Goal: Task Accomplishment & Management: Use online tool/utility

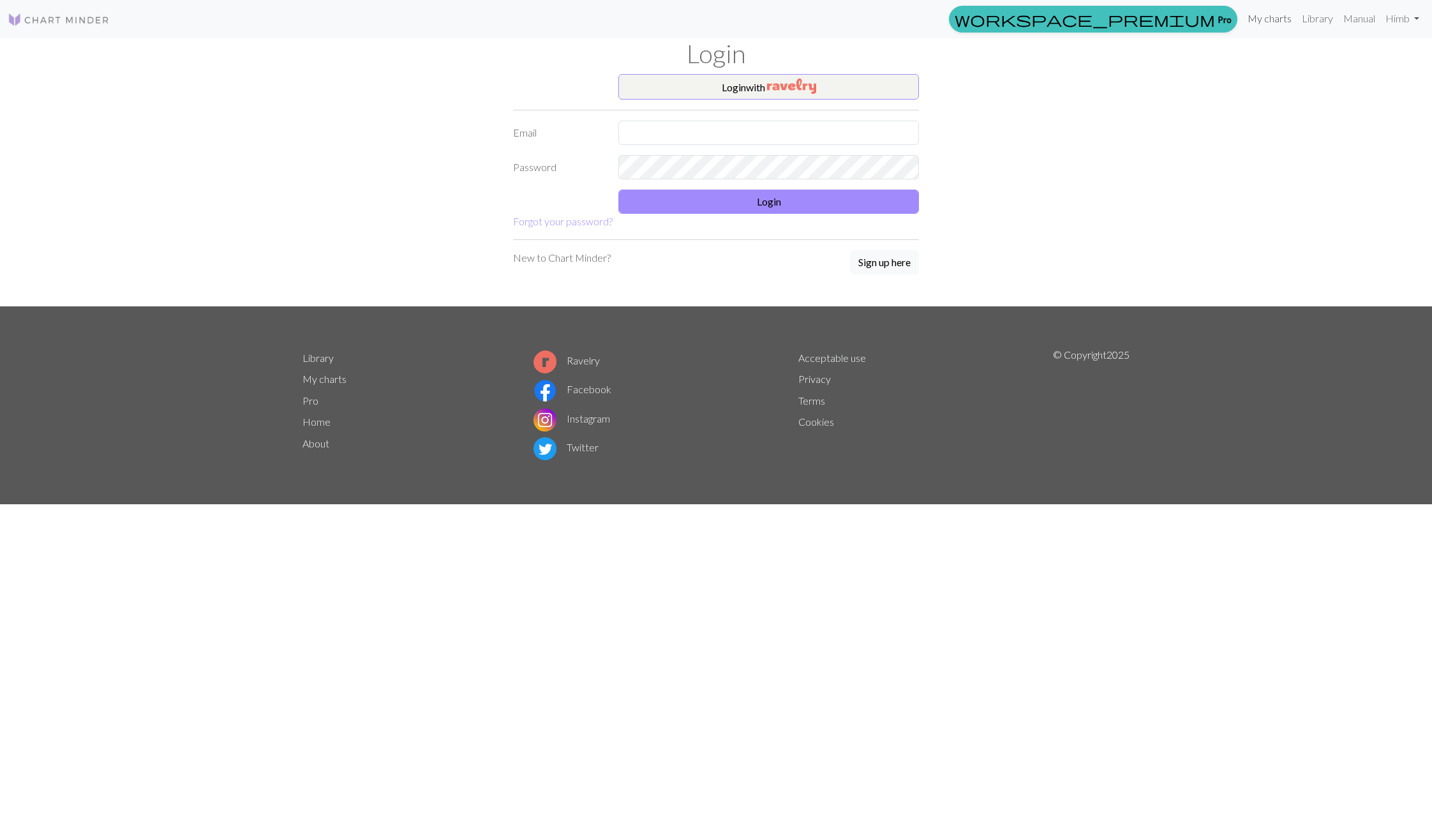
click at [1268, 29] on link "My charts" at bounding box center [1270, 18] width 55 height 25
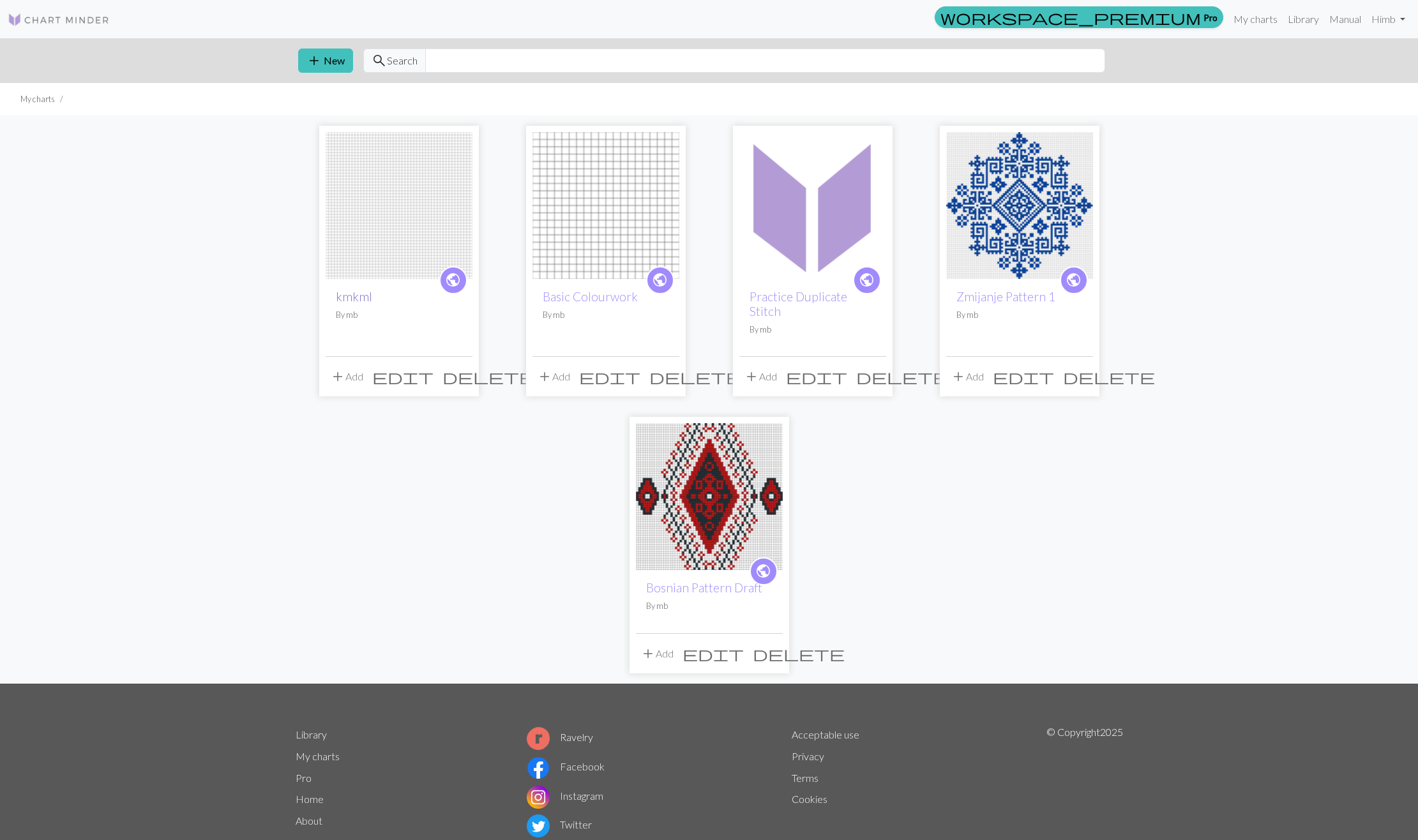
click at [345, 291] on link "kmkml" at bounding box center [354, 296] width 36 height 15
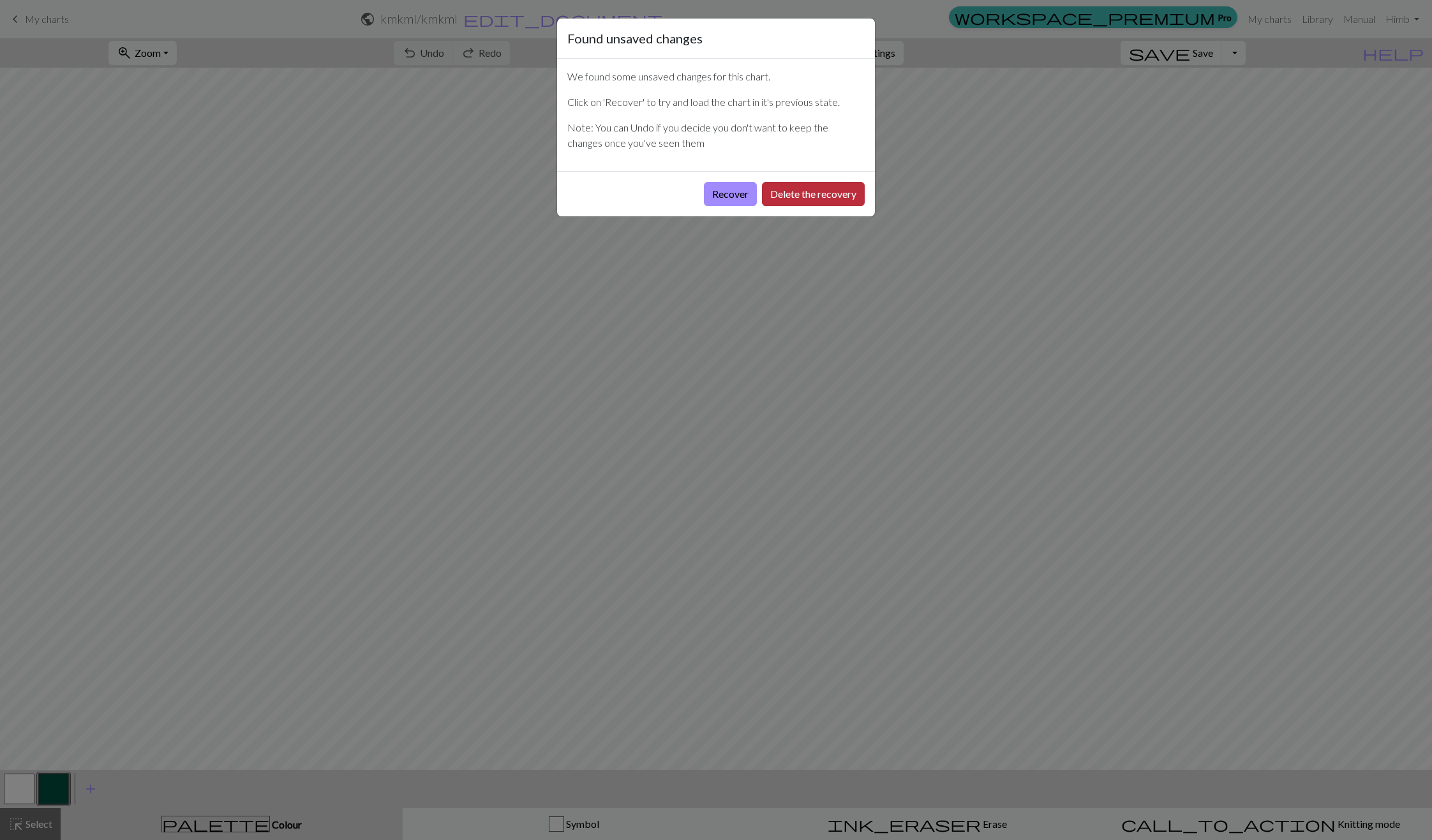
click at [772, 194] on button "Delete the recovery" at bounding box center [813, 194] width 103 height 25
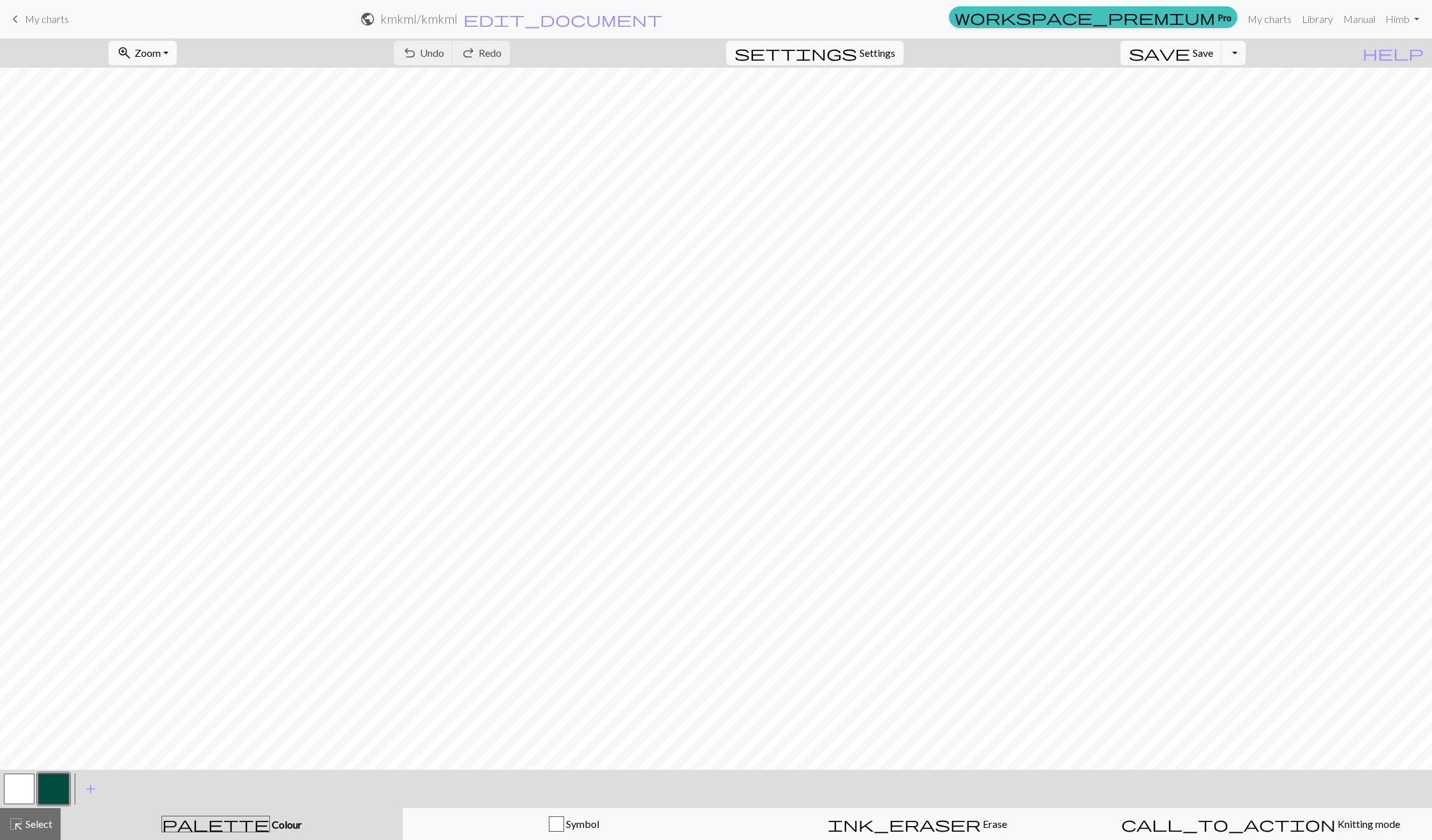
click at [457, 16] on h2 "kmkml / kmkml" at bounding box center [418, 19] width 77 height 15
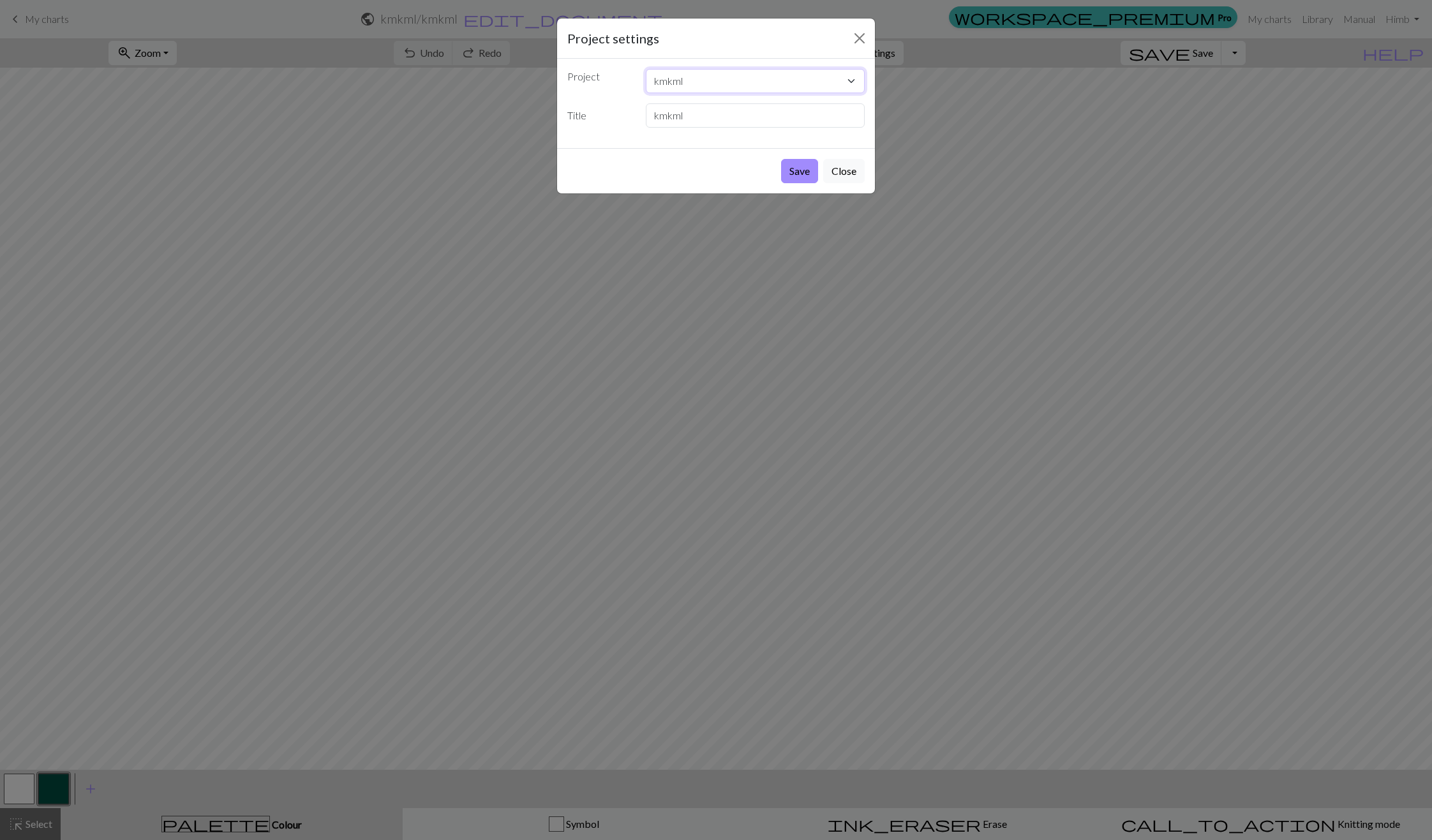
click at [681, 83] on select "kmkml Basic Colourwork Practice Duplicate Stitch Zmijanje Pattern 1 Bosnian Pat…" at bounding box center [755, 81] width 219 height 25
drag, startPoint x: 624, startPoint y: 104, endPoint x: 669, endPoint y: 113, distance: 45.9
click at [669, 113] on div "Title kmkml" at bounding box center [716, 115] width 313 height 25
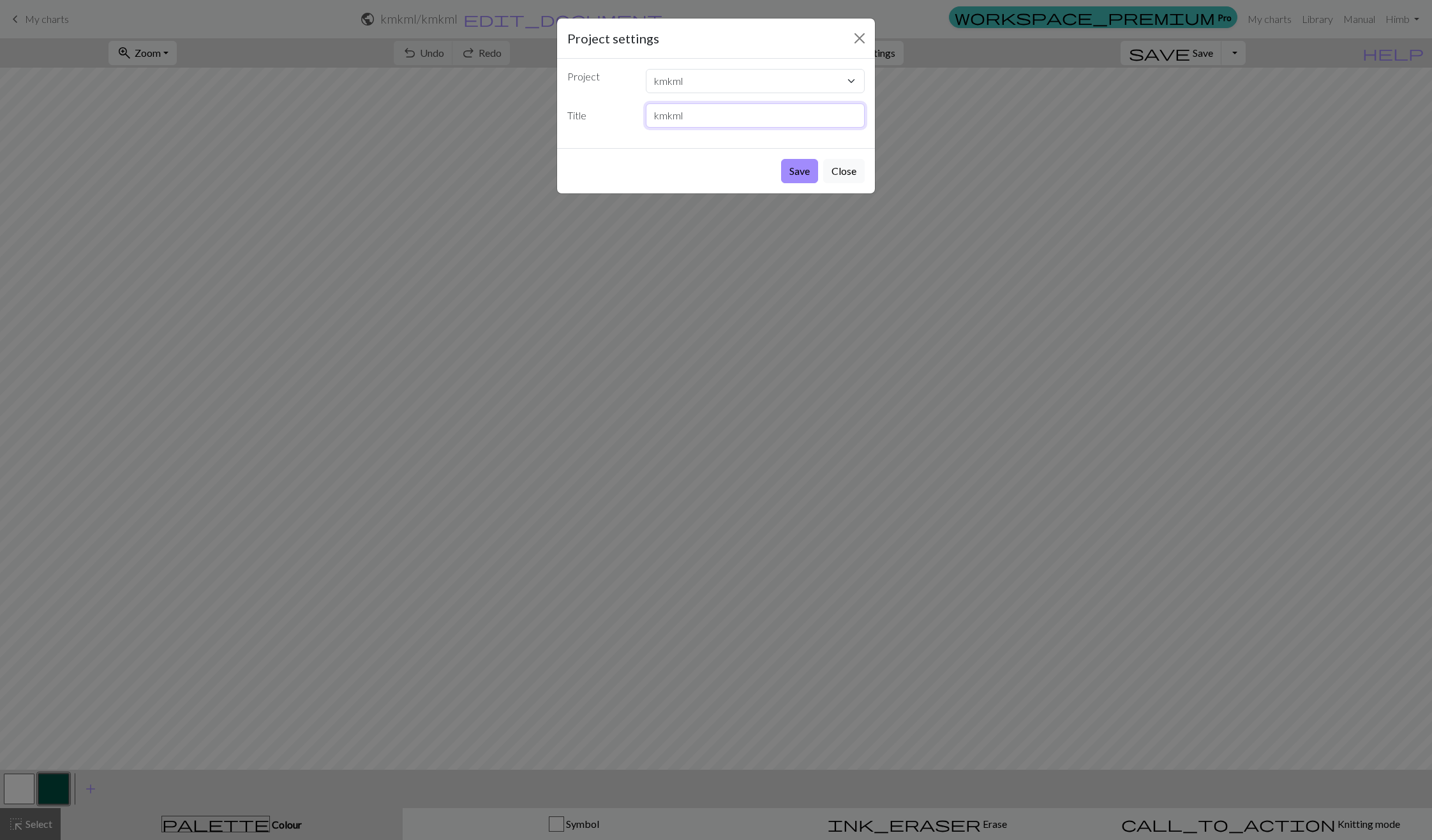
click at [669, 113] on input "kmkml" at bounding box center [755, 115] width 219 height 25
type input "Zmijanje Pattern 2"
click at [781, 159] on button "Save" at bounding box center [799, 171] width 37 height 25
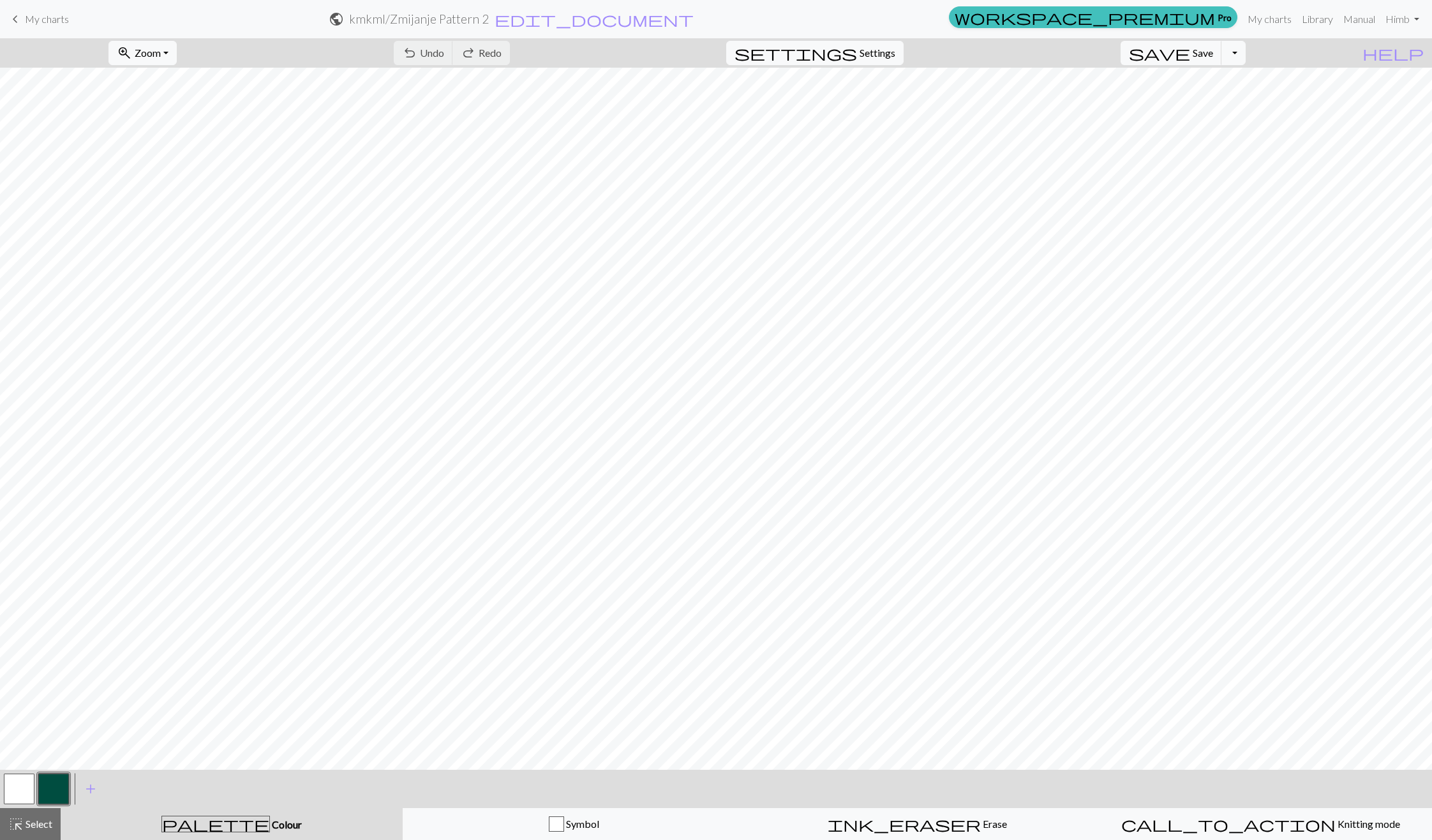
click at [579, 24] on body "This website uses cookies to ensure you get the best experience on our website.…" at bounding box center [716, 420] width 1432 height 840
click at [45, 799] on button "button" at bounding box center [54, 789] width 31 height 31
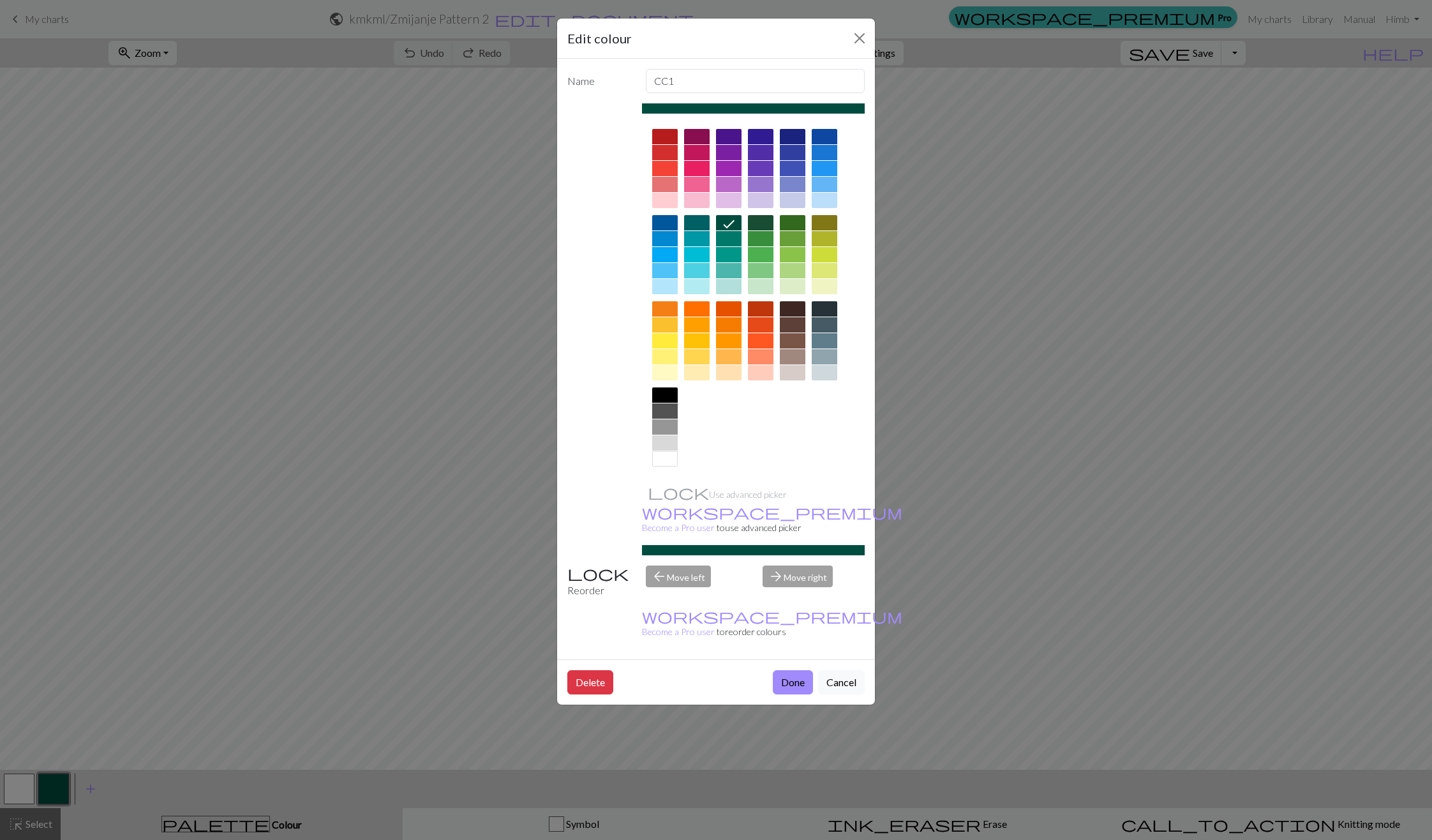
click at [659, 145] on div at bounding box center [665, 172] width 25 height 86
click at [660, 136] on div at bounding box center [665, 136] width 25 height 15
click at [787, 670] on button "Done" at bounding box center [793, 682] width 40 height 25
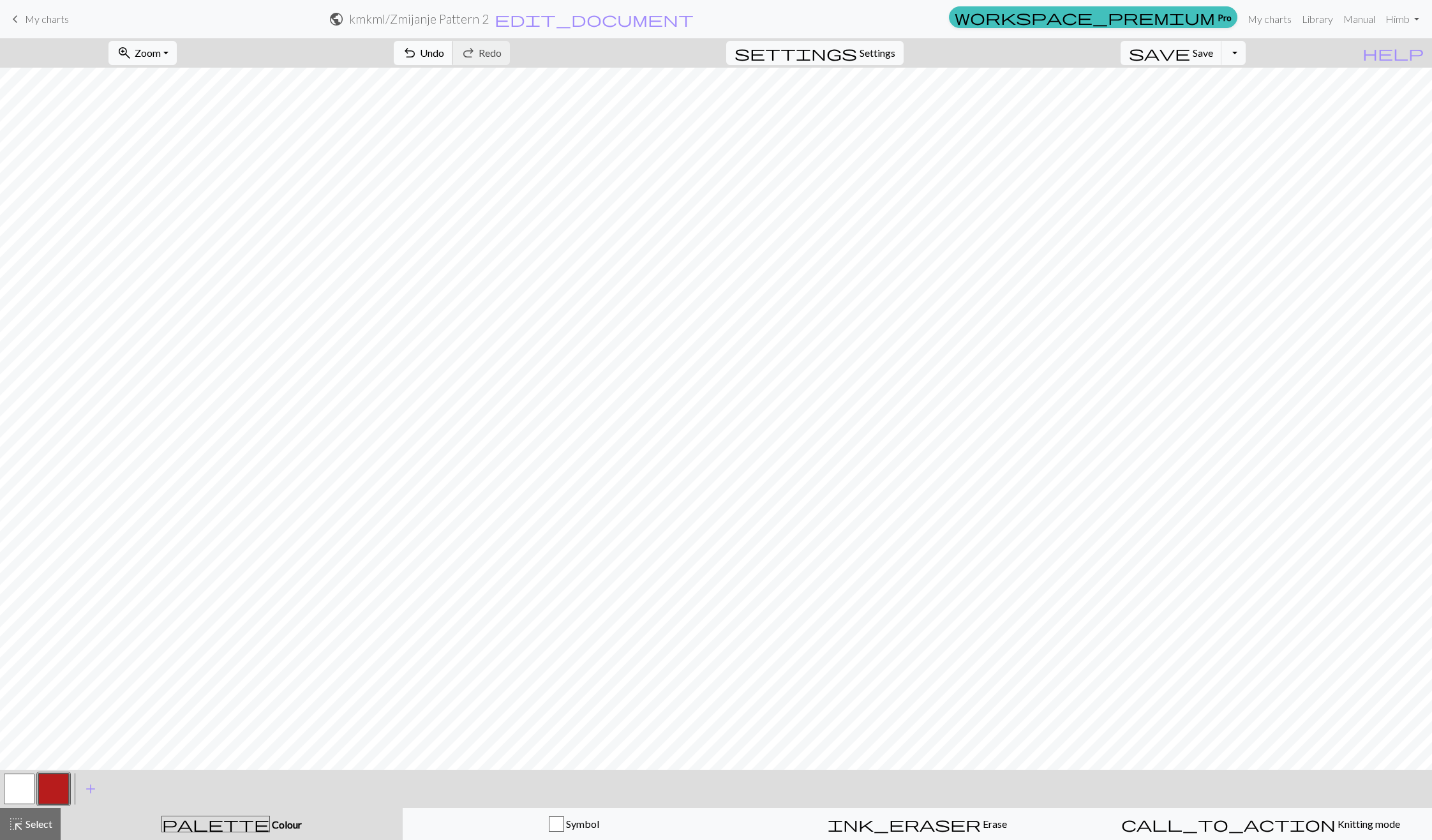
click at [417, 54] on span "undo" at bounding box center [409, 53] width 15 height 18
click at [476, 61] on span "redo" at bounding box center [468, 53] width 15 height 18
click at [445, 51] on span "Undo" at bounding box center [432, 52] width 25 height 12
click at [46, 816] on div "highlight_alt Select Select" at bounding box center [30, 824] width 44 height 15
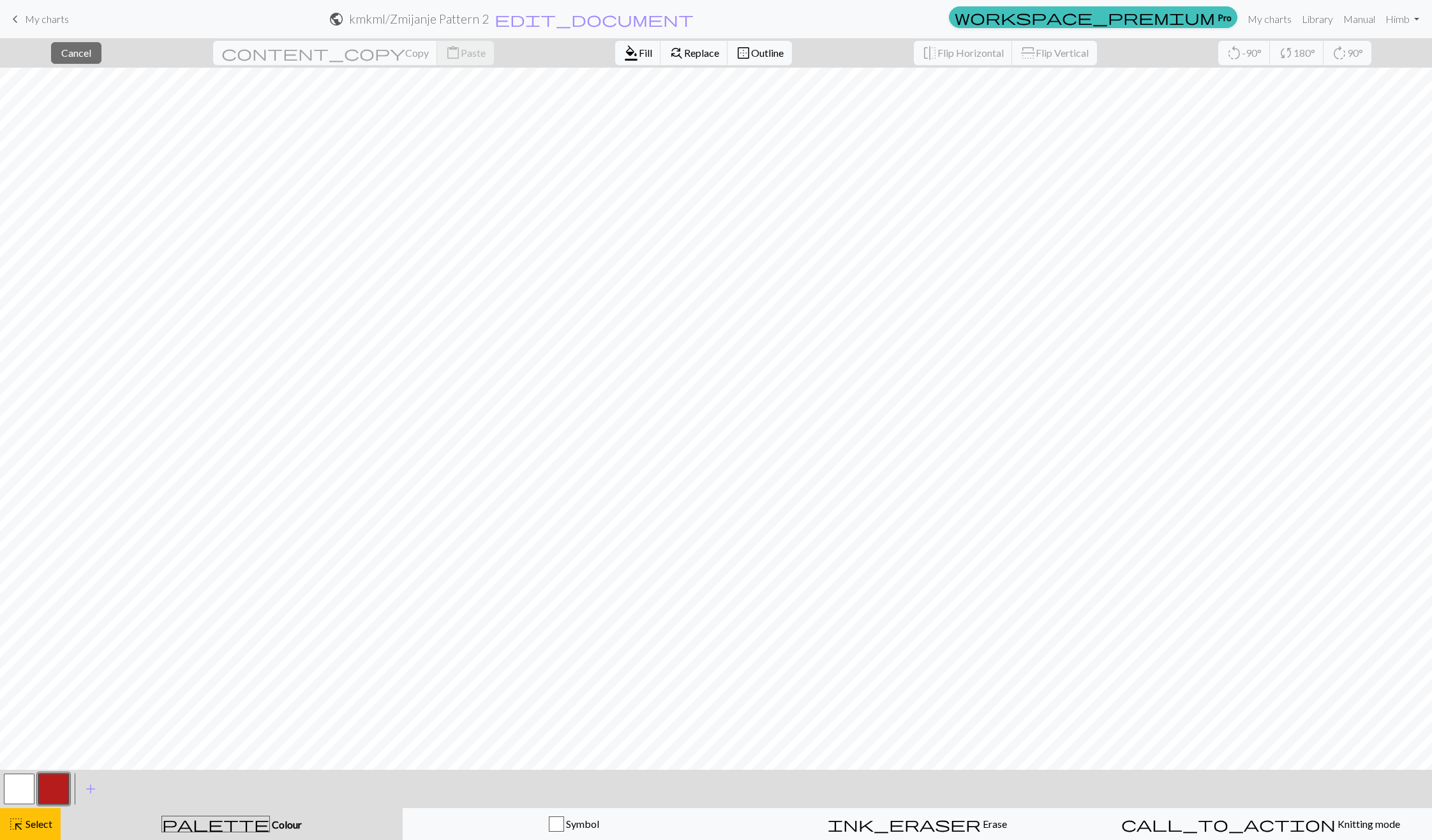
click at [20, 786] on button "button" at bounding box center [19, 789] width 31 height 31
click at [624, 48] on span "format_color_fill" at bounding box center [631, 53] width 15 height 18
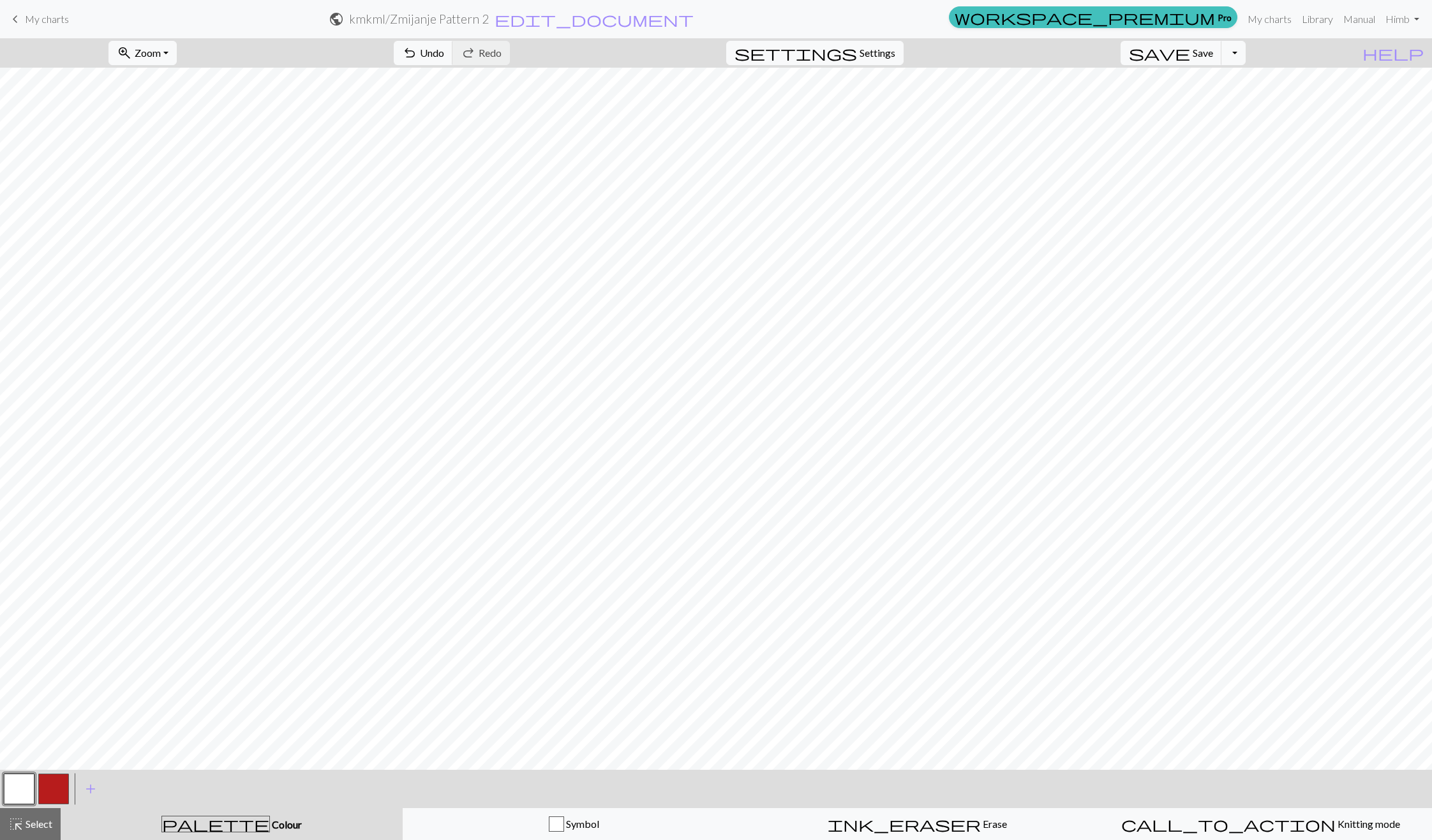
click at [60, 789] on button "button" at bounding box center [54, 789] width 31 height 31
click at [445, 51] on span "Undo" at bounding box center [432, 52] width 25 height 12
click at [23, 787] on button "button" at bounding box center [19, 789] width 31 height 31
click at [54, 776] on button "button" at bounding box center [54, 789] width 31 height 31
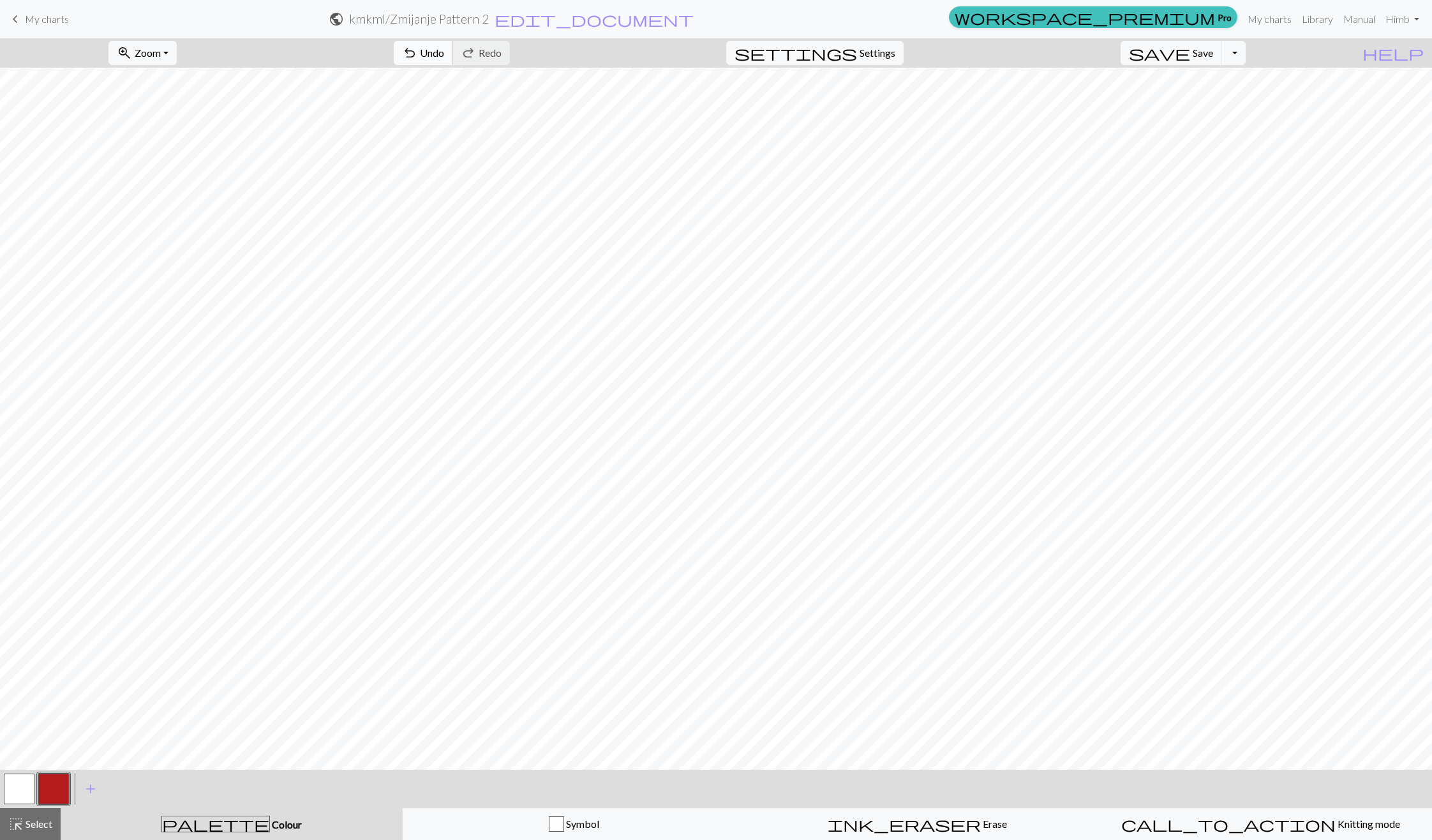
click at [417, 48] on span "undo" at bounding box center [409, 53] width 15 height 18
click at [18, 785] on button "button" at bounding box center [19, 789] width 31 height 31
click at [63, 779] on button "button" at bounding box center [54, 789] width 31 height 31
click at [25, 778] on button "button" at bounding box center [19, 789] width 31 height 31
click at [56, 778] on button "button" at bounding box center [54, 789] width 31 height 31
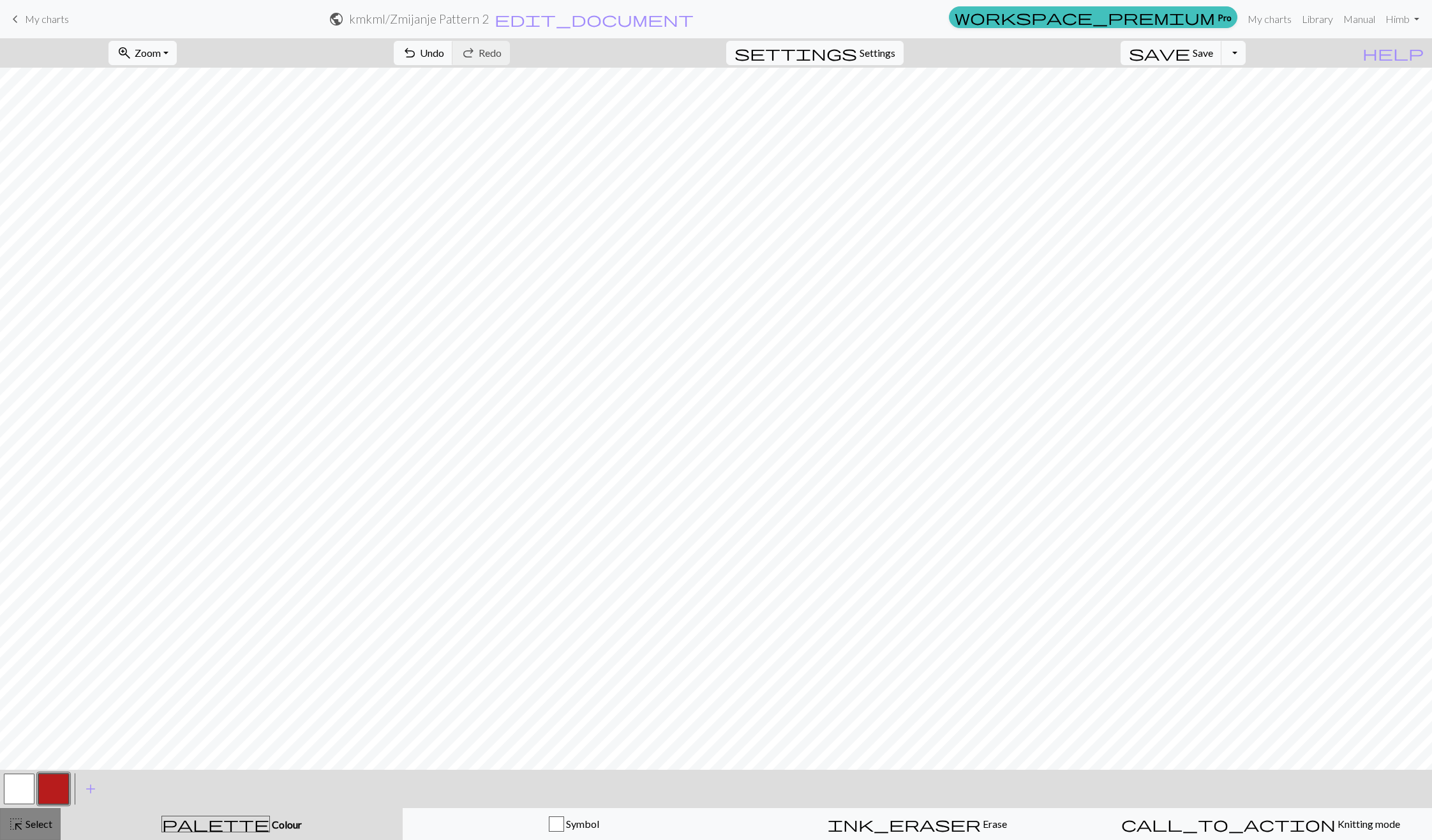
click at [35, 823] on span "Select" at bounding box center [38, 823] width 29 height 12
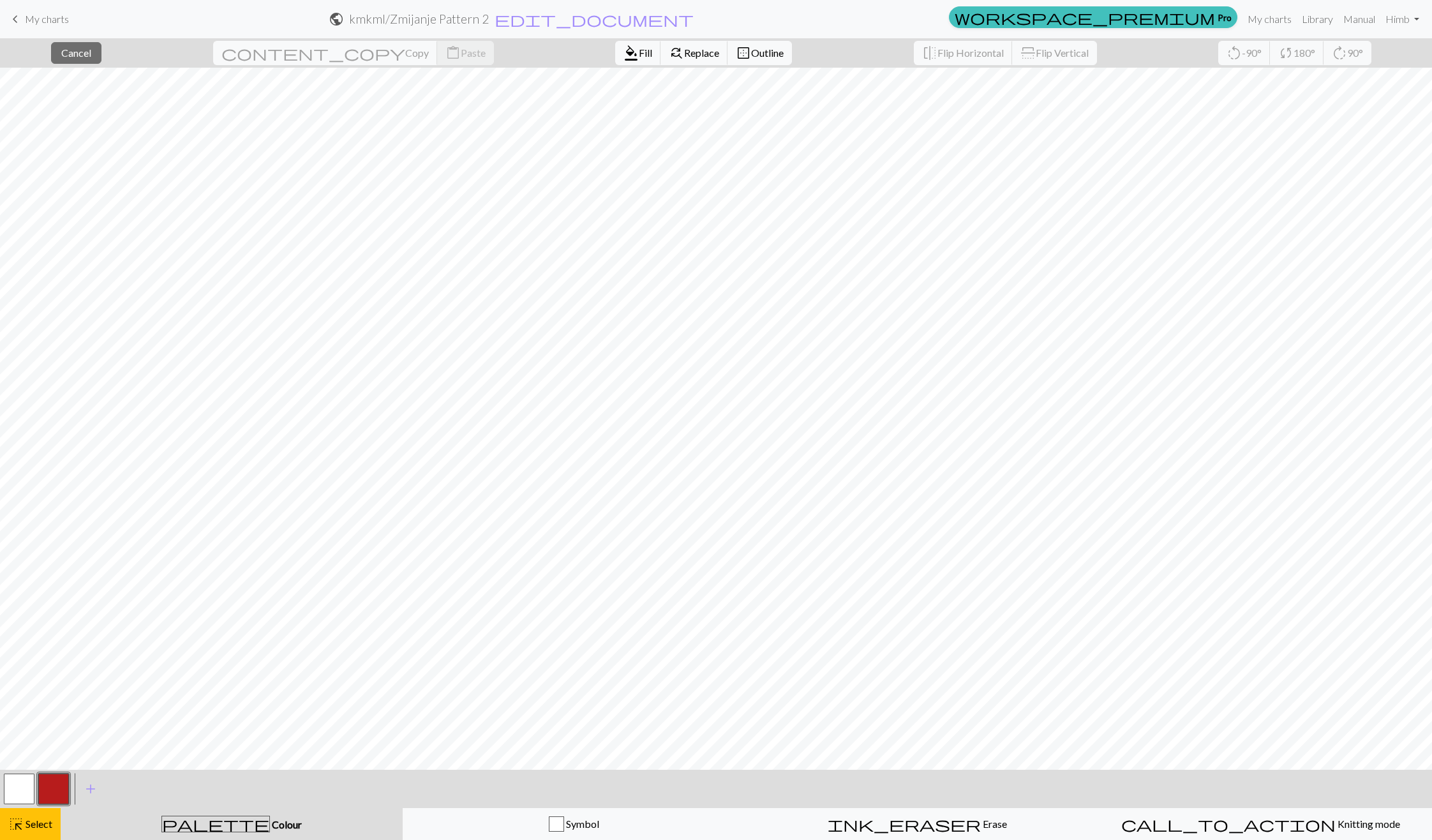
click at [25, 795] on button "button" at bounding box center [19, 789] width 31 height 31
click at [624, 53] on span "format_color_fill" at bounding box center [631, 53] width 15 height 18
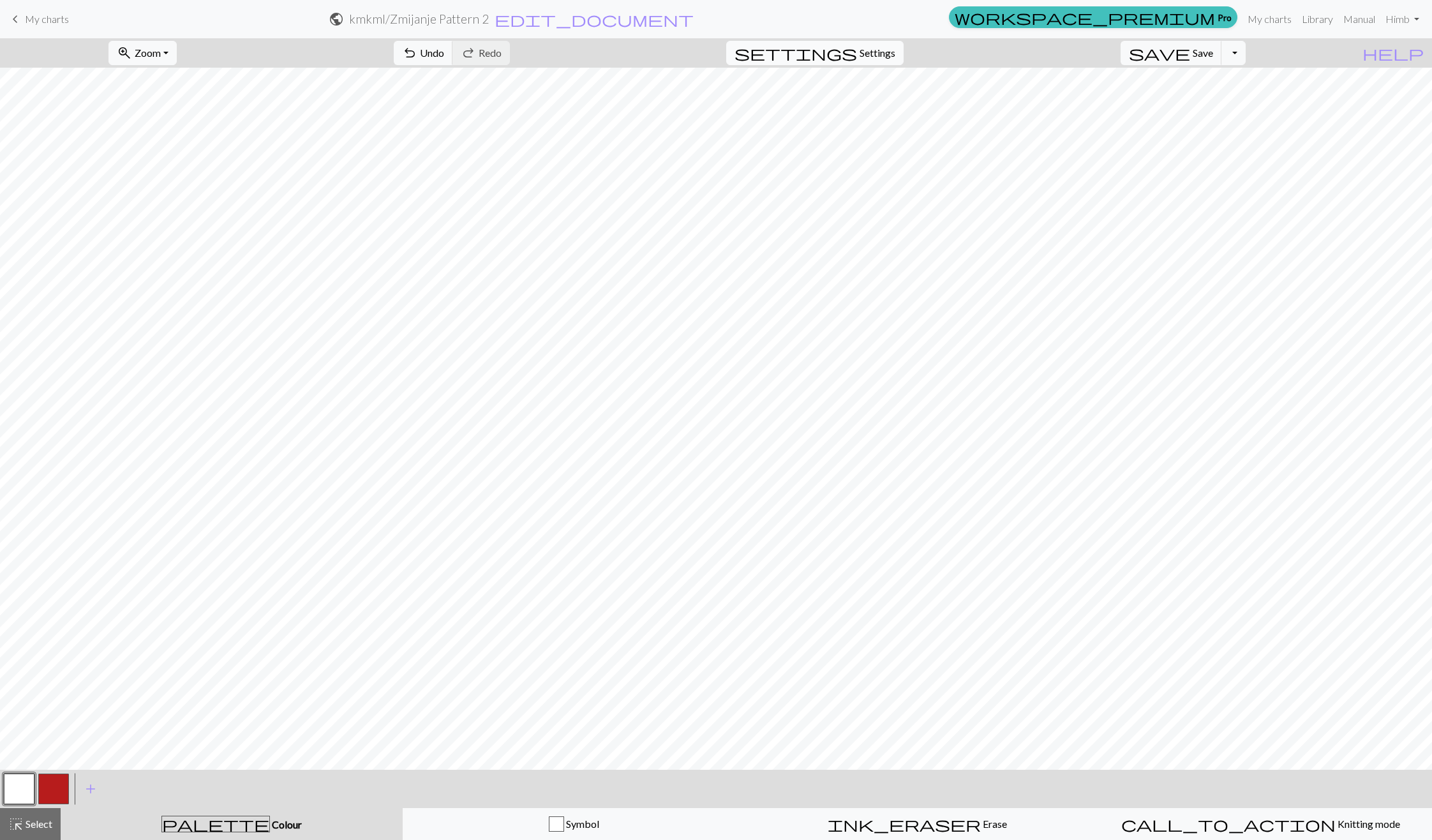
click at [886, 58] on span "Settings" at bounding box center [876, 53] width 35 height 15
select select "aran"
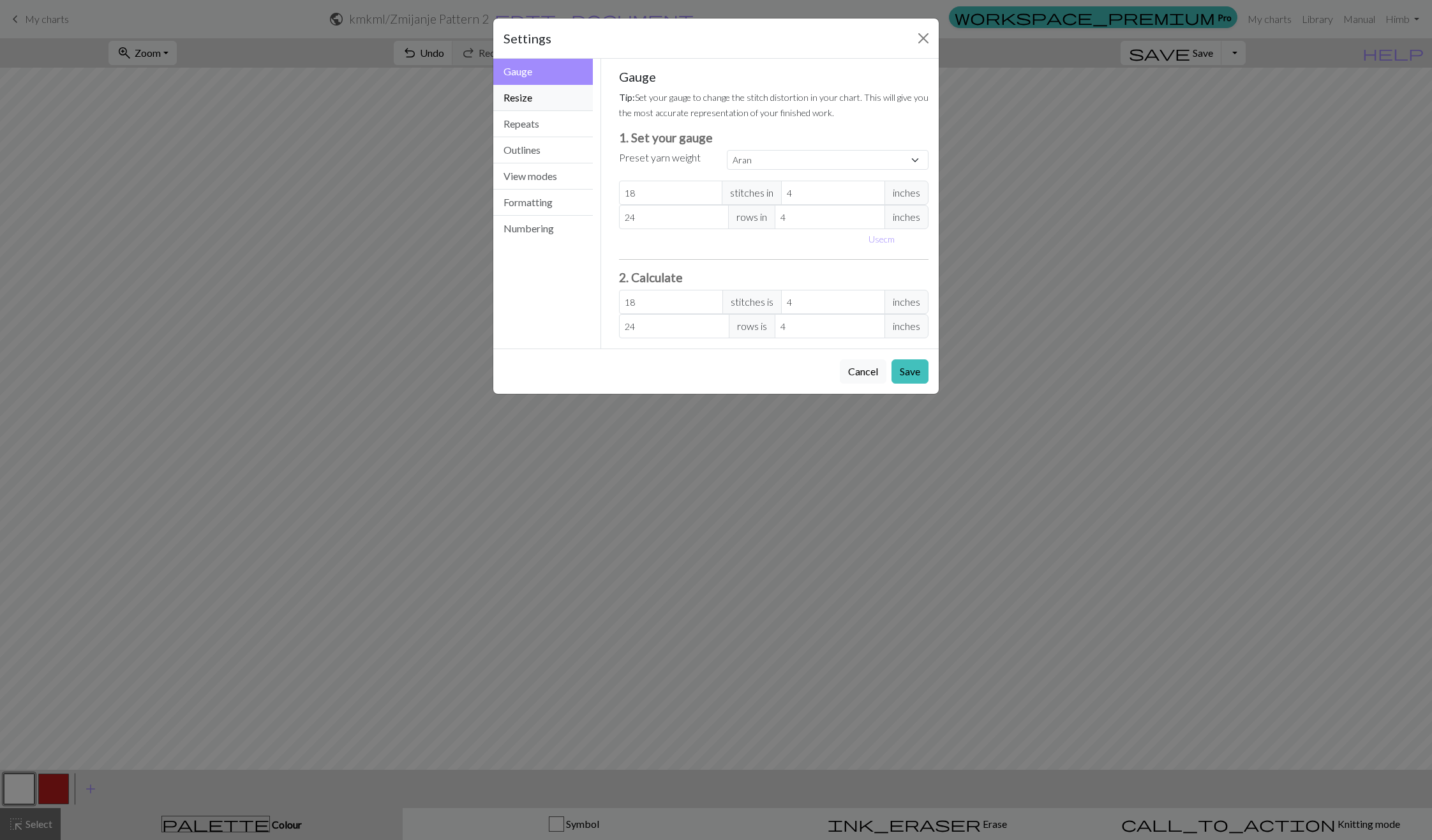
click at [525, 93] on button "Resize" at bounding box center [543, 97] width 99 height 26
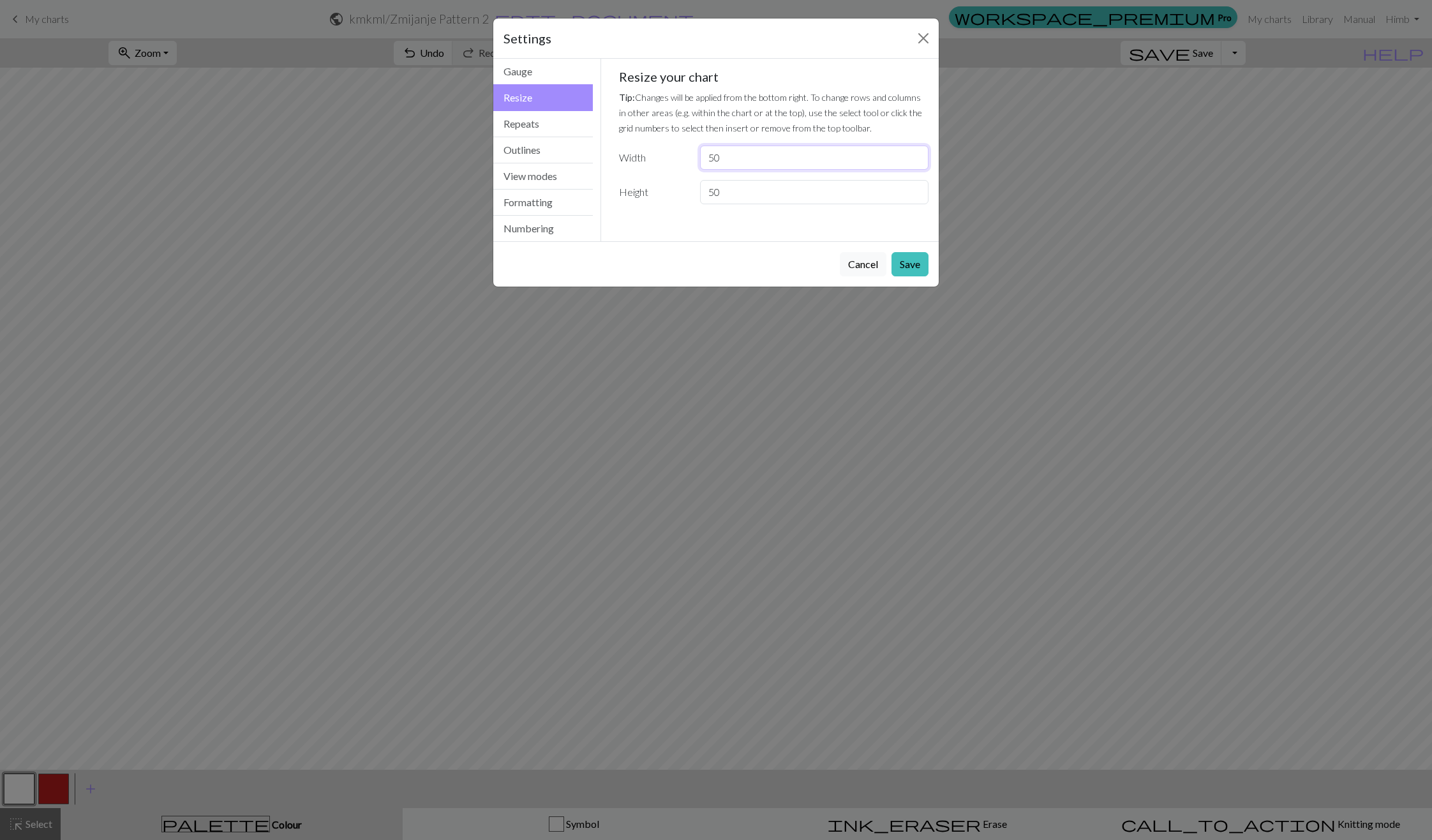
click at [755, 162] on input "50" at bounding box center [814, 157] width 228 height 25
type input "5"
type input "4"
type input "30"
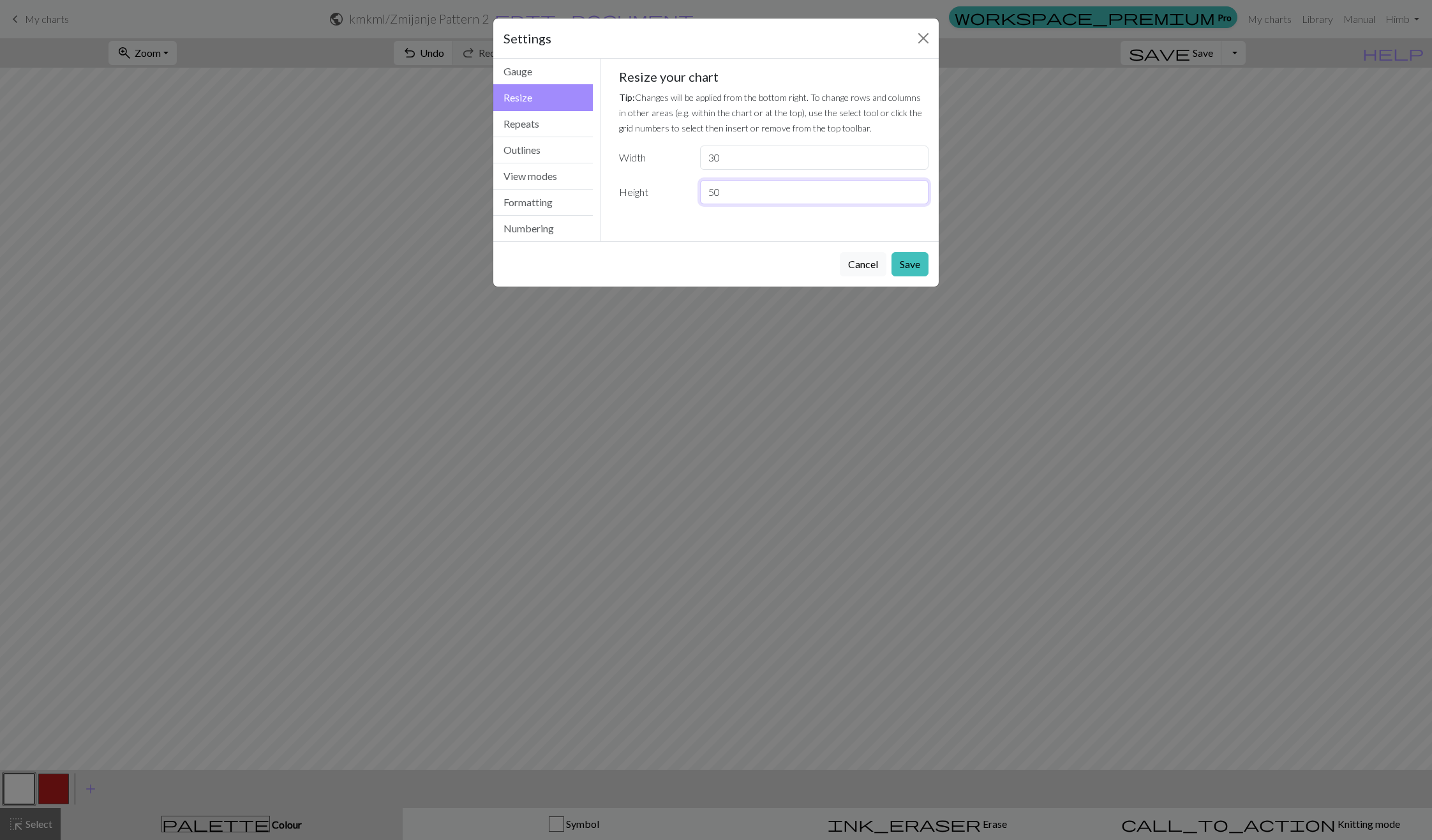
click at [740, 189] on input "50" at bounding box center [814, 192] width 228 height 25
type input "5"
type input "30"
click at [699, 265] on div "Cancel Save" at bounding box center [716, 264] width 446 height 45
click at [913, 258] on button "Save" at bounding box center [910, 264] width 37 height 25
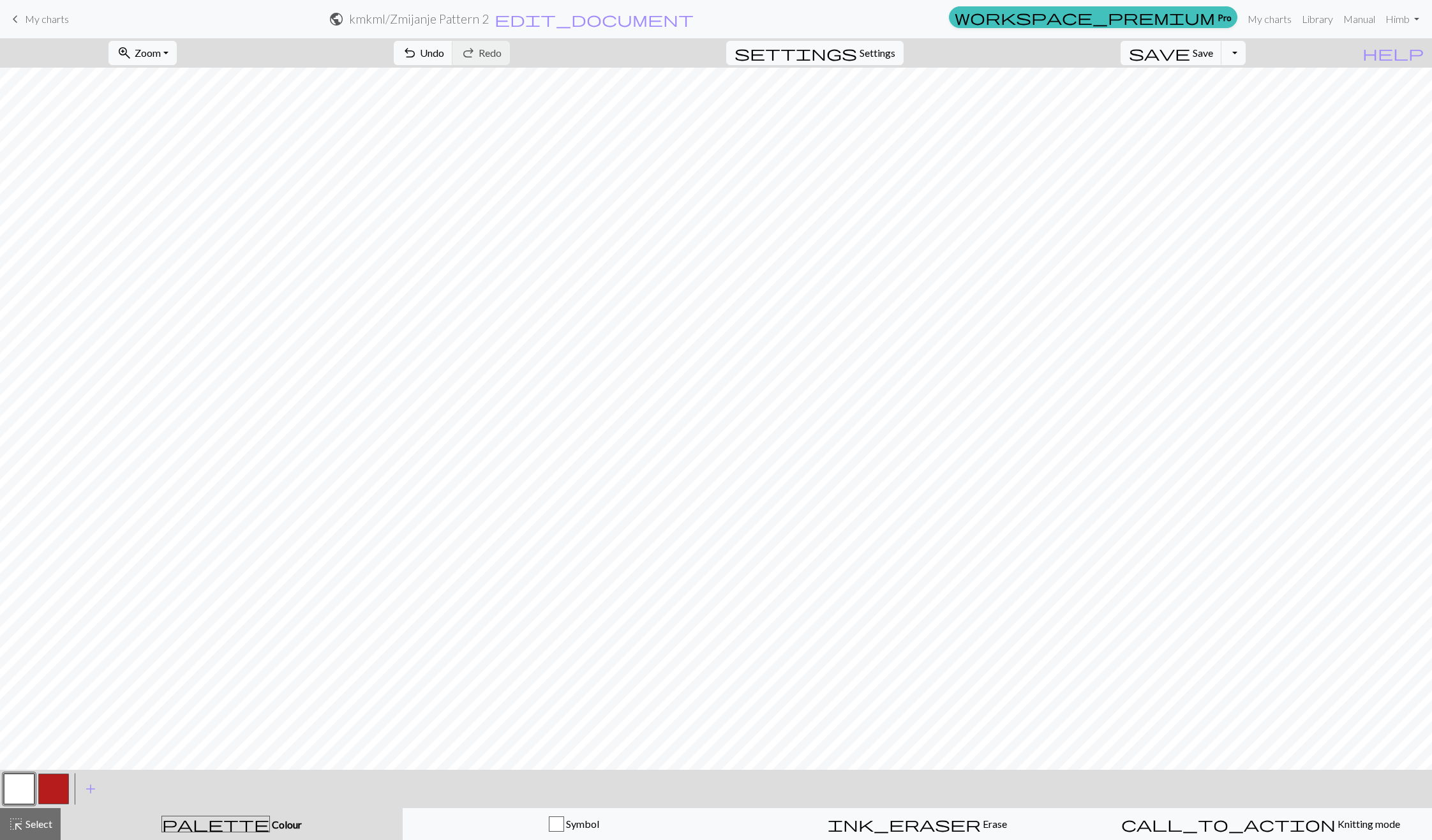
click at [53, 795] on button "button" at bounding box center [54, 789] width 31 height 31
click at [0, 790] on html "This website uses cookies to ensure you get the best experience on our website.…" at bounding box center [716, 420] width 1432 height 840
click at [4, 795] on button "button" at bounding box center [19, 789] width 31 height 31
click at [56, 791] on button "button" at bounding box center [54, 789] width 31 height 31
click at [453, 44] on button "undo Undo Undo" at bounding box center [423, 53] width 59 height 25
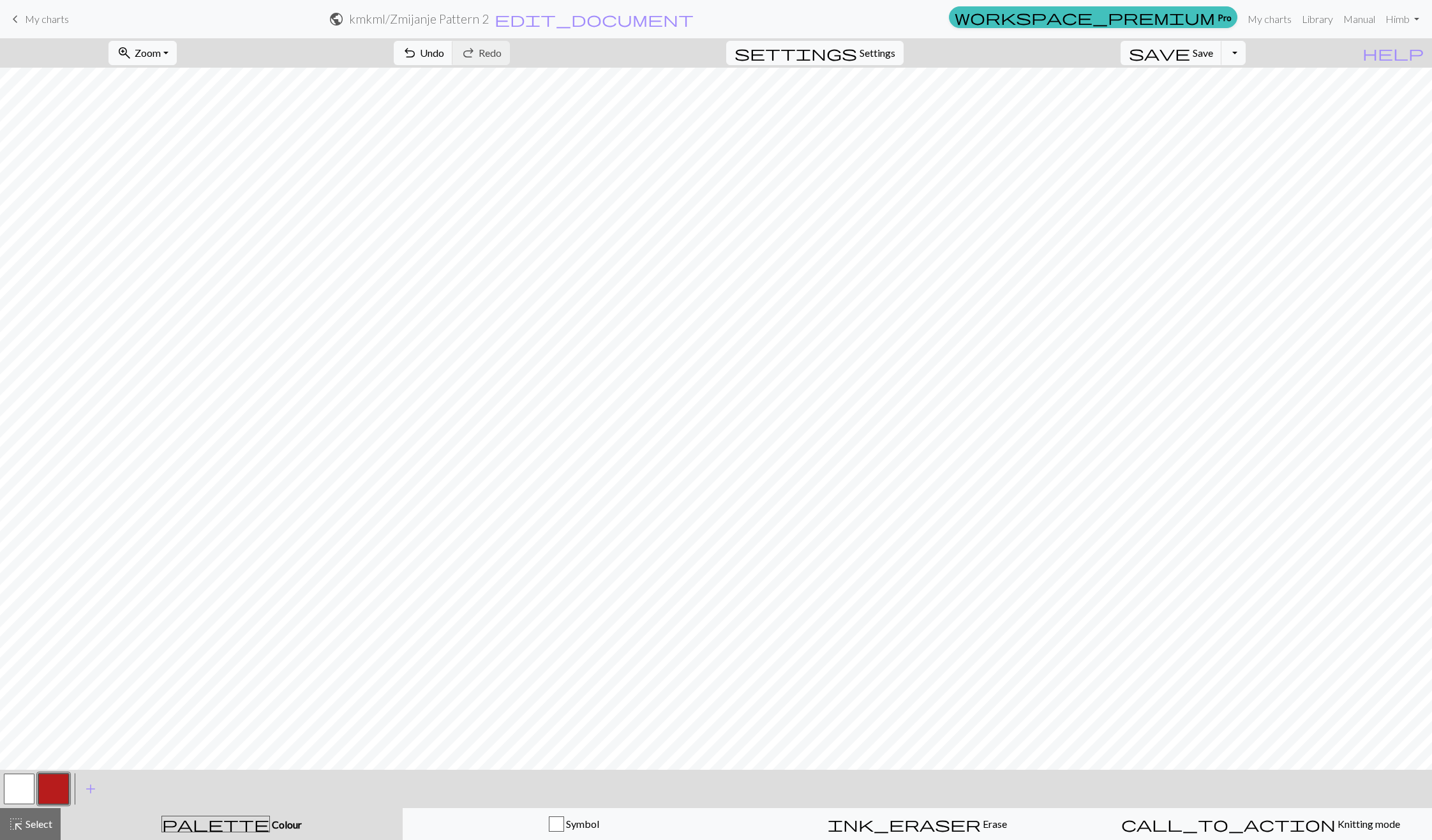
click at [25, 782] on button "button" at bounding box center [19, 789] width 31 height 31
click at [43, 781] on button "button" at bounding box center [54, 789] width 31 height 31
click at [23, 795] on button "button" at bounding box center [19, 789] width 31 height 31
click at [53, 793] on button "button" at bounding box center [54, 789] width 31 height 31
click at [417, 50] on span "undo" at bounding box center [409, 53] width 15 height 18
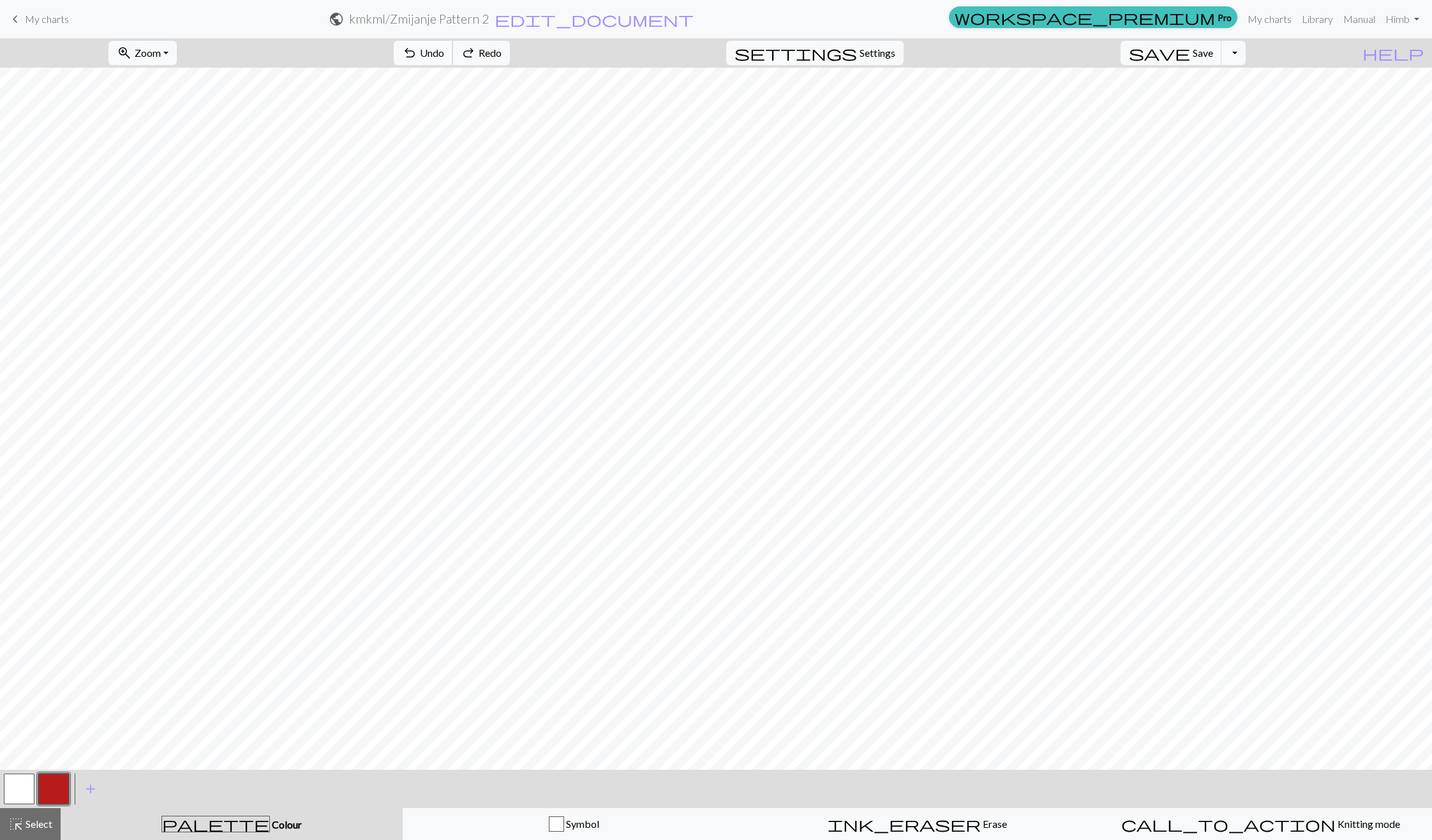
click at [417, 50] on span "undo" at bounding box center [409, 53] width 15 height 18
click at [49, 833] on button "highlight_alt Select Select" at bounding box center [30, 824] width 61 height 32
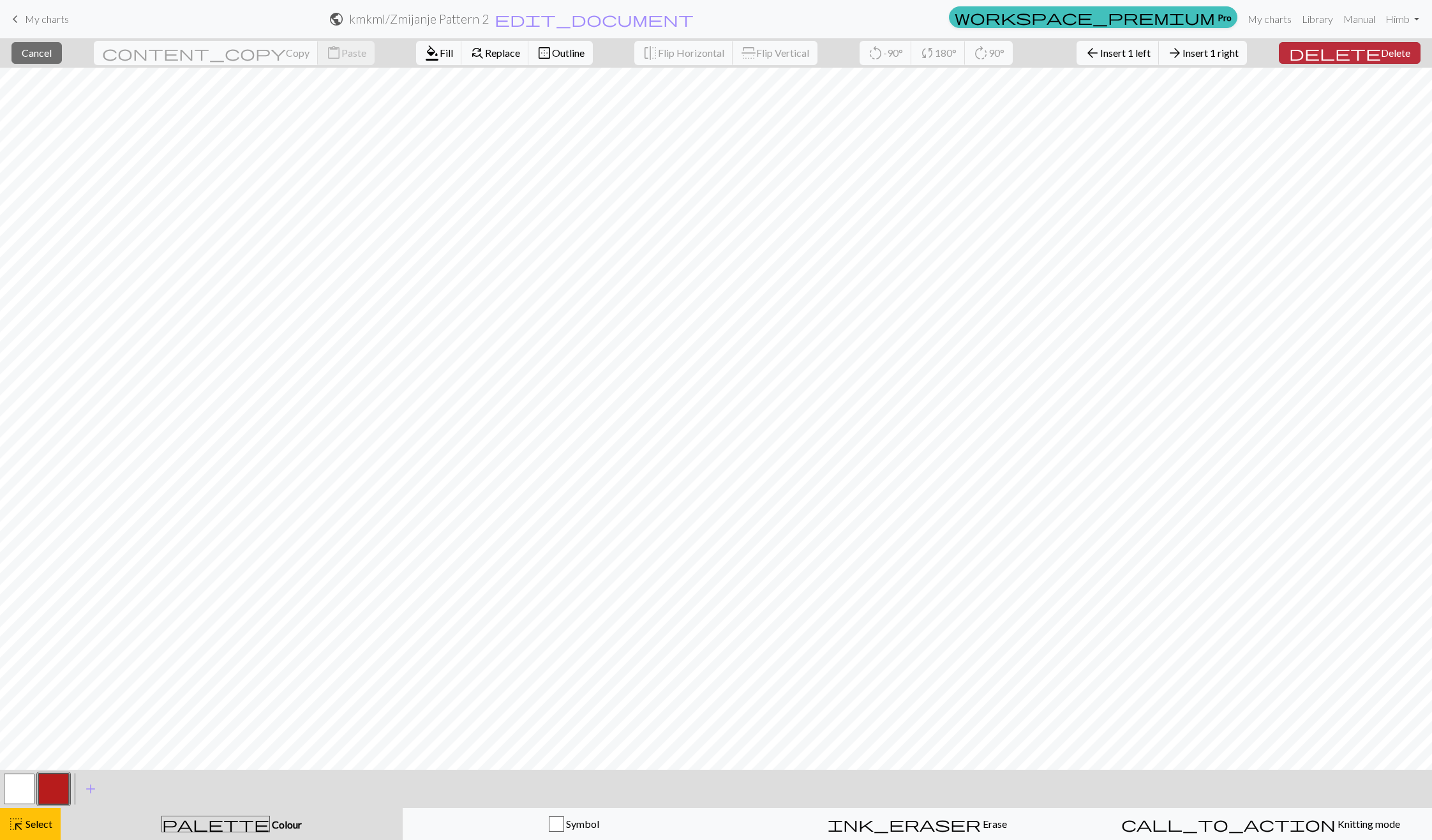
click at [1381, 58] on span "Delete" at bounding box center [1396, 52] width 29 height 12
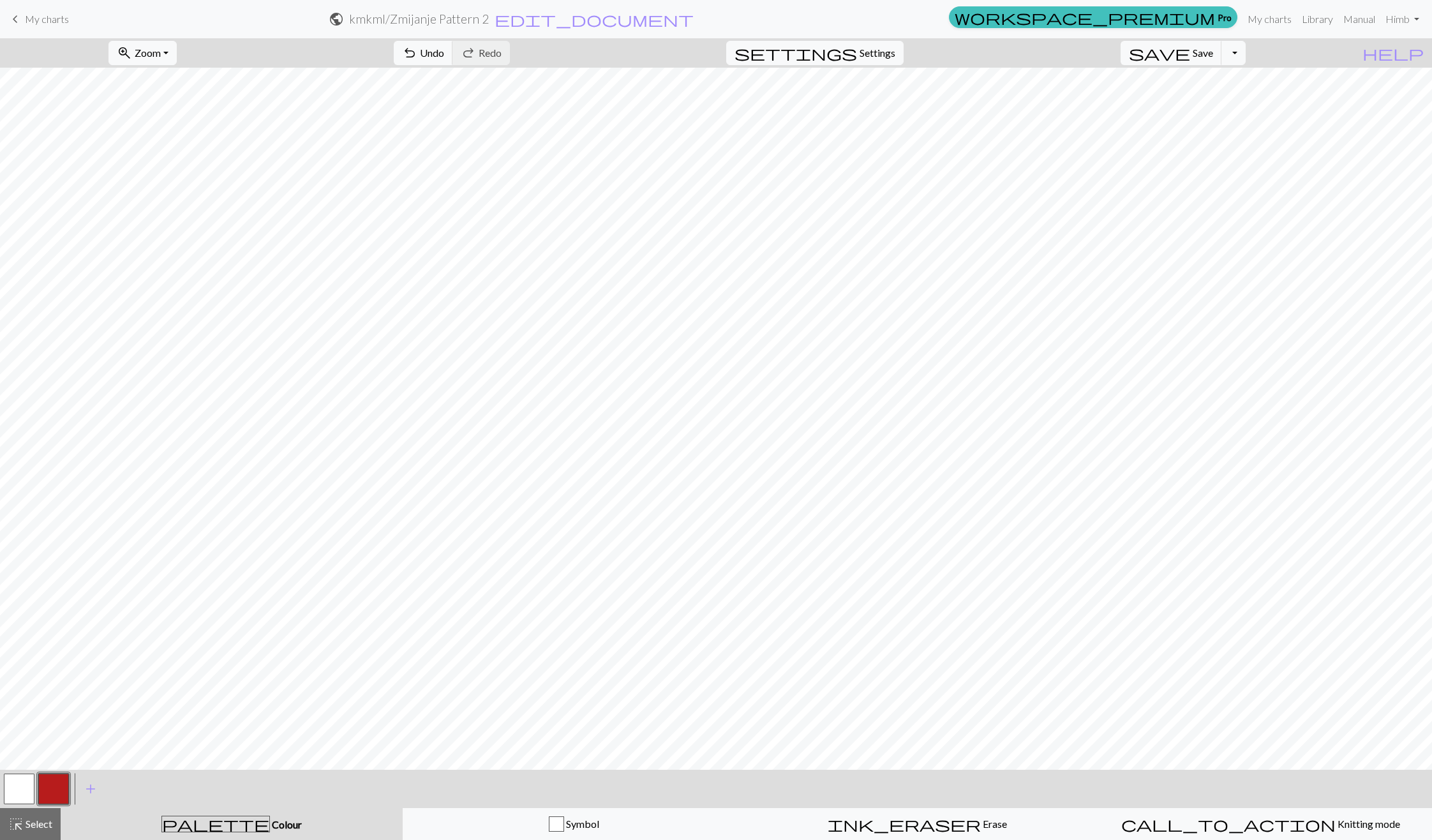
click at [7, 805] on div at bounding box center [19, 789] width 35 height 35
click at [24, 780] on button "button" at bounding box center [19, 789] width 31 height 31
click at [51, 783] on button "button" at bounding box center [54, 789] width 31 height 31
click at [20, 787] on button "button" at bounding box center [19, 789] width 31 height 31
click at [53, 795] on button "button" at bounding box center [54, 789] width 31 height 31
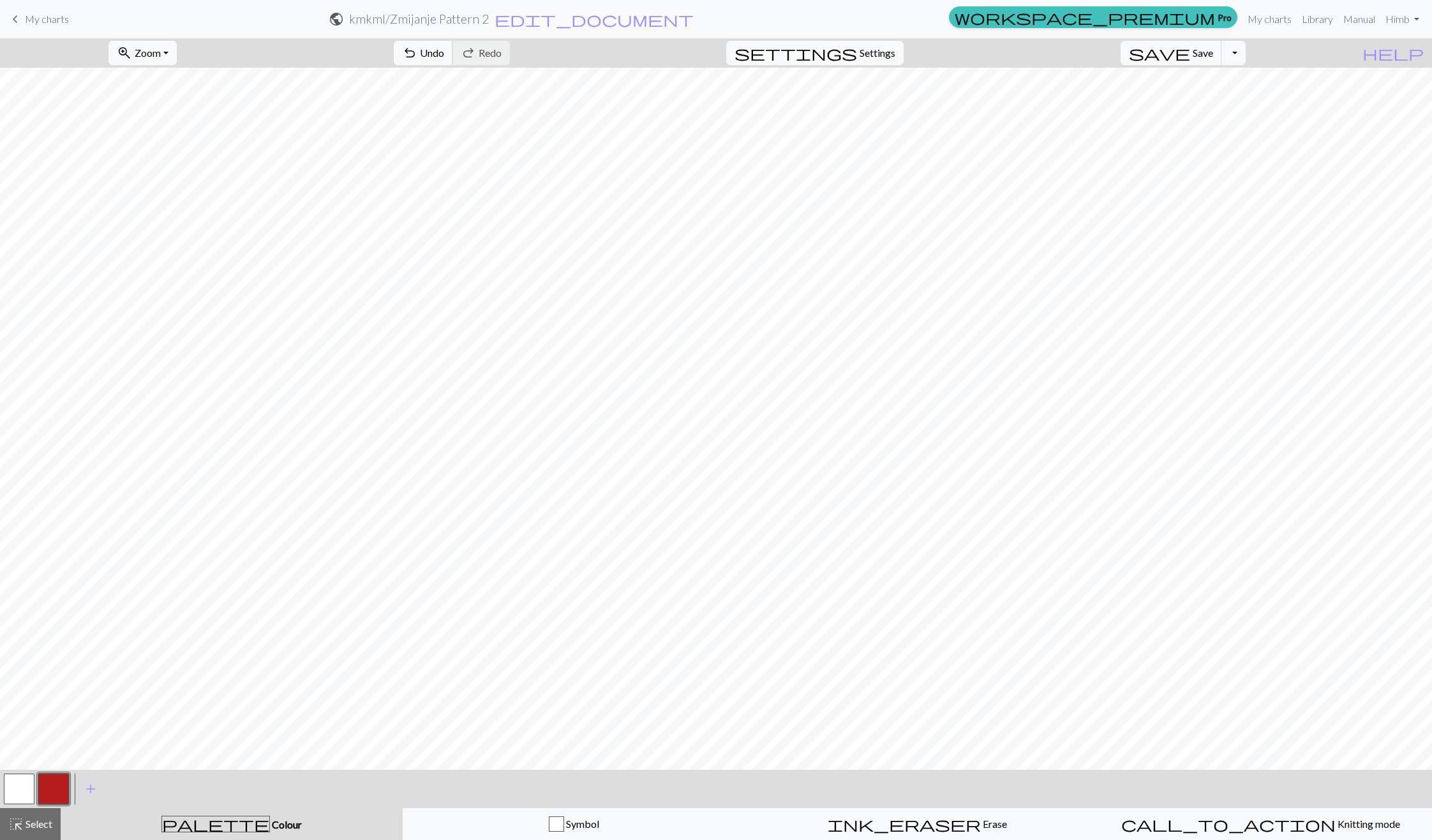
click at [453, 61] on button "undo Undo Undo" at bounding box center [423, 53] width 59 height 25
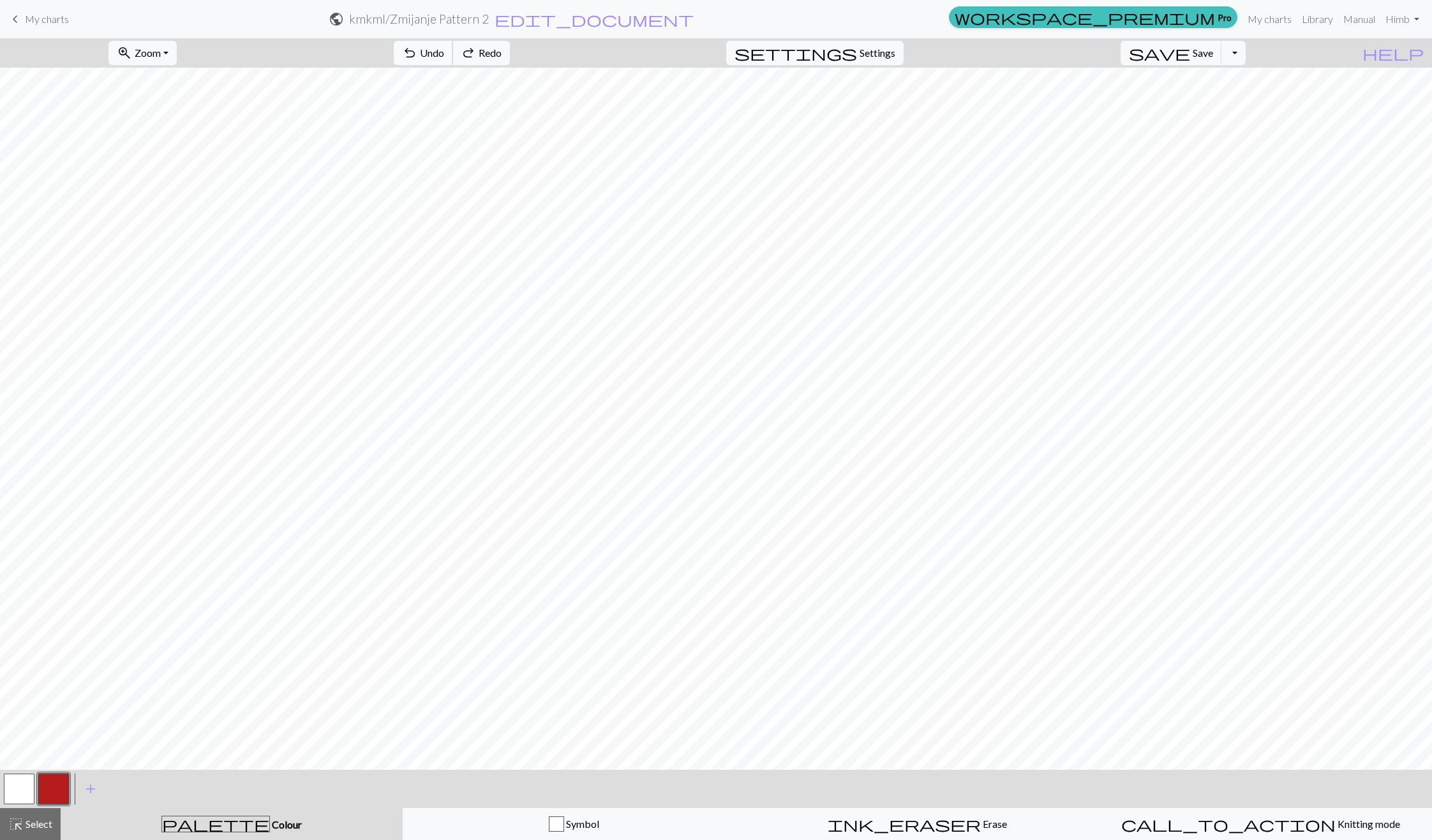
click at [453, 61] on button "undo Undo Undo" at bounding box center [423, 53] width 59 height 25
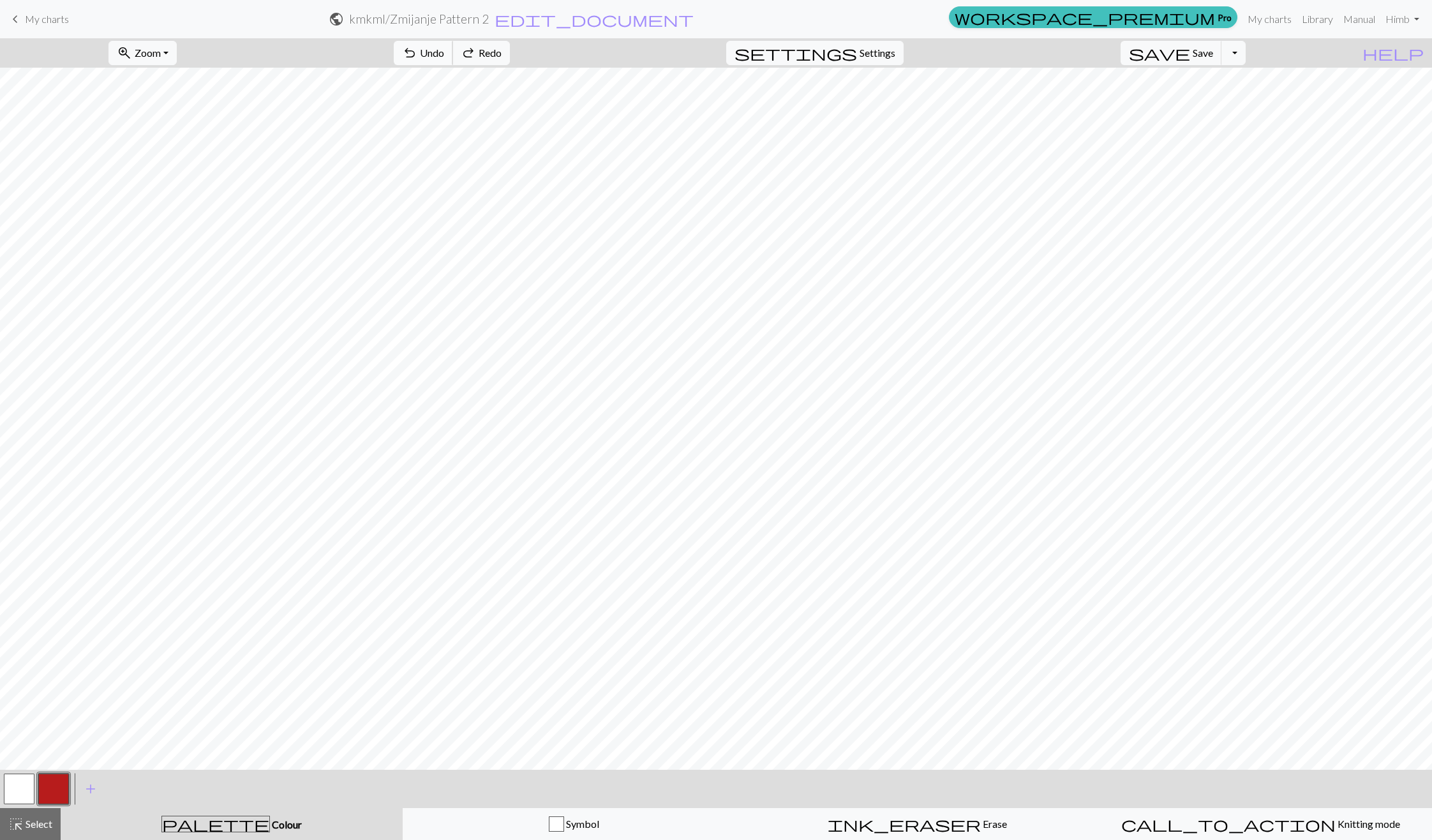
click at [453, 61] on button "undo Undo Undo" at bounding box center [423, 53] width 59 height 25
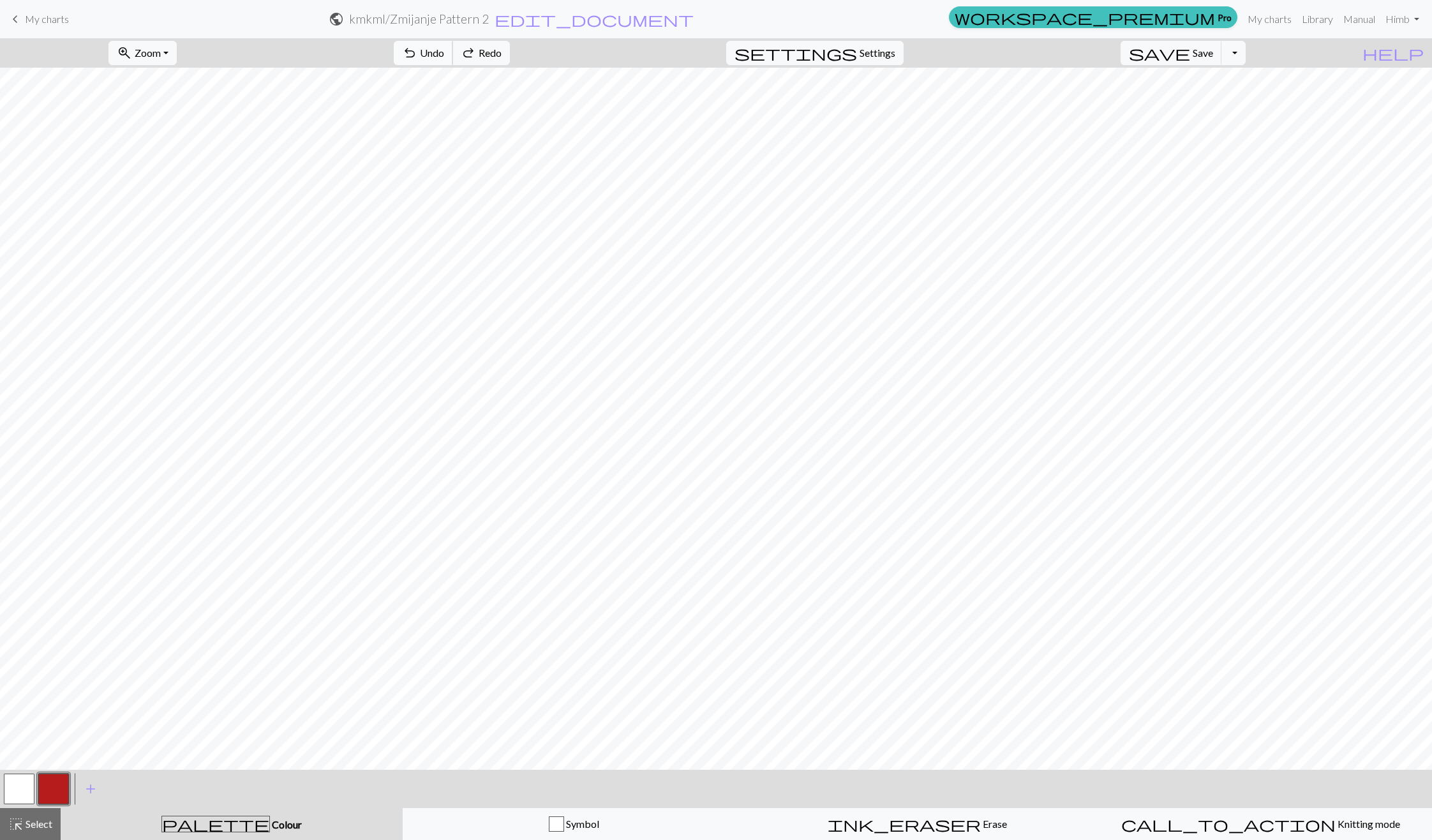
click at [453, 61] on button "undo Undo Undo" at bounding box center [423, 53] width 59 height 25
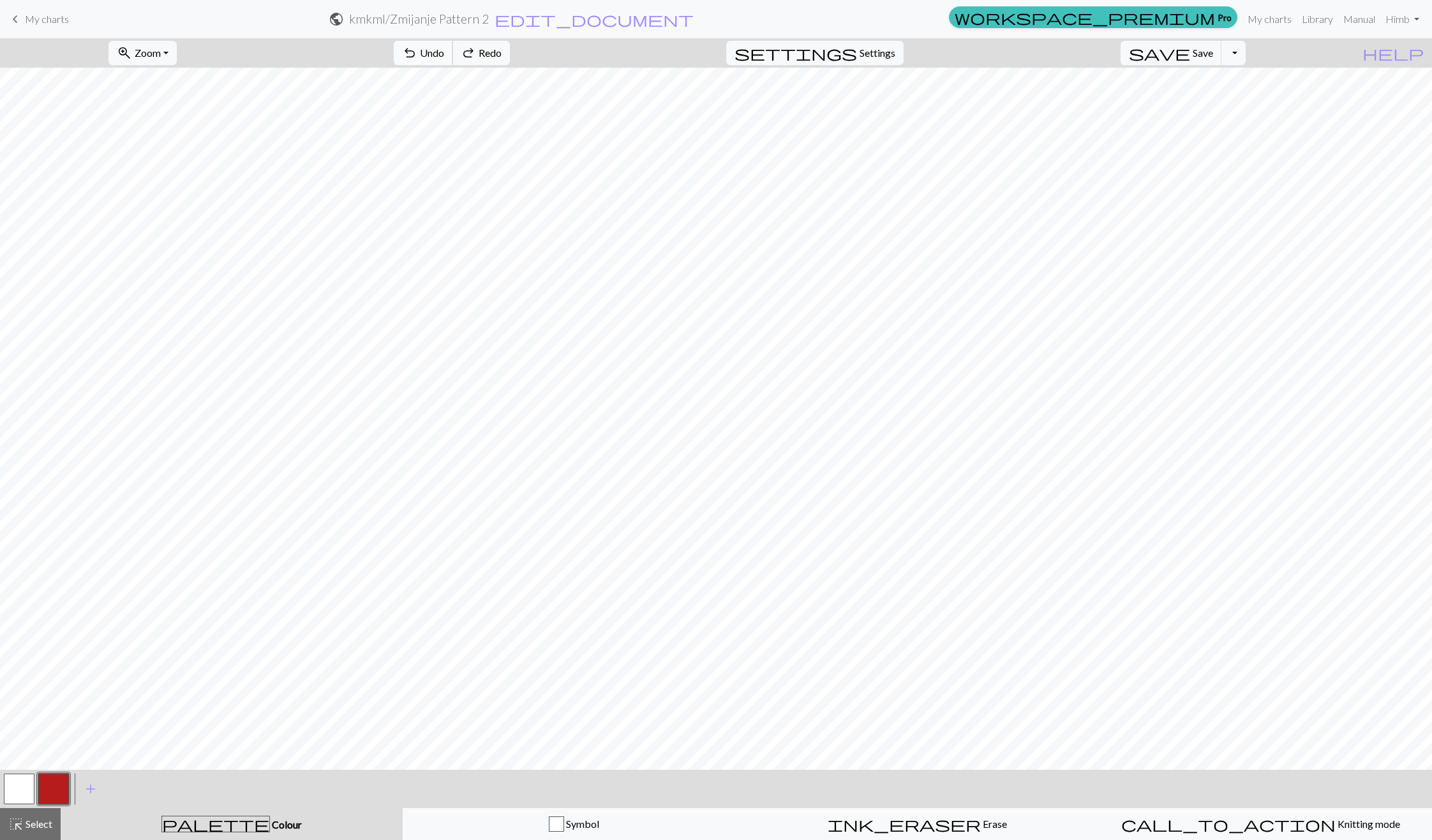
click at [453, 61] on button "undo Undo Undo" at bounding box center [423, 53] width 59 height 25
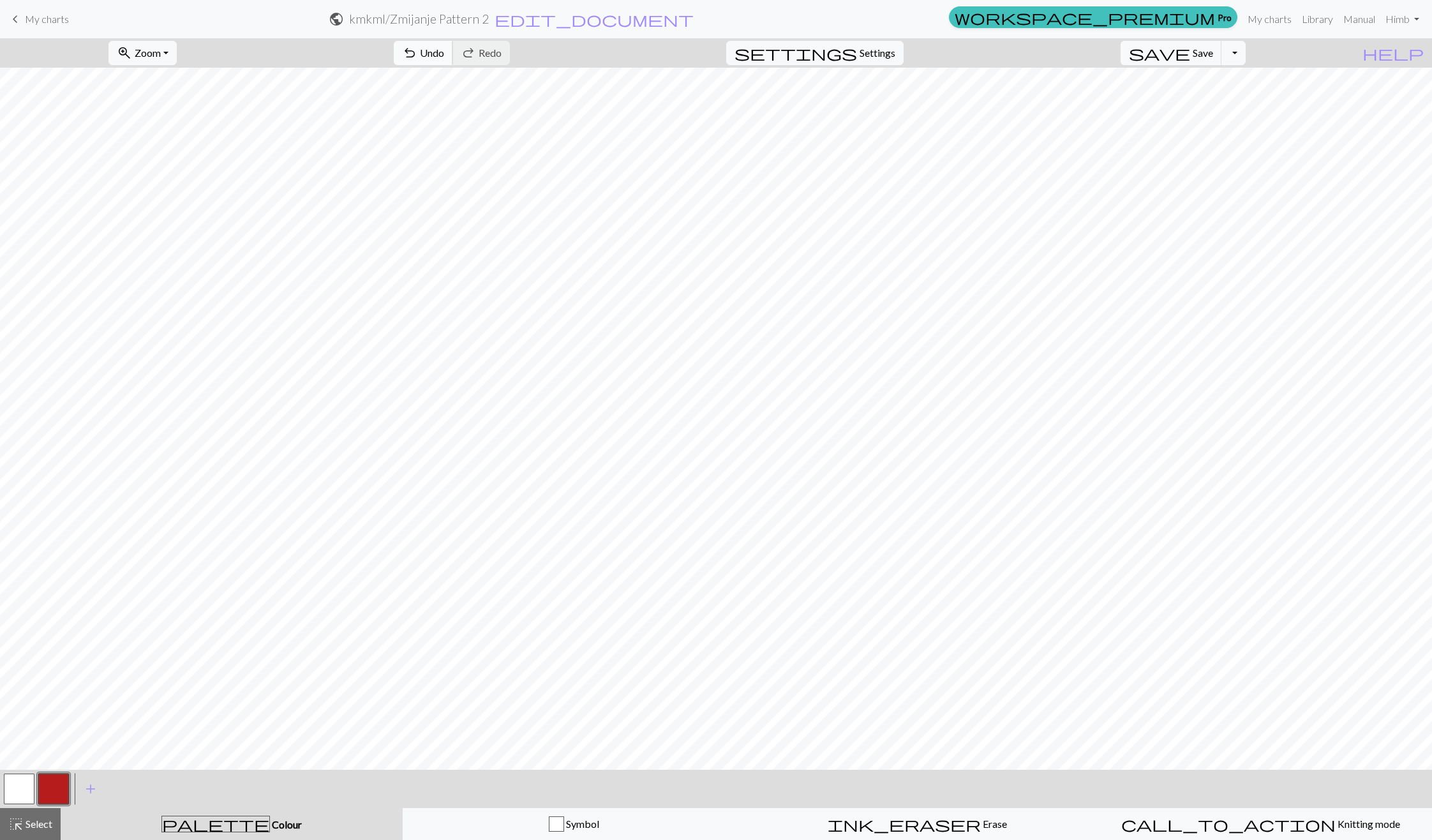
click at [445, 55] on span "Undo" at bounding box center [432, 52] width 25 height 12
click at [453, 55] on button "undo Undo Undo" at bounding box center [423, 53] width 59 height 25
click at [445, 58] on span "Undo" at bounding box center [432, 52] width 25 height 12
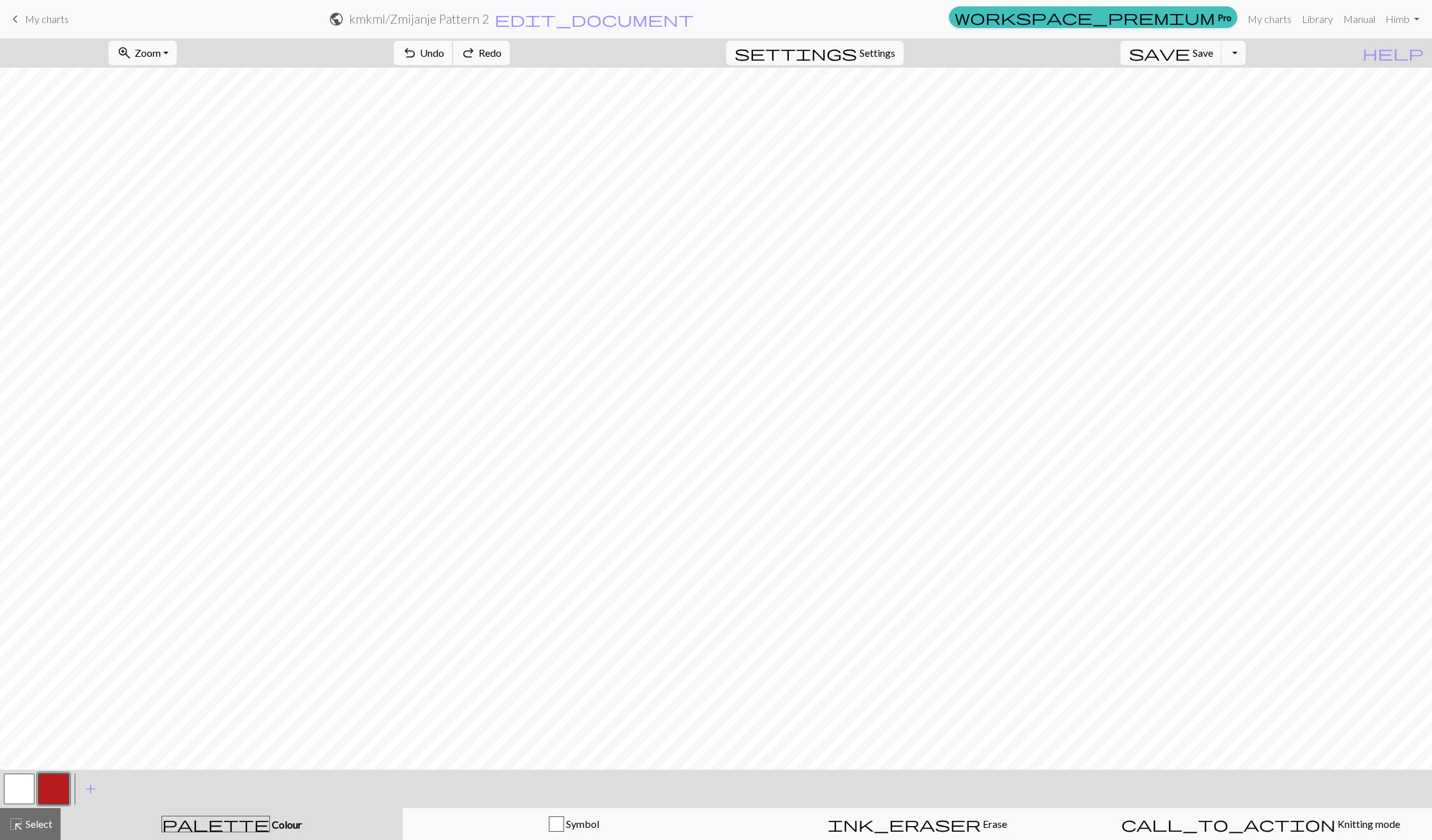
click at [445, 58] on span "Undo" at bounding box center [432, 52] width 25 height 12
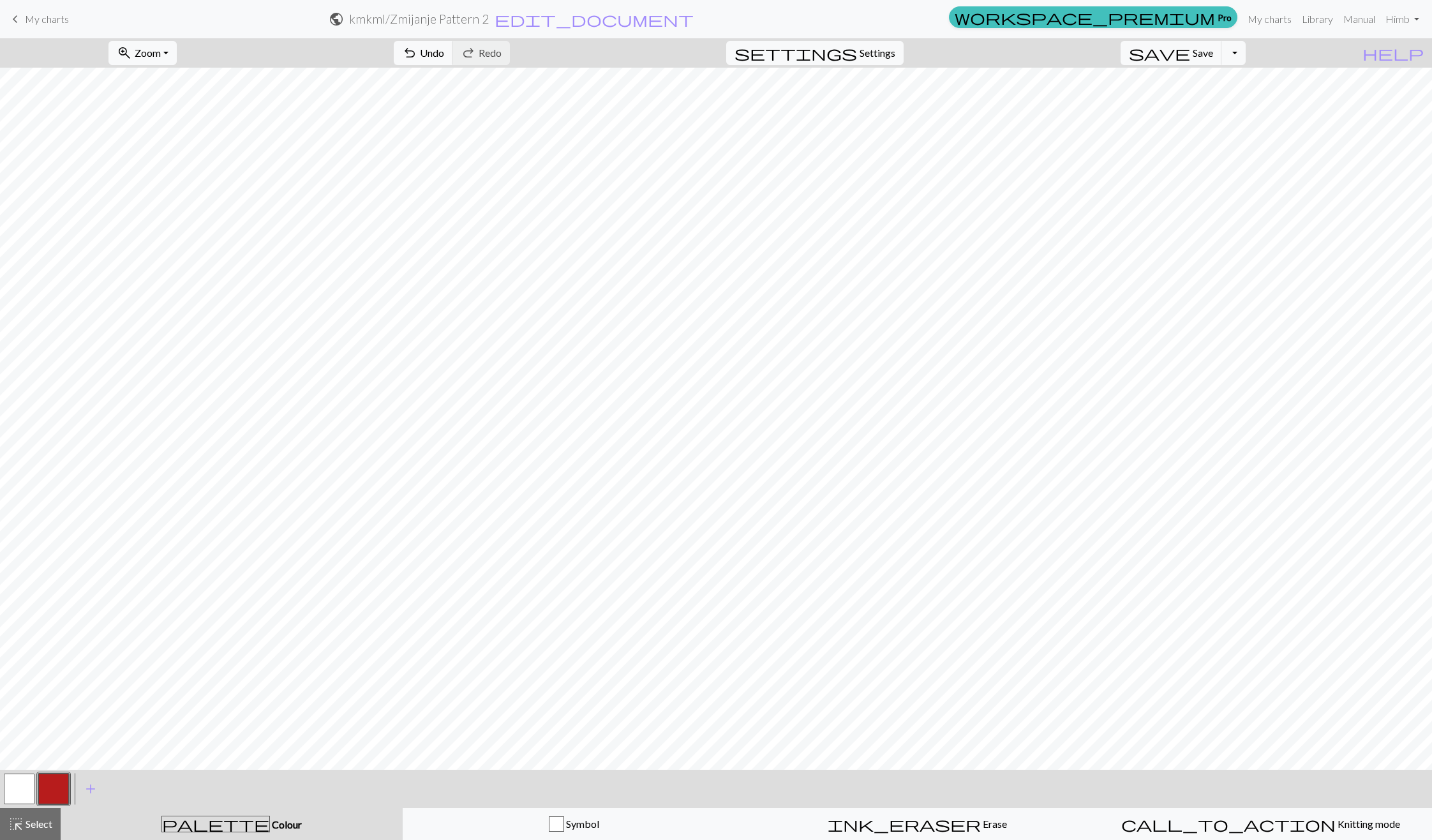
click at [25, 795] on button "button" at bounding box center [19, 789] width 31 height 31
click at [63, 779] on button "button" at bounding box center [54, 789] width 31 height 31
click at [26, 775] on button "button" at bounding box center [19, 789] width 31 height 31
click at [61, 785] on button "button" at bounding box center [54, 789] width 31 height 31
click at [417, 55] on span "undo" at bounding box center [409, 53] width 15 height 18
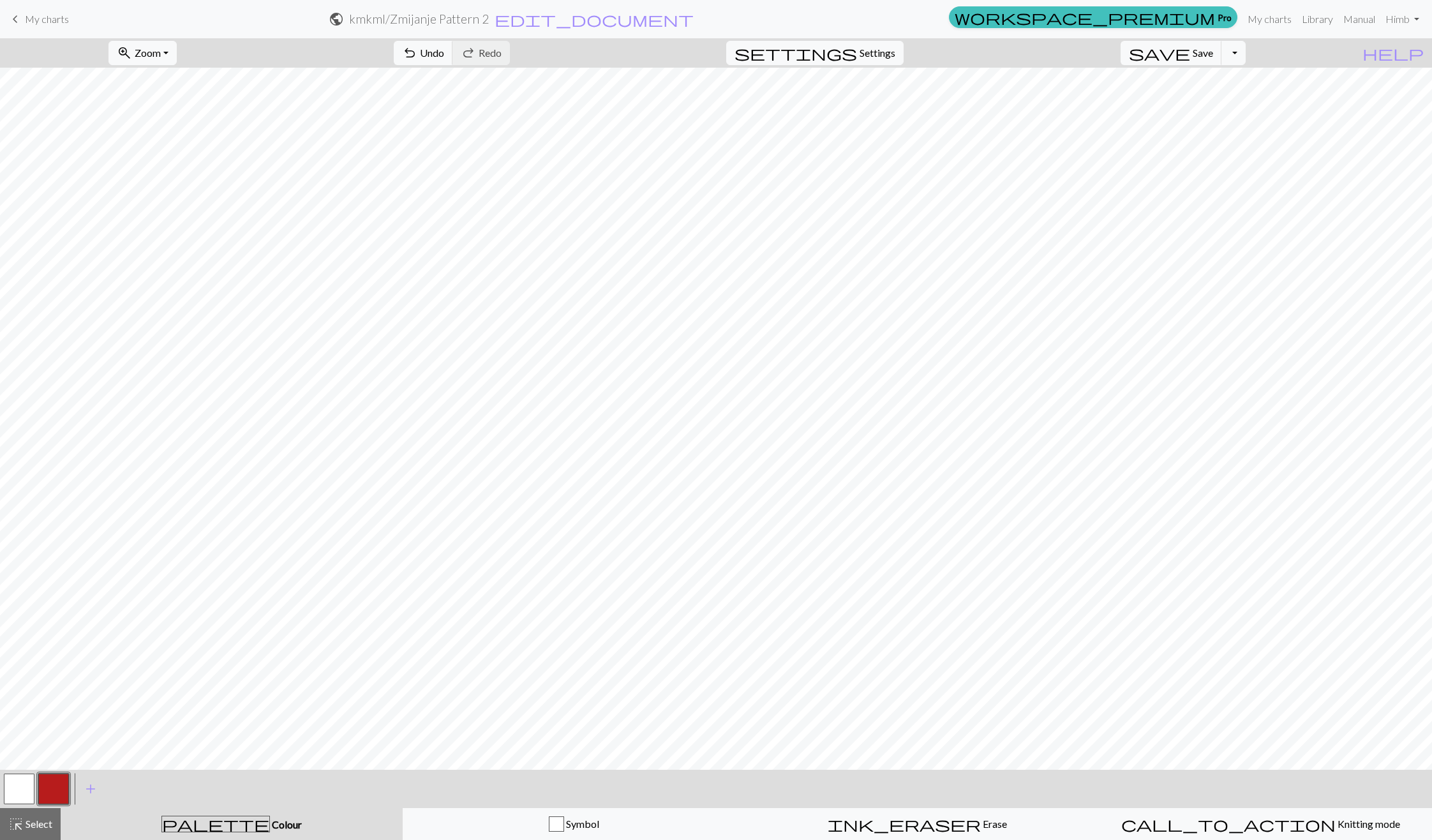
click at [29, 785] on button "button" at bounding box center [19, 789] width 31 height 31
click at [31, 816] on div "highlight_alt Select Select" at bounding box center [30, 824] width 44 height 15
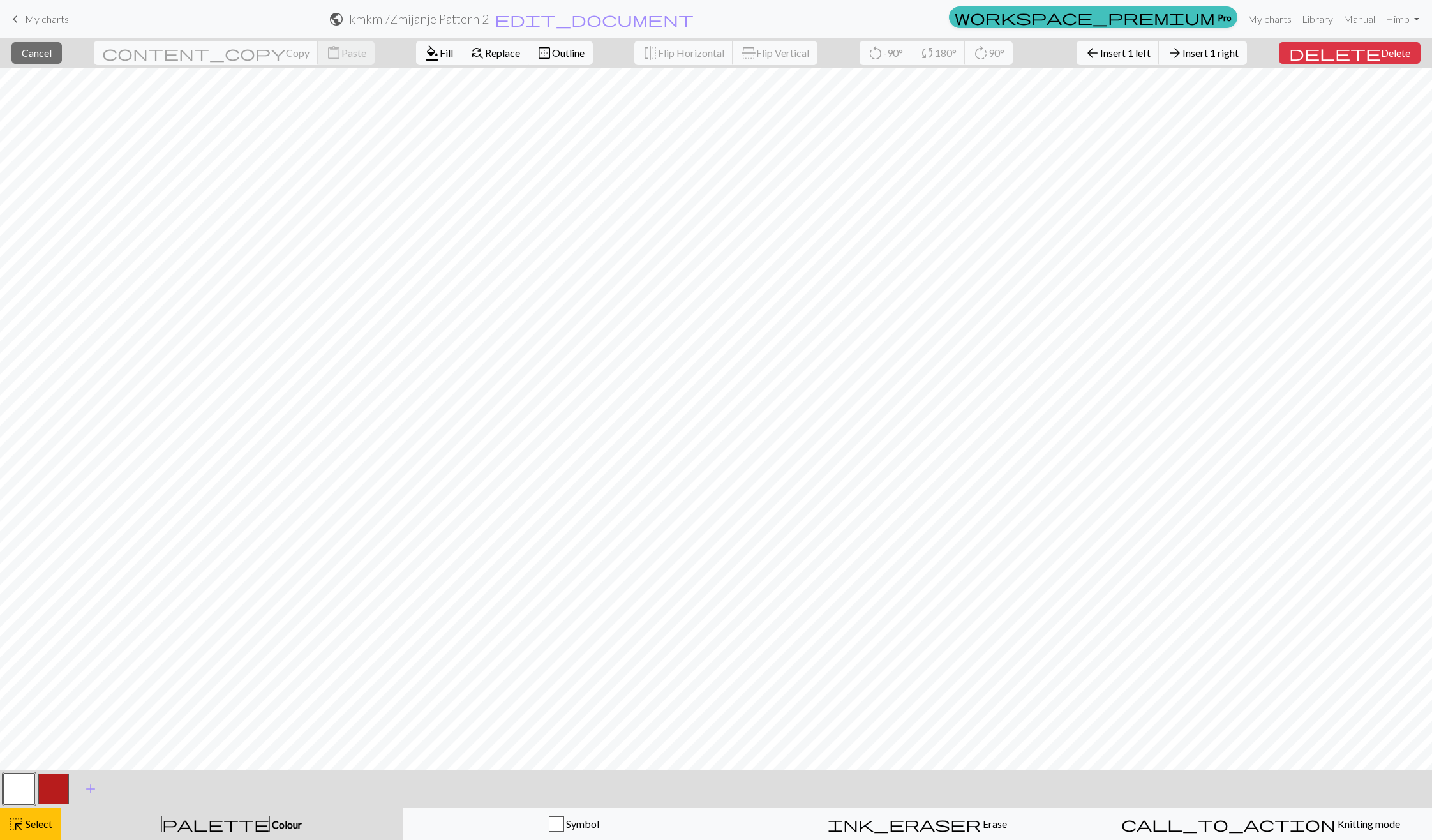
click at [1384, 64] on div "close Cancel content_copy Copy content_paste Paste format_color_fill Fill find_…" at bounding box center [716, 53] width 1432 height 29
click at [1384, 59] on button "delete Delete" at bounding box center [1350, 53] width 142 height 22
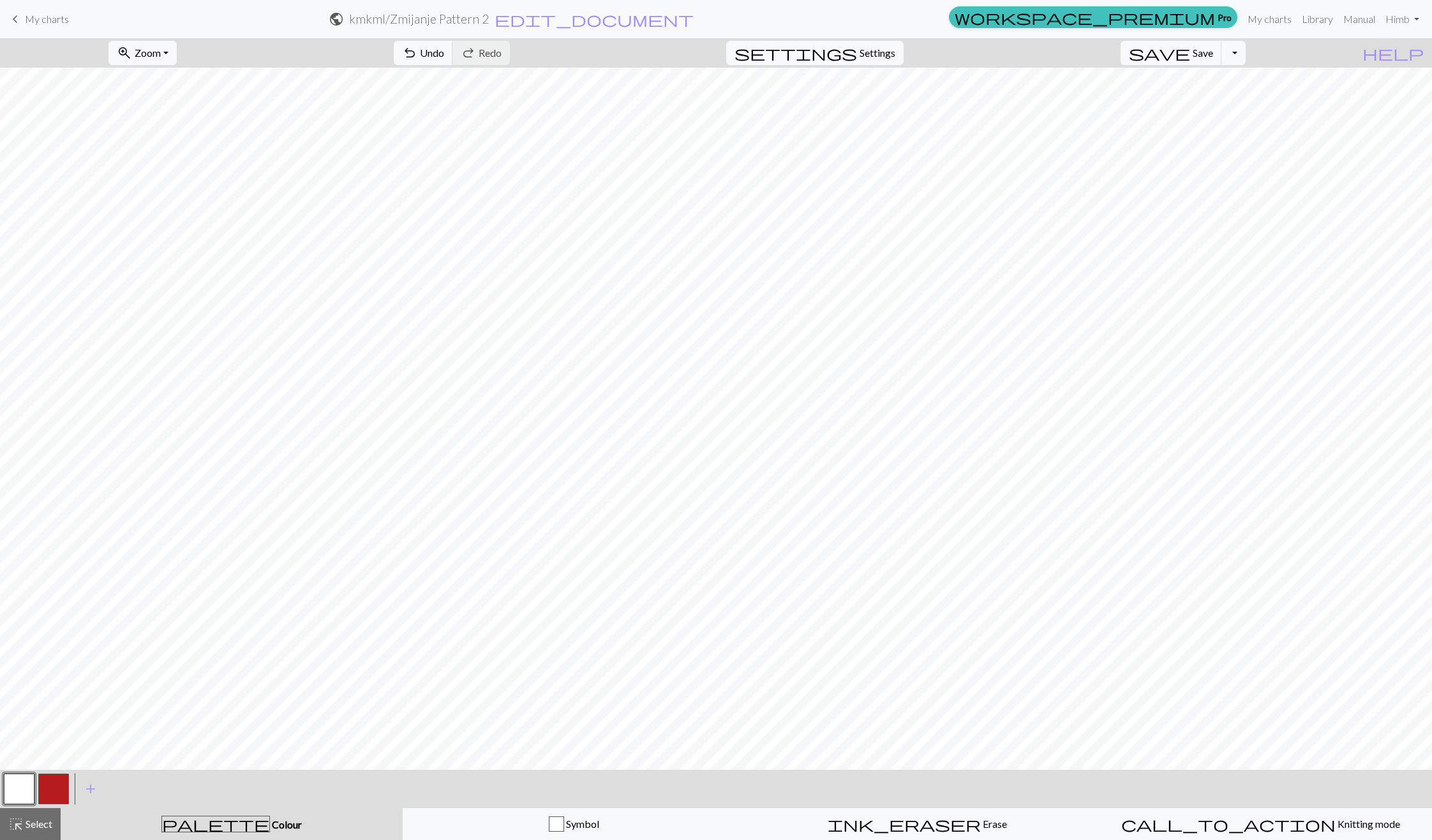
click at [50, 800] on button "button" at bounding box center [54, 789] width 31 height 31
click at [445, 48] on span "Undo" at bounding box center [432, 52] width 25 height 12
click at [445, 46] on span "Undo" at bounding box center [432, 52] width 25 height 12
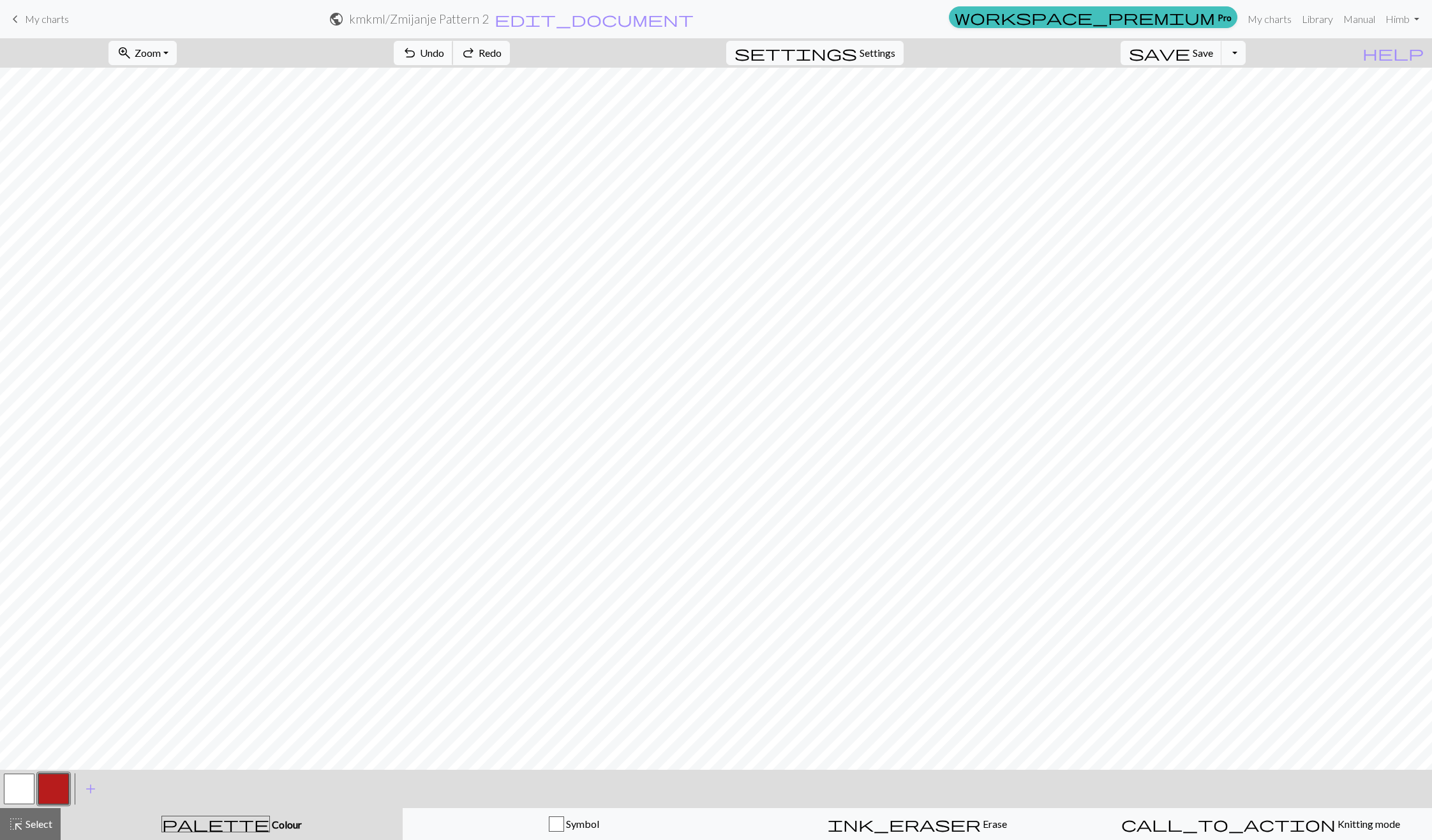
click at [445, 46] on span "Undo" at bounding box center [432, 52] width 25 height 12
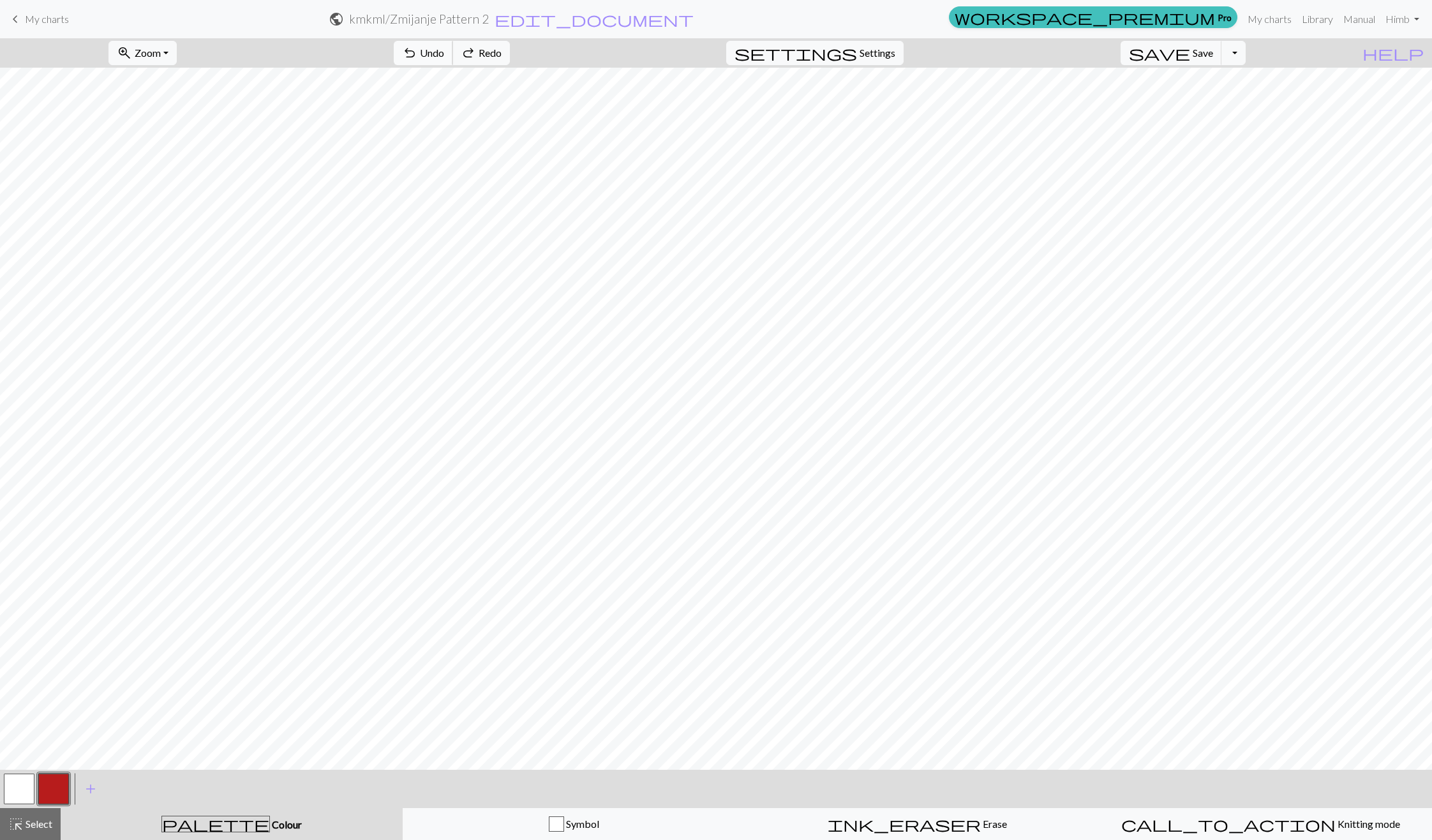
click at [445, 46] on span "Undo" at bounding box center [432, 52] width 25 height 12
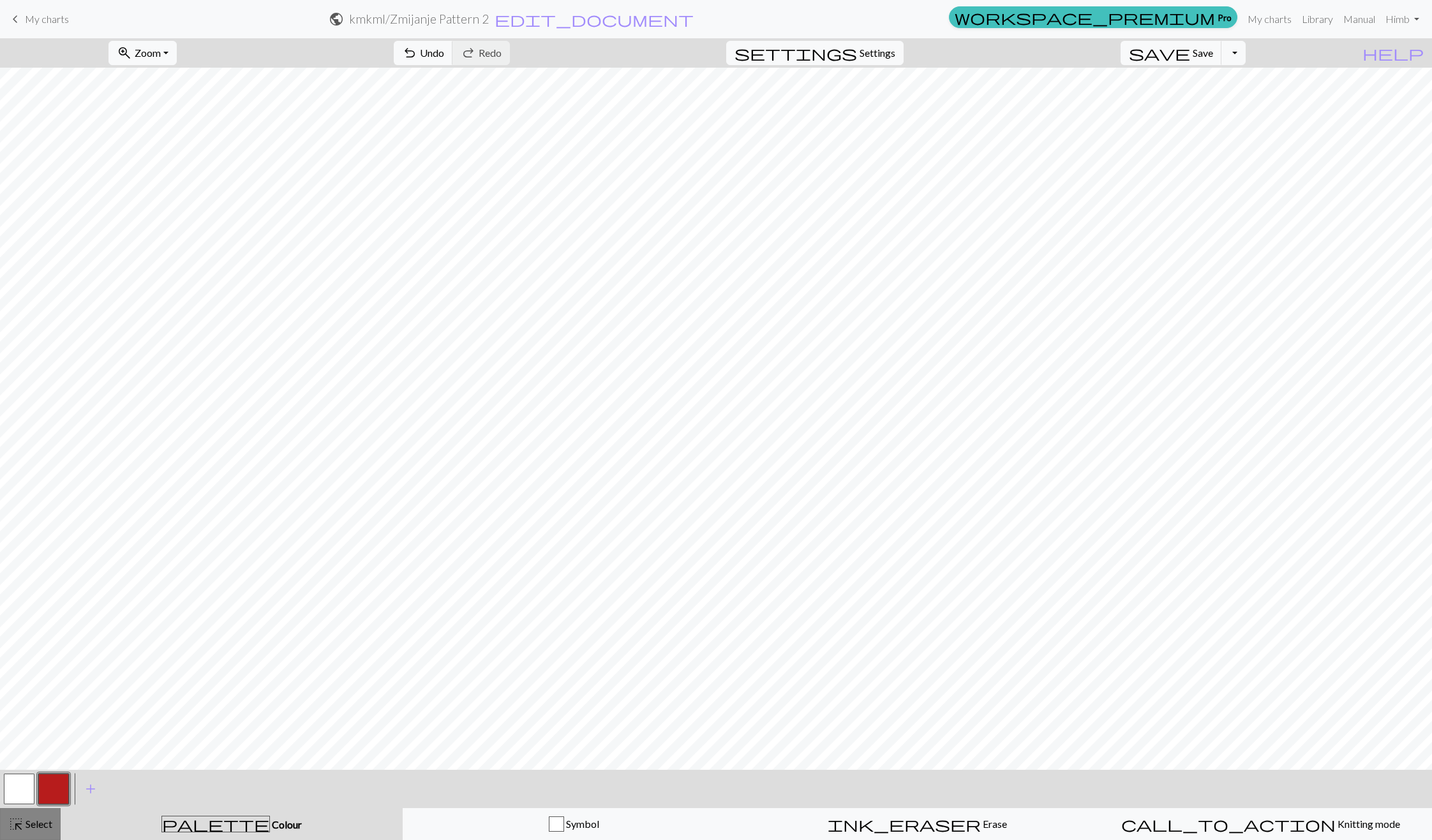
click at [29, 813] on button "highlight_alt Select Select" at bounding box center [30, 824] width 61 height 32
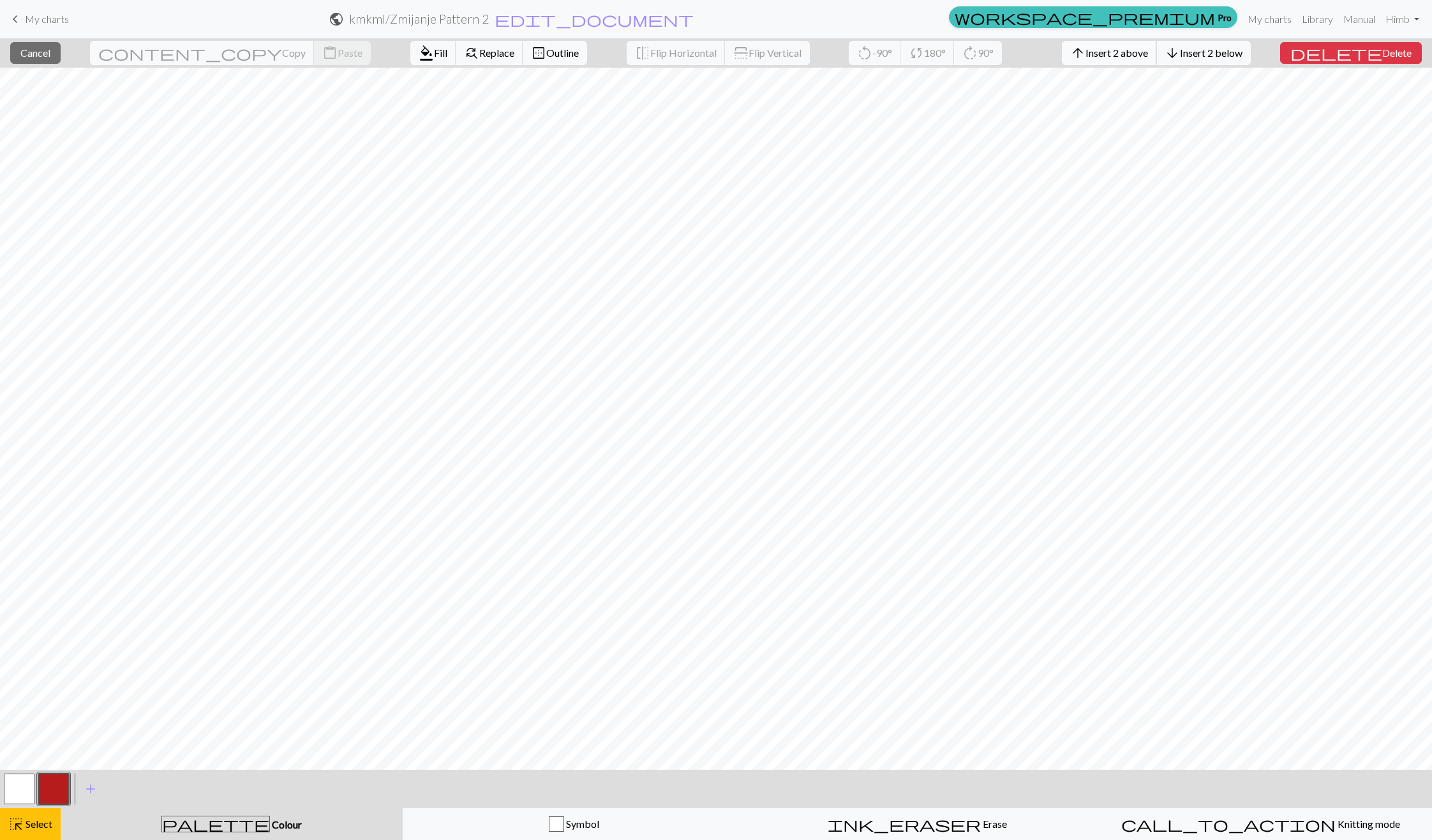
click at [1148, 55] on span "Insert 2 above" at bounding box center [1117, 52] width 63 height 12
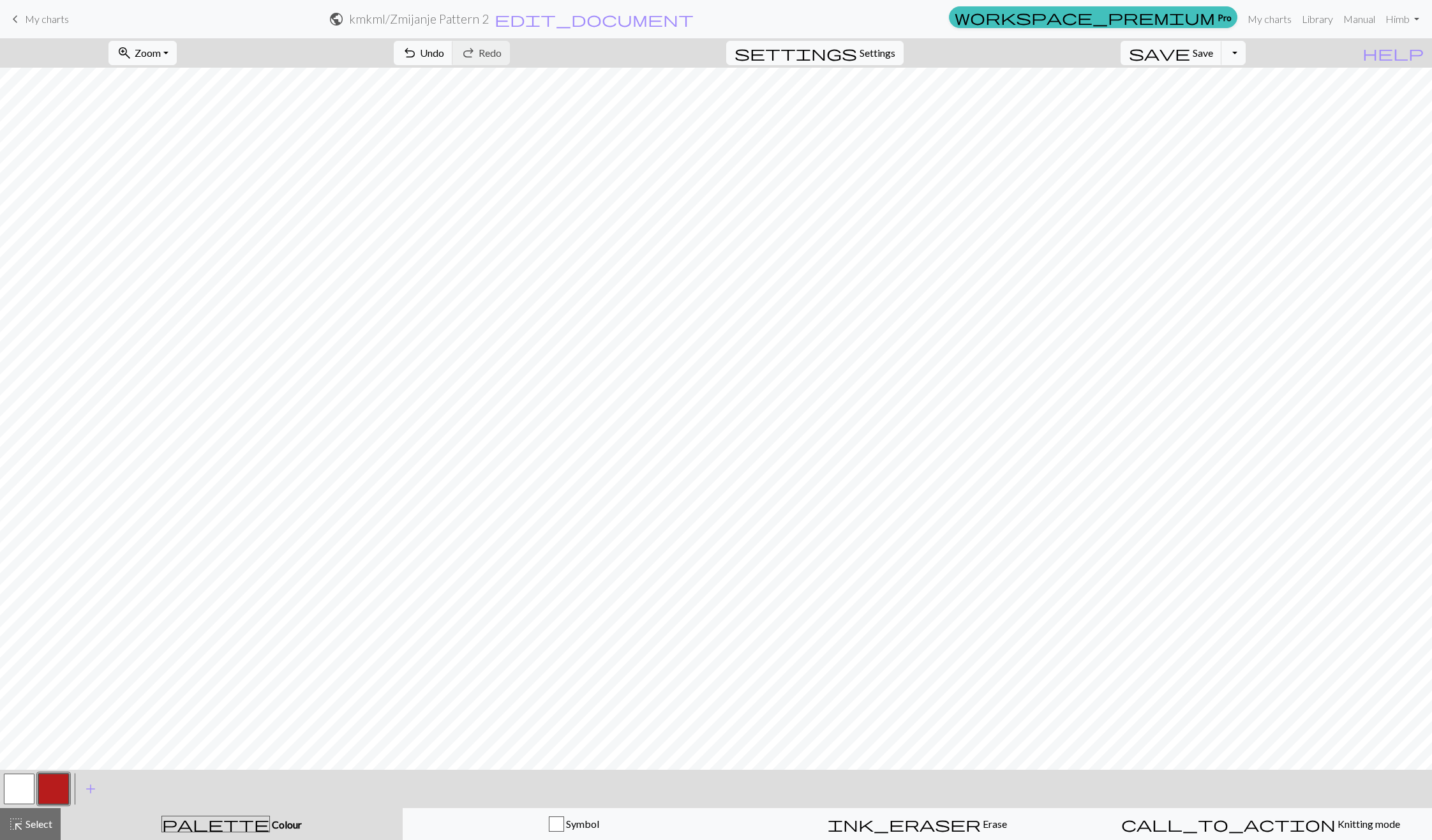
click at [27, 778] on button "button" at bounding box center [19, 789] width 31 height 31
click at [61, 796] on button "button" at bounding box center [54, 789] width 31 height 31
click at [41, 819] on span "Select" at bounding box center [38, 823] width 29 height 12
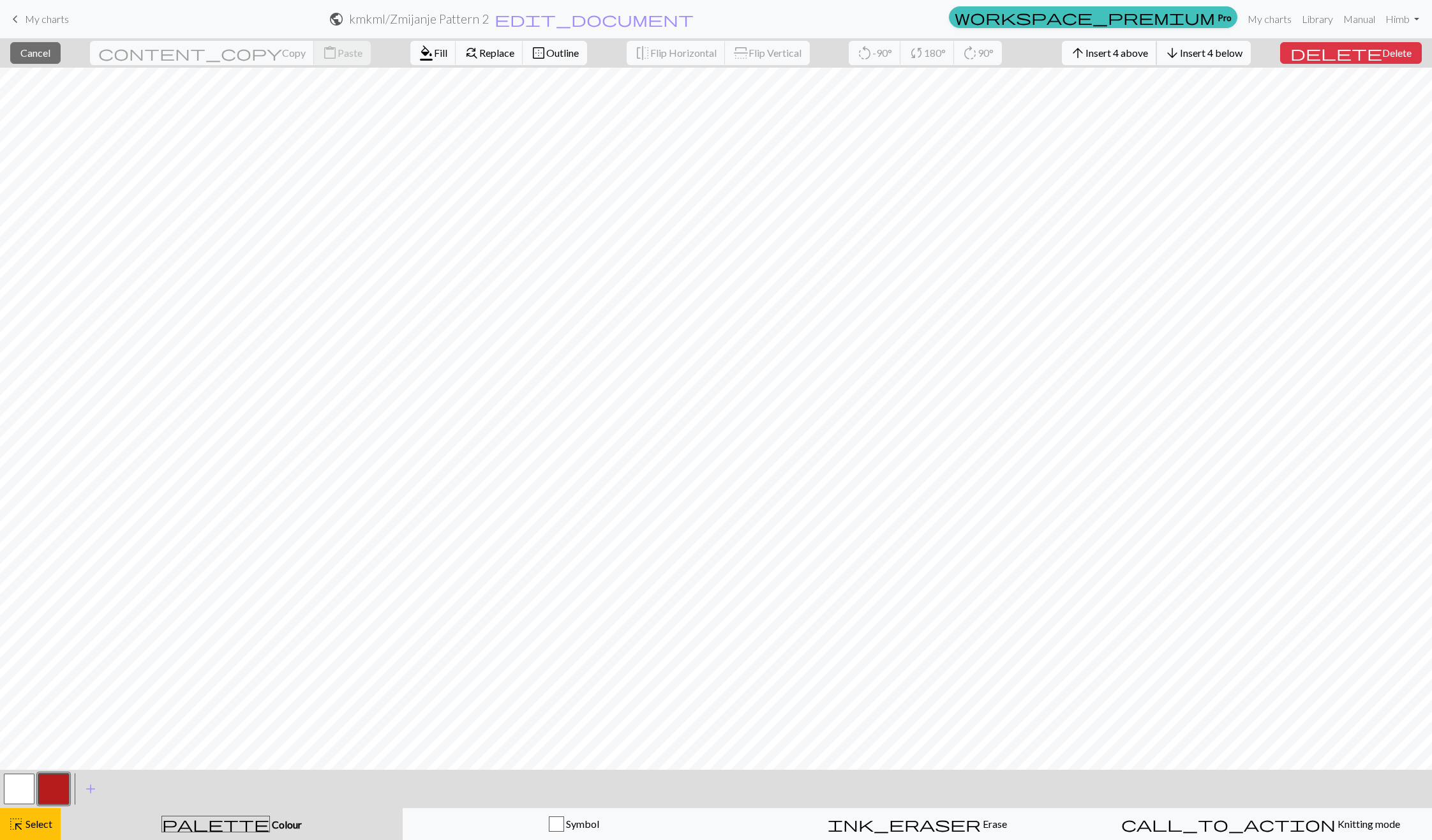
click at [1137, 45] on button "arrow_upward Insert 4 above" at bounding box center [1109, 53] width 95 height 25
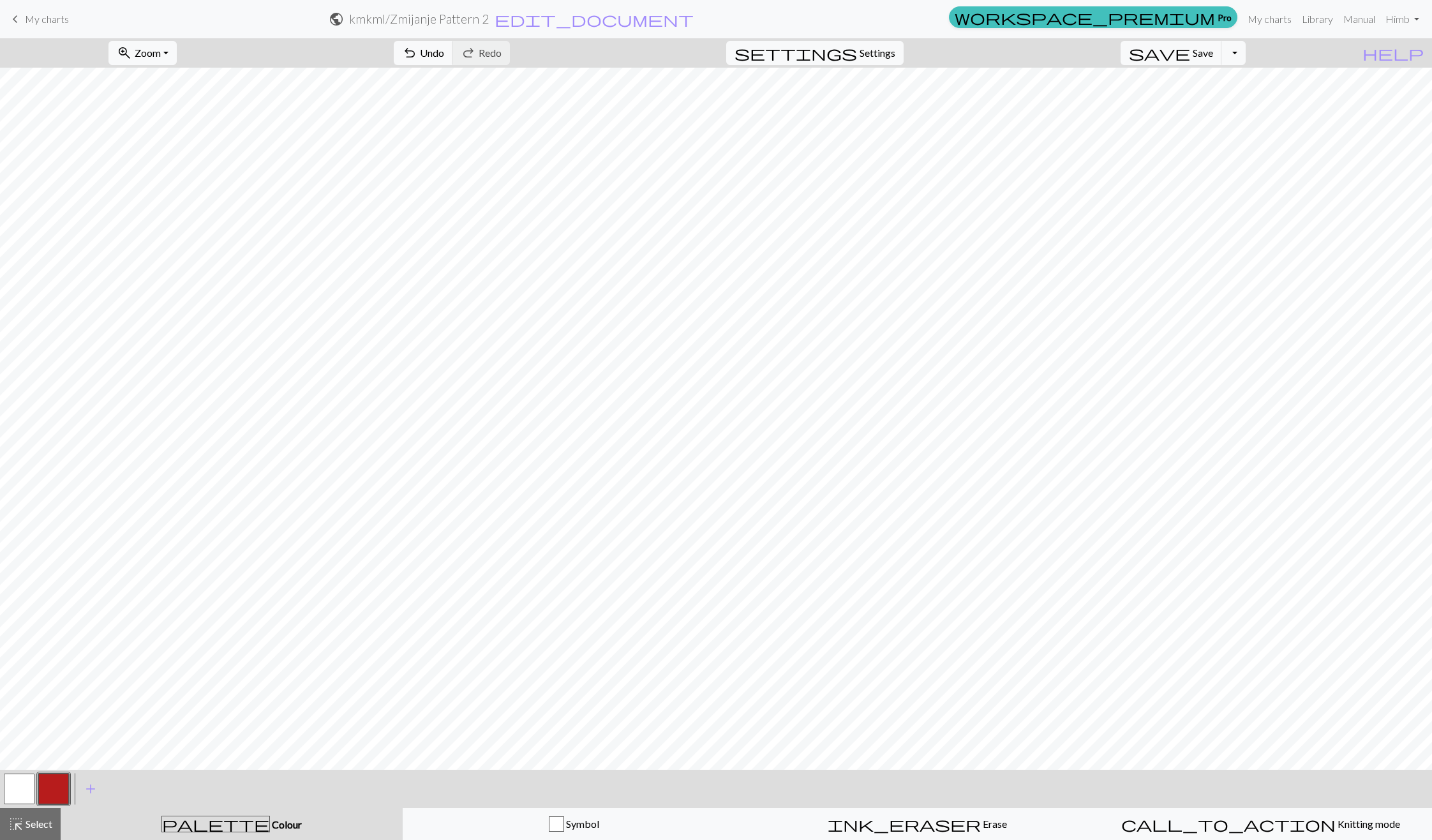
scroll to position [63, 0]
click at [5, 821] on button "highlight_alt Select Select" at bounding box center [30, 824] width 61 height 32
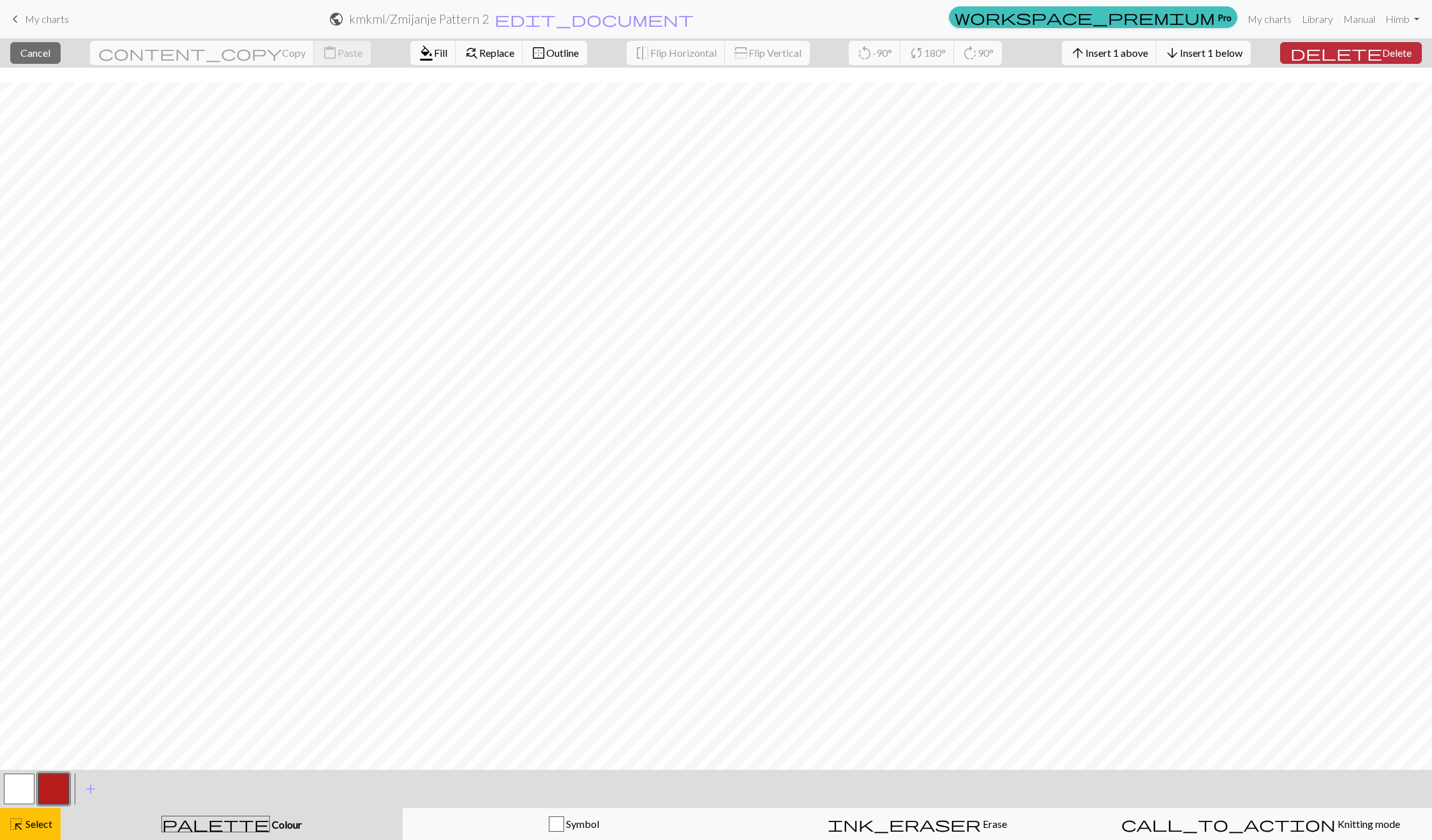
click at [1381, 60] on button "delete Delete" at bounding box center [1351, 53] width 142 height 22
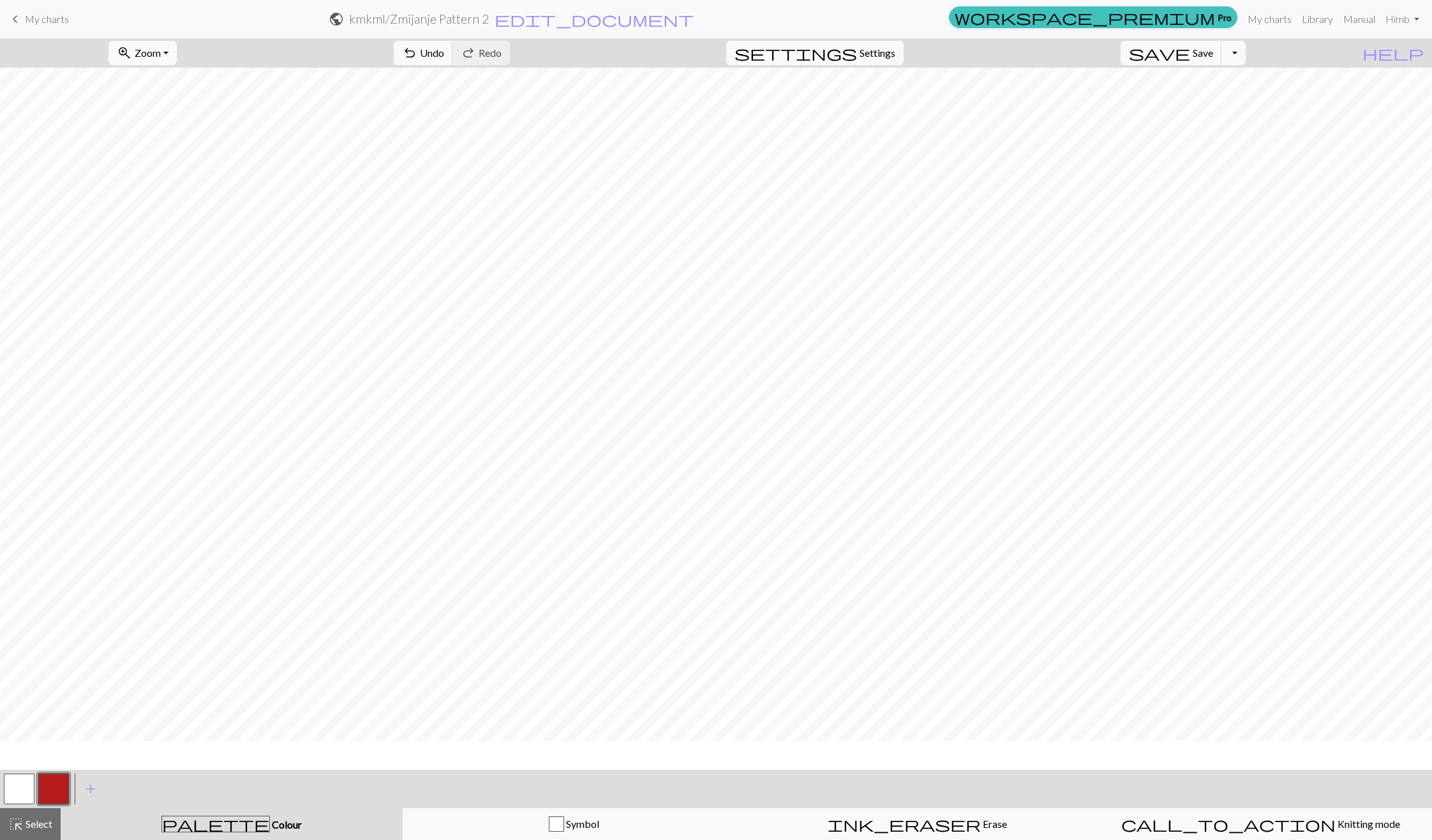
scroll to position [0, 0]
click at [26, 794] on button "button" at bounding box center [19, 789] width 31 height 31
click at [48, 788] on button "button" at bounding box center [54, 789] width 31 height 31
click at [453, 49] on button "undo Undo Undo" at bounding box center [423, 53] width 59 height 25
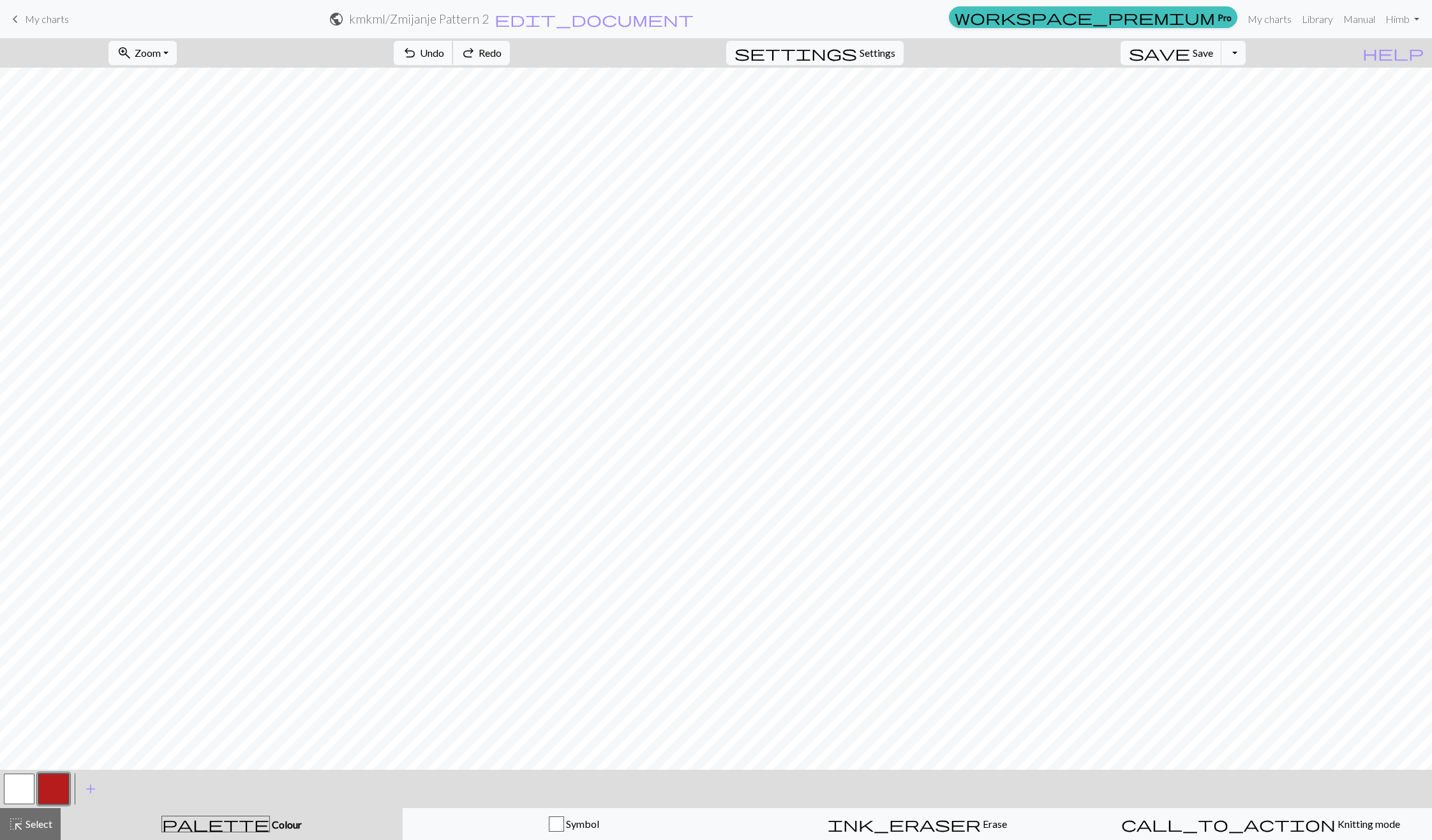
click at [453, 49] on button "undo Undo Undo" at bounding box center [423, 53] width 59 height 25
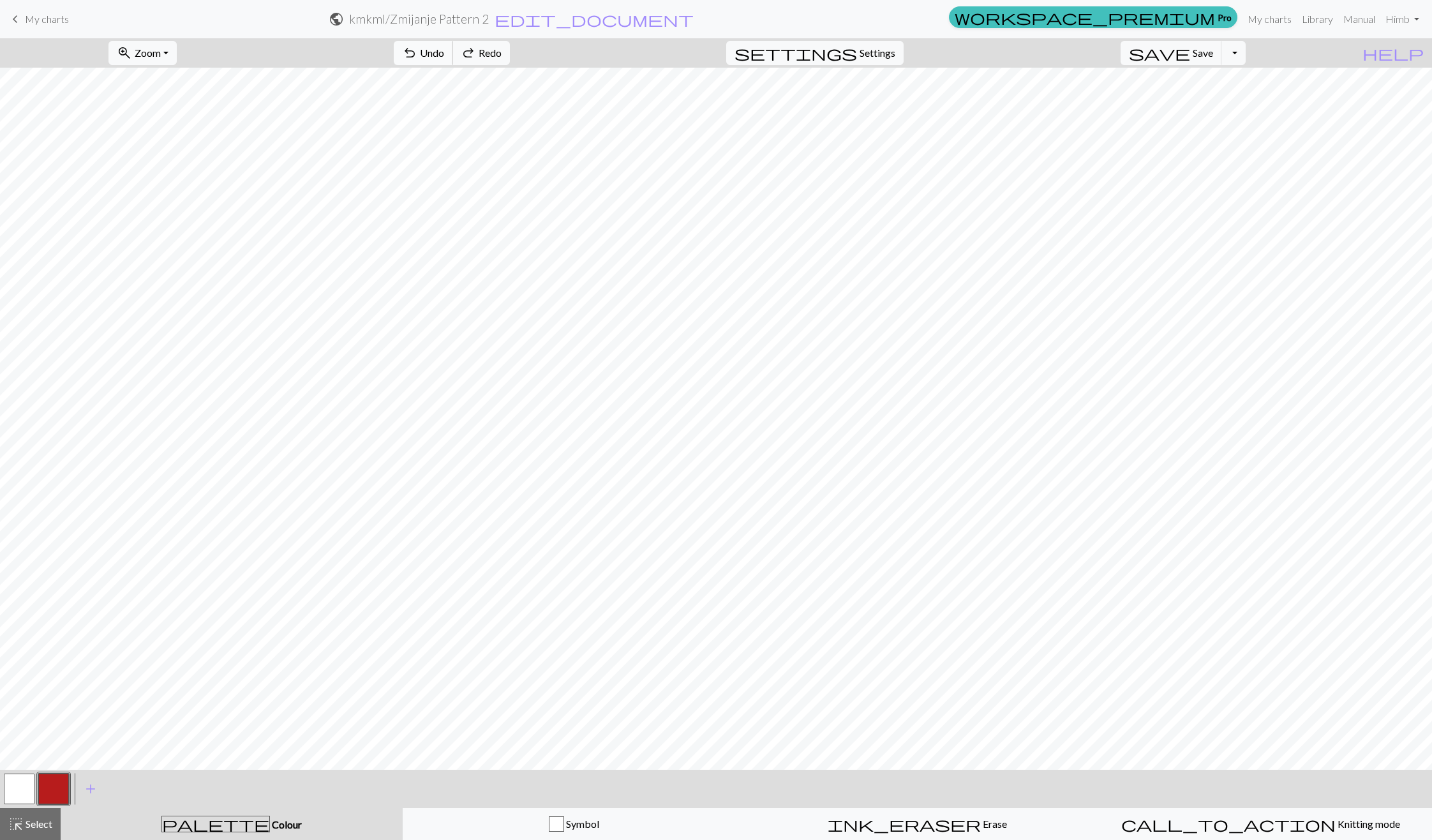
click at [453, 49] on button "undo Undo Undo" at bounding box center [423, 53] width 59 height 25
click at [417, 45] on span "undo" at bounding box center [409, 53] width 15 height 18
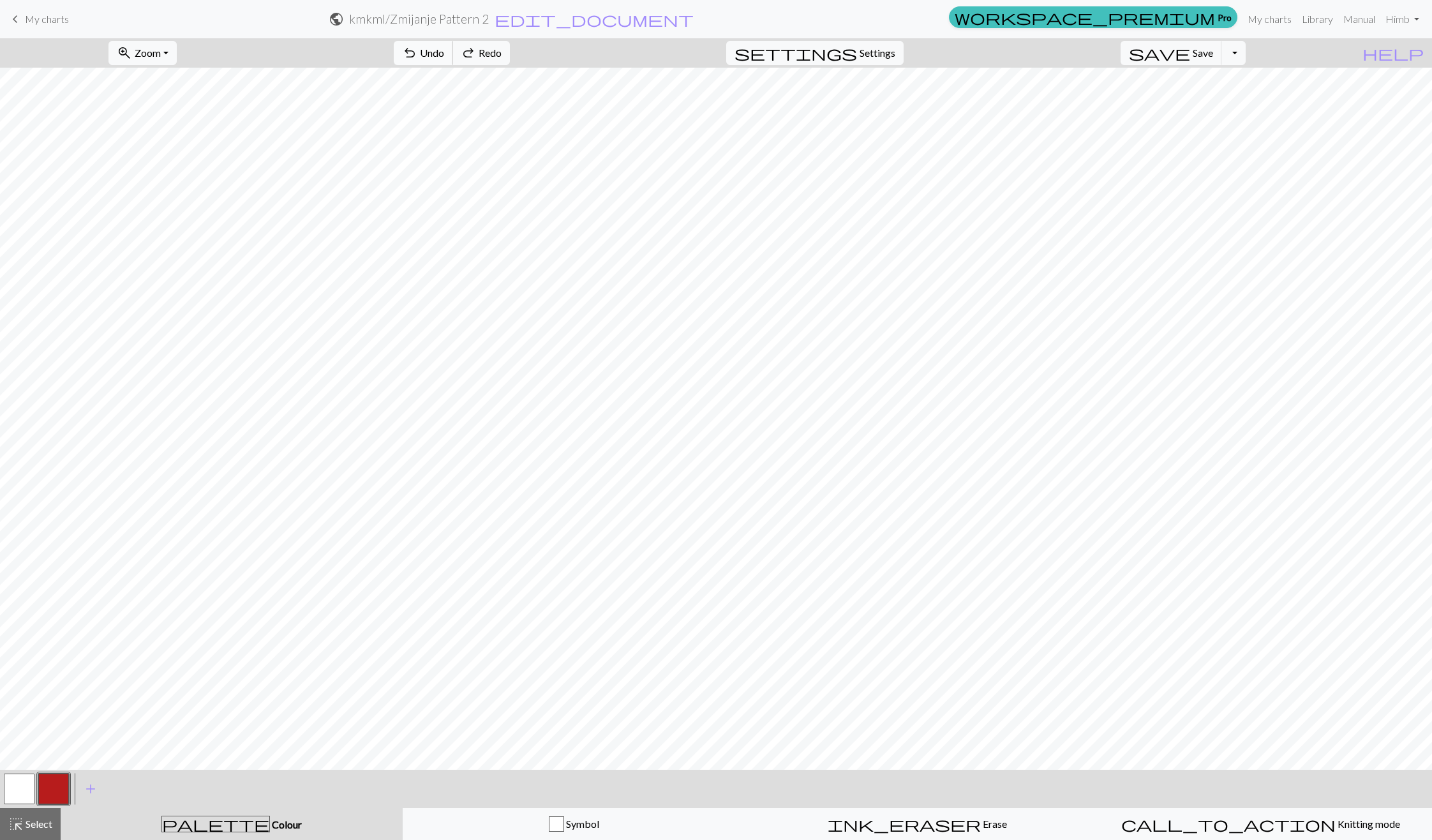
click at [417, 45] on span "undo" at bounding box center [409, 53] width 15 height 18
click at [502, 51] on span "Redo" at bounding box center [489, 52] width 23 height 12
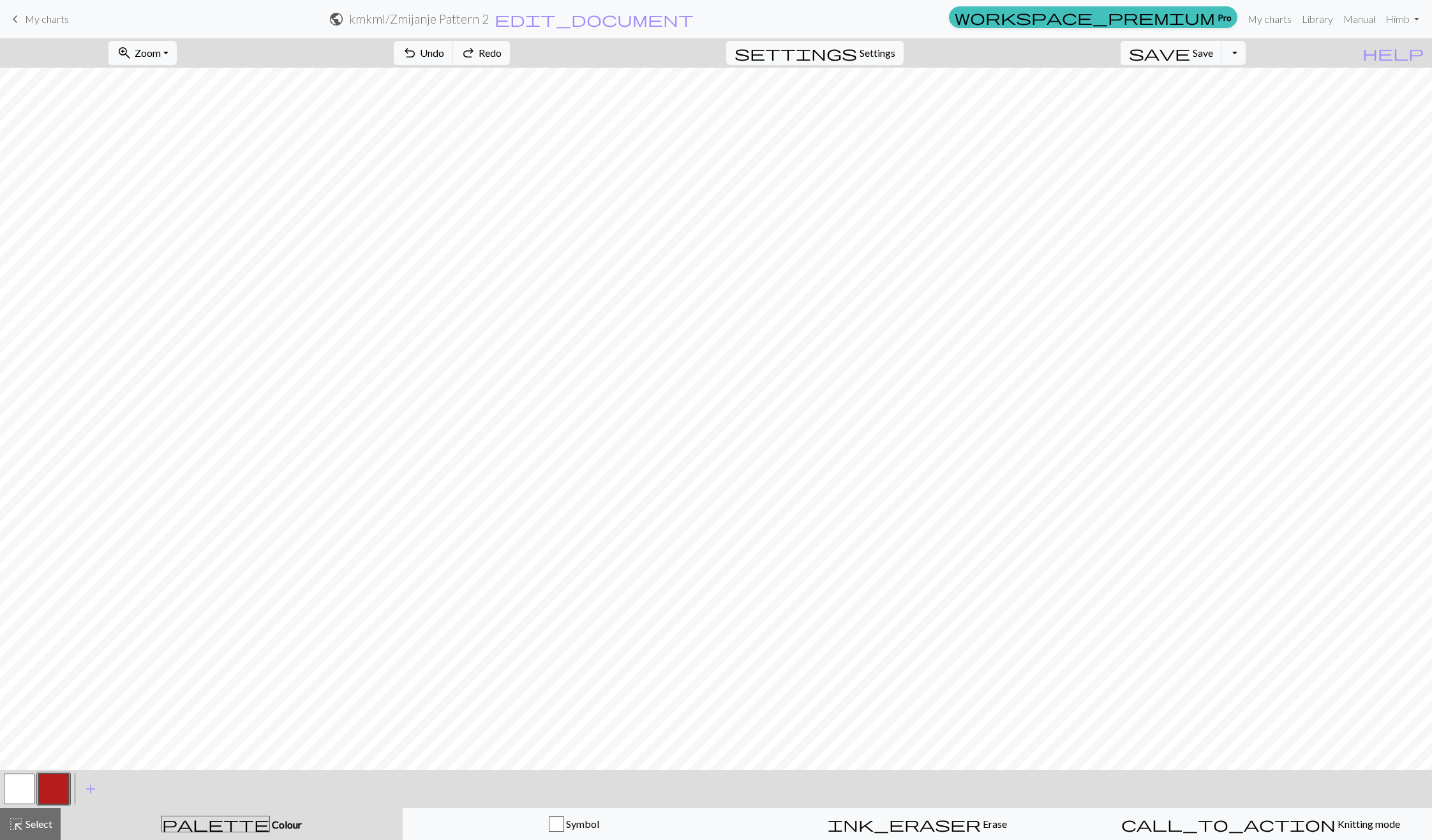
click at [17, 793] on button "button" at bounding box center [19, 789] width 31 height 31
click at [52, 797] on button "button" at bounding box center [54, 789] width 31 height 31
click at [32, 795] on button "button" at bounding box center [19, 789] width 31 height 31
click at [46, 792] on button "button" at bounding box center [54, 789] width 31 height 31
click at [16, 780] on button "button" at bounding box center [19, 789] width 31 height 31
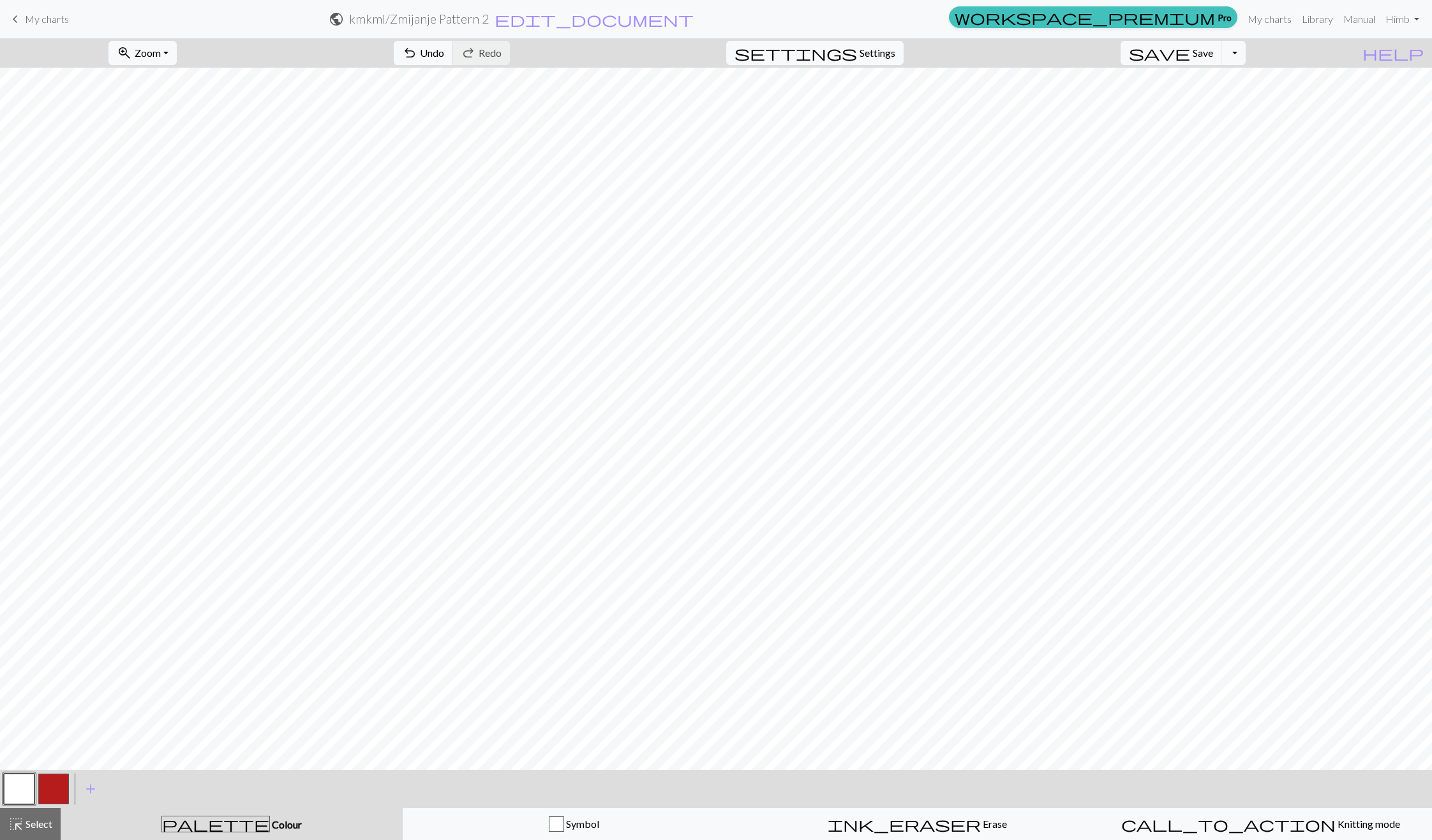
click at [55, 787] on button "button" at bounding box center [54, 789] width 31 height 31
click at [417, 58] on span "undo" at bounding box center [409, 53] width 15 height 18
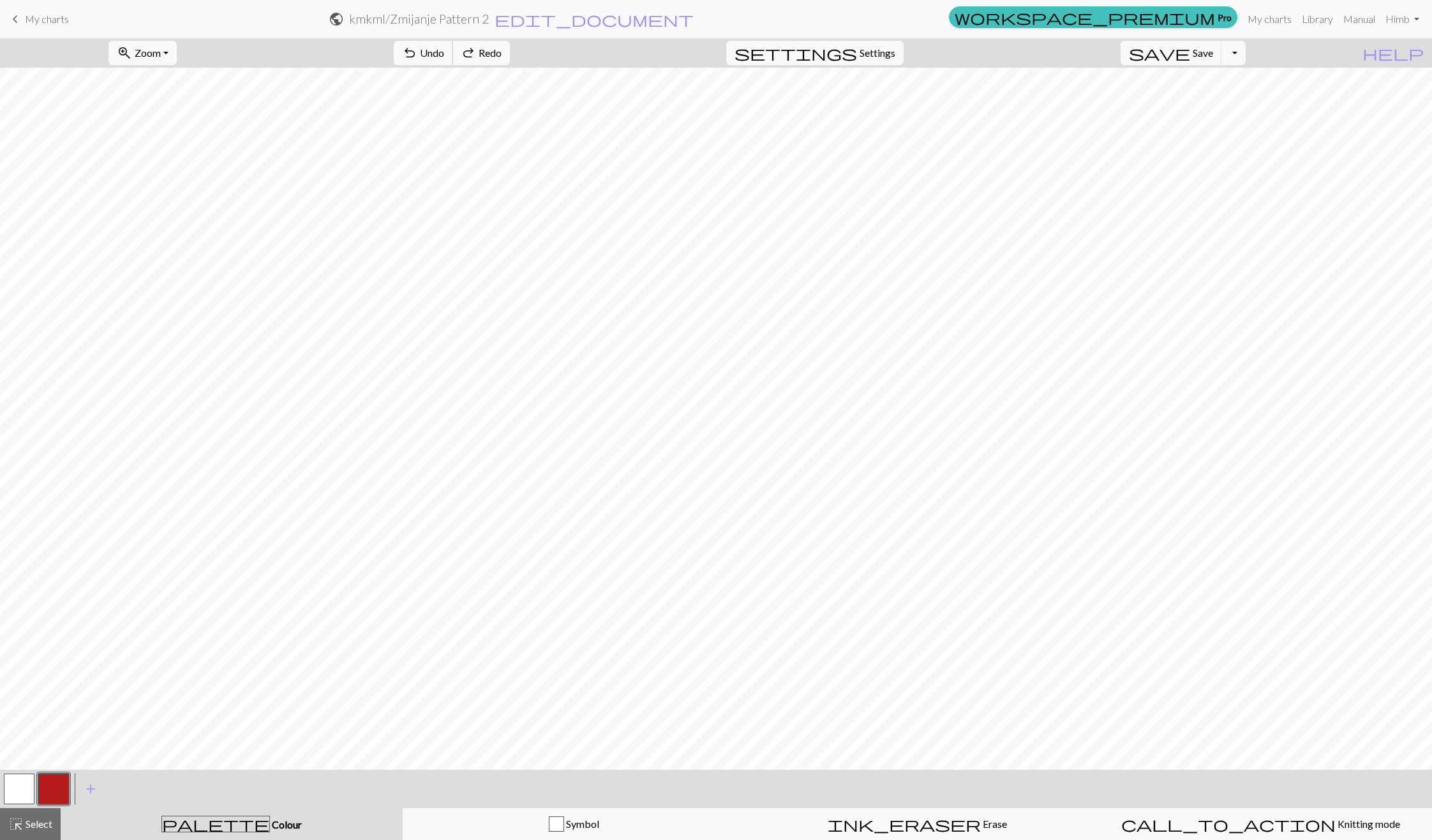
click at [417, 58] on span "undo" at bounding box center [409, 53] width 15 height 18
click at [510, 62] on button "redo Redo Redo" at bounding box center [481, 53] width 57 height 25
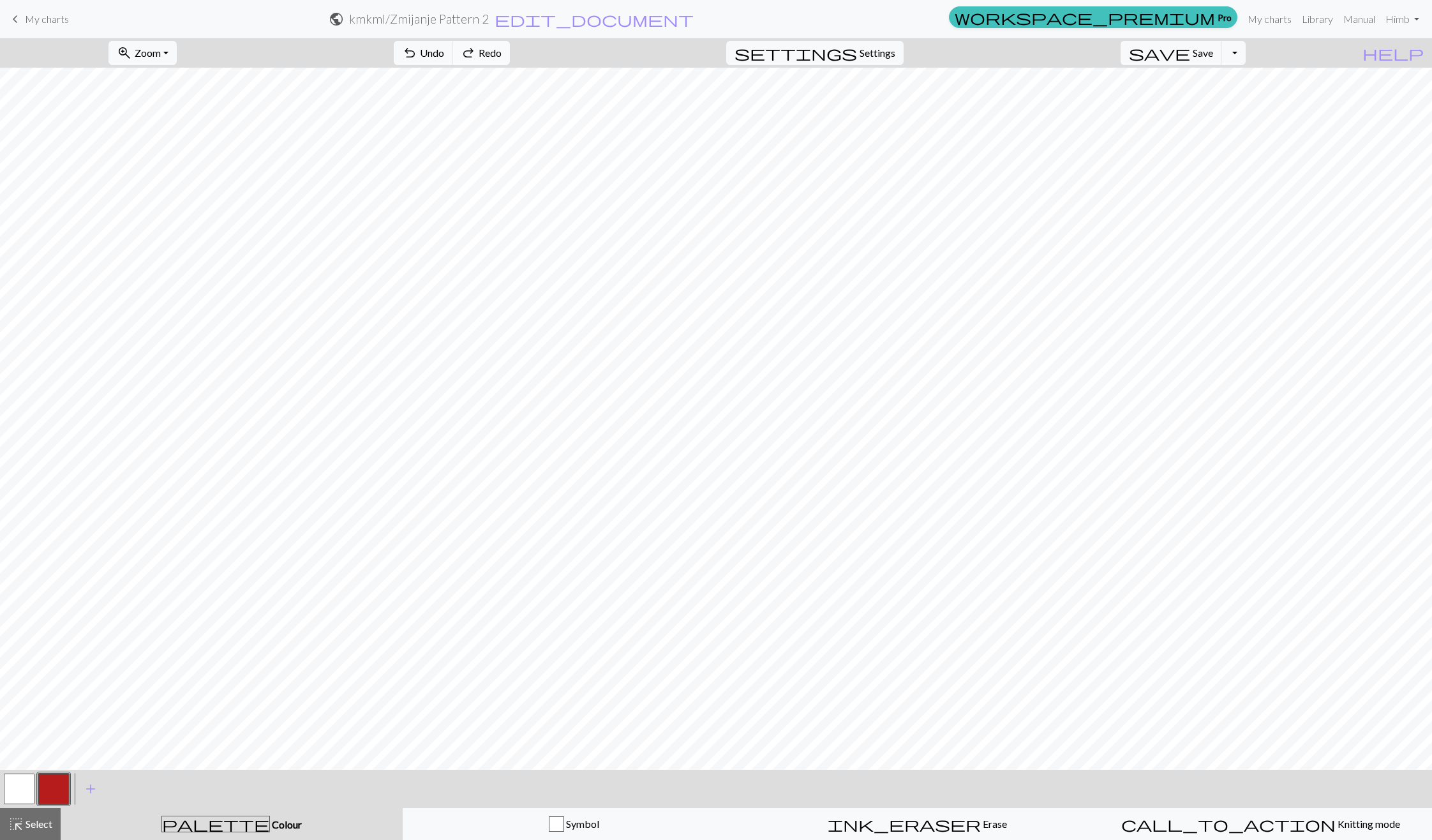
click at [510, 62] on button "redo Redo Redo" at bounding box center [481, 53] width 57 height 25
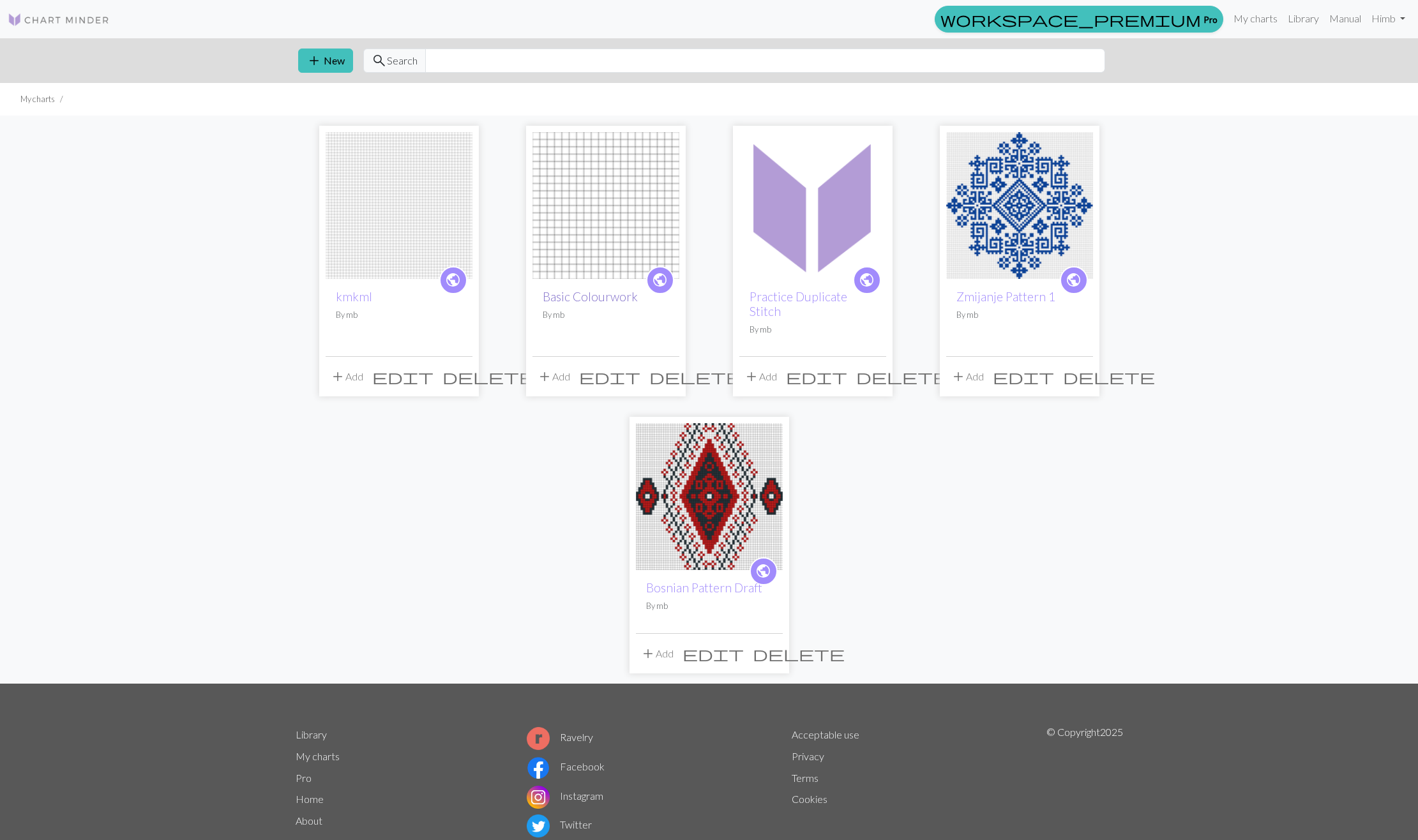
click at [603, 302] on link "Basic Colourwork" at bounding box center [590, 296] width 96 height 15
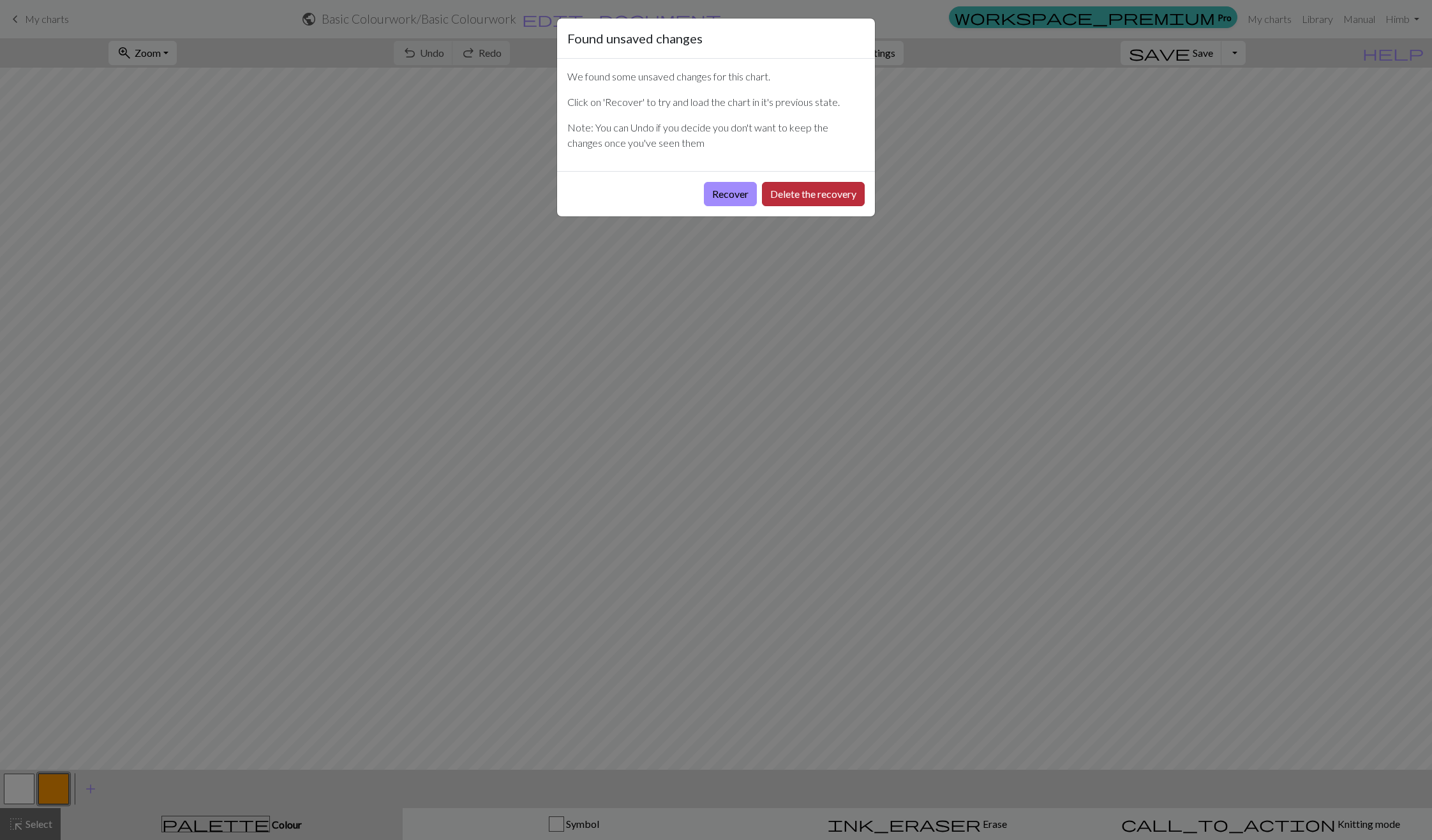
click at [794, 193] on button "Delete the recovery" at bounding box center [813, 194] width 103 height 25
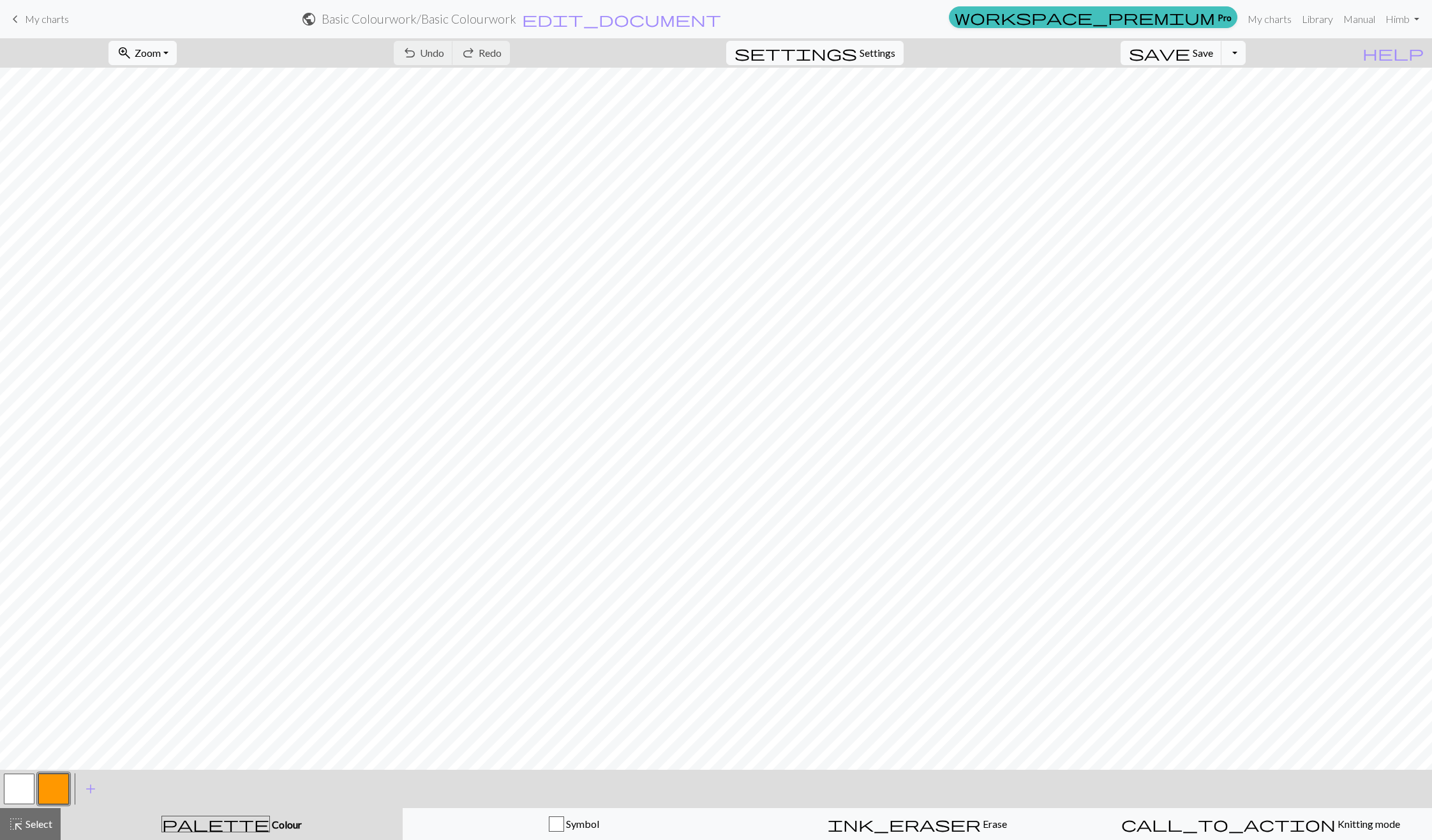
click at [44, 804] on button "button" at bounding box center [54, 789] width 31 height 31
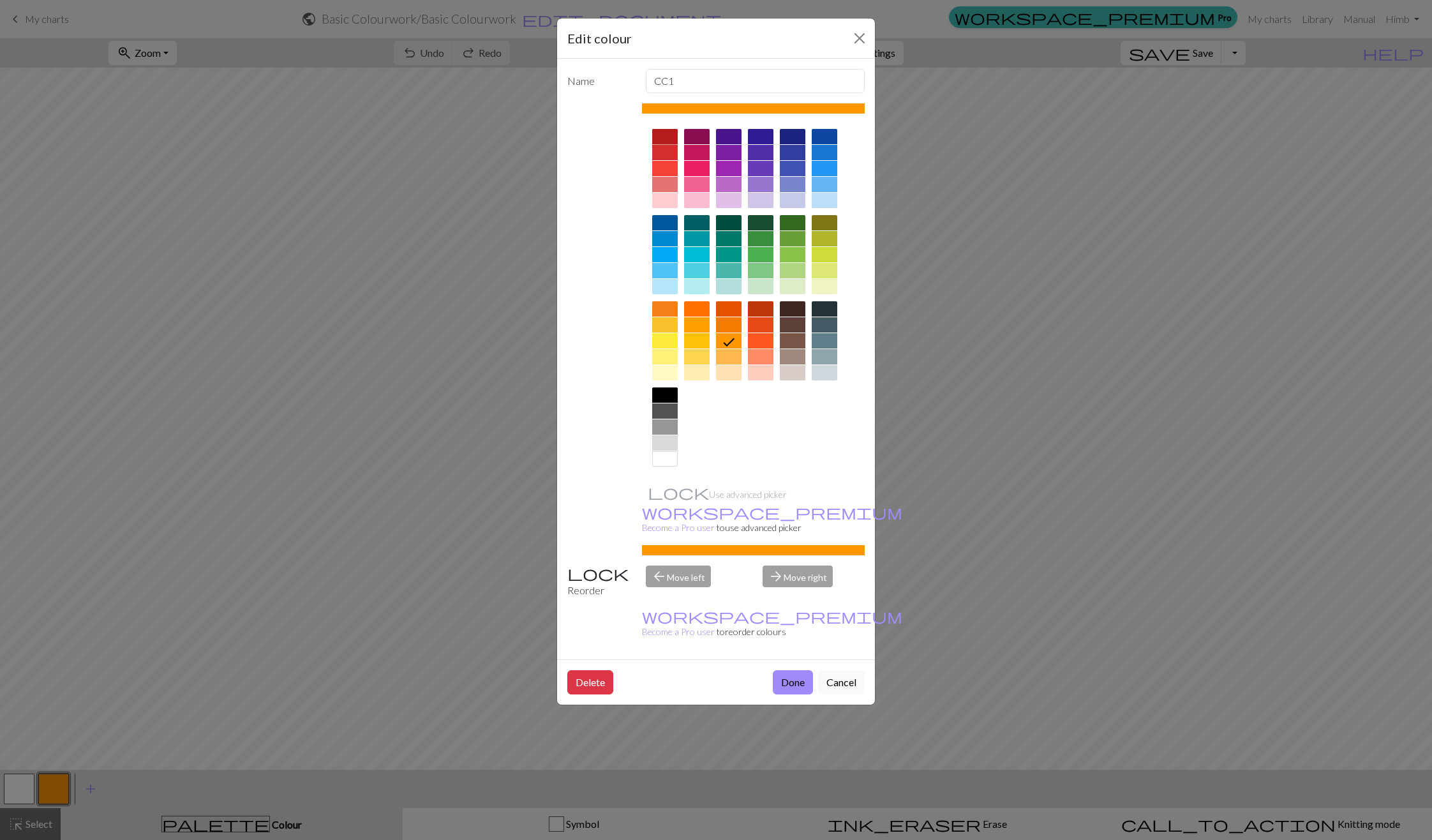
click at [676, 143] on div at bounding box center [665, 136] width 25 height 15
click at [786, 670] on button "Done" at bounding box center [793, 682] width 40 height 25
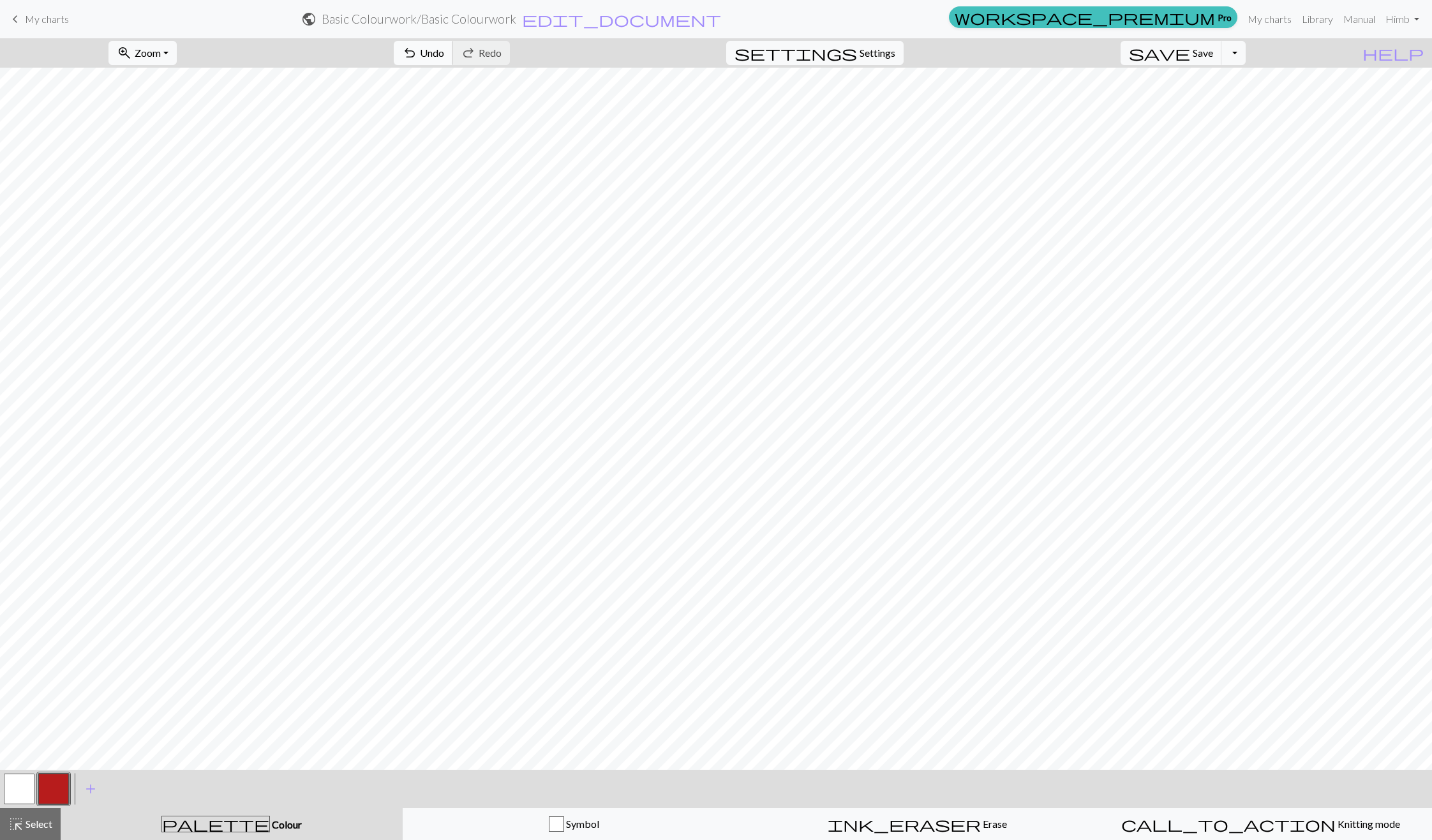
click at [445, 53] on span "Undo" at bounding box center [432, 52] width 25 height 12
click at [417, 56] on span "undo" at bounding box center [409, 53] width 15 height 18
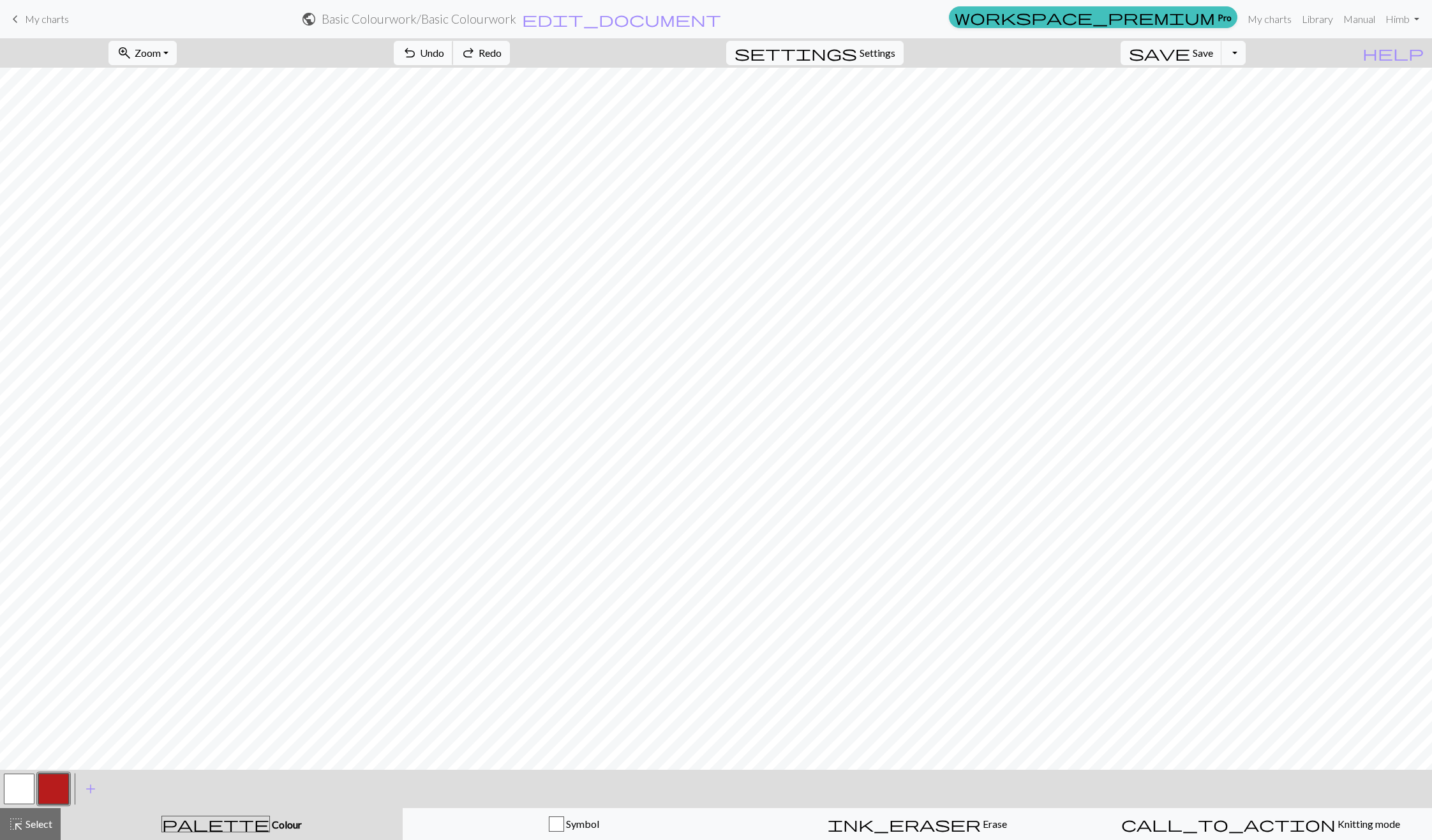
click at [417, 56] on span "undo" at bounding box center [409, 53] width 15 height 18
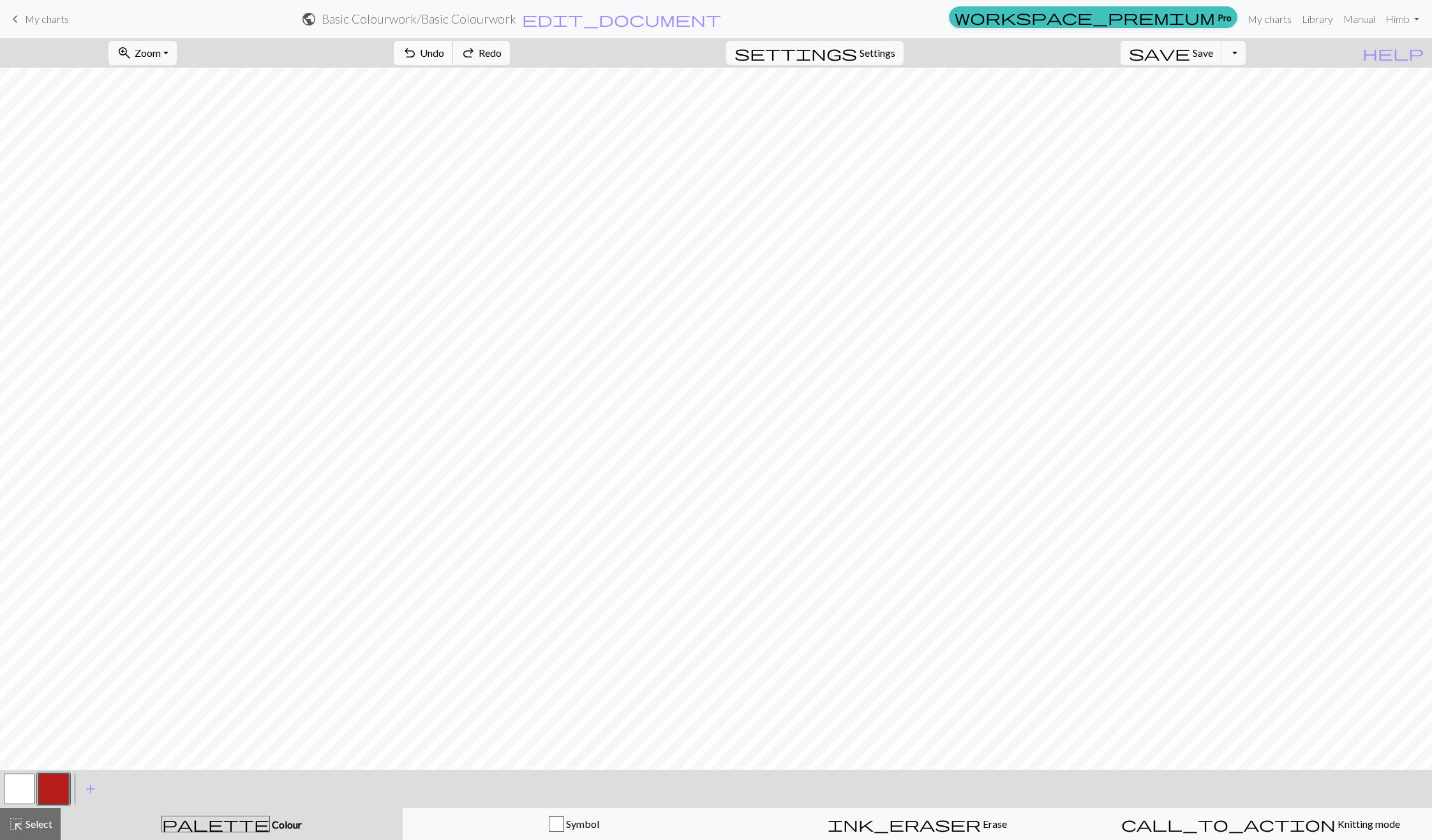
click at [417, 56] on span "undo" at bounding box center [409, 53] width 15 height 18
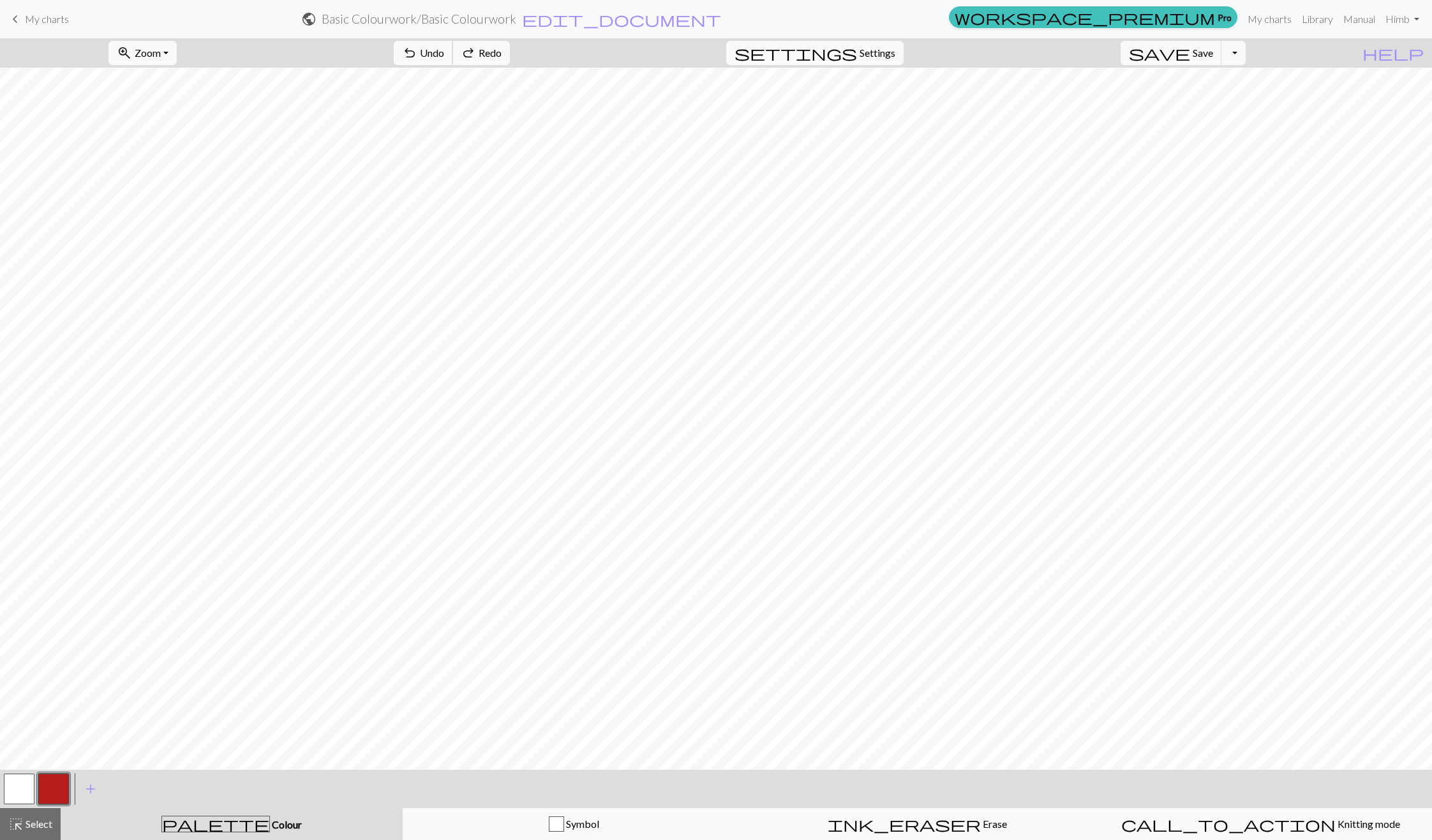
click at [417, 56] on span "undo" at bounding box center [409, 53] width 15 height 18
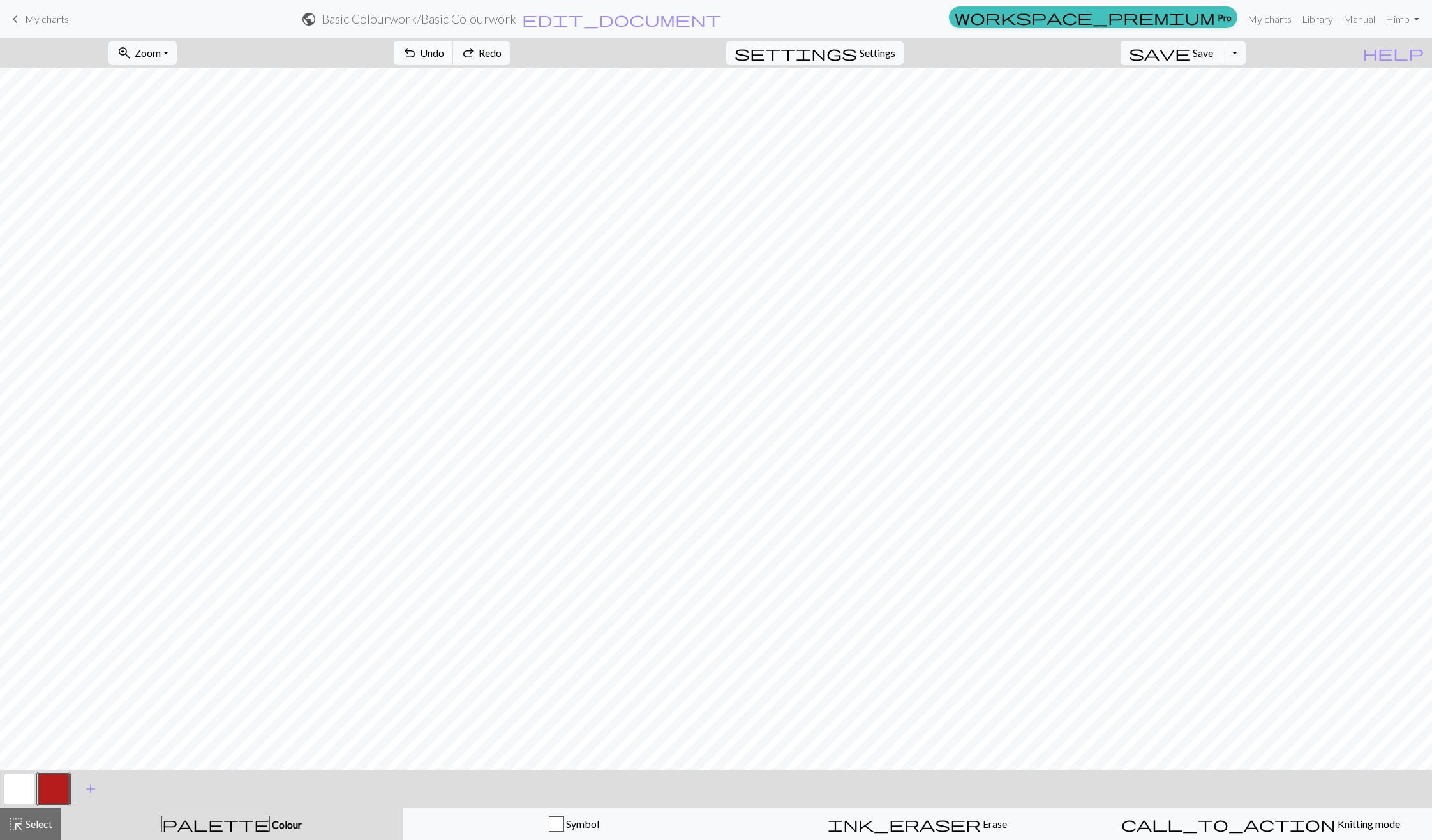
click at [417, 56] on span "undo" at bounding box center [409, 53] width 15 height 18
click at [445, 58] on span "Undo" at bounding box center [432, 52] width 25 height 12
click at [14, 797] on button "button" at bounding box center [19, 789] width 31 height 31
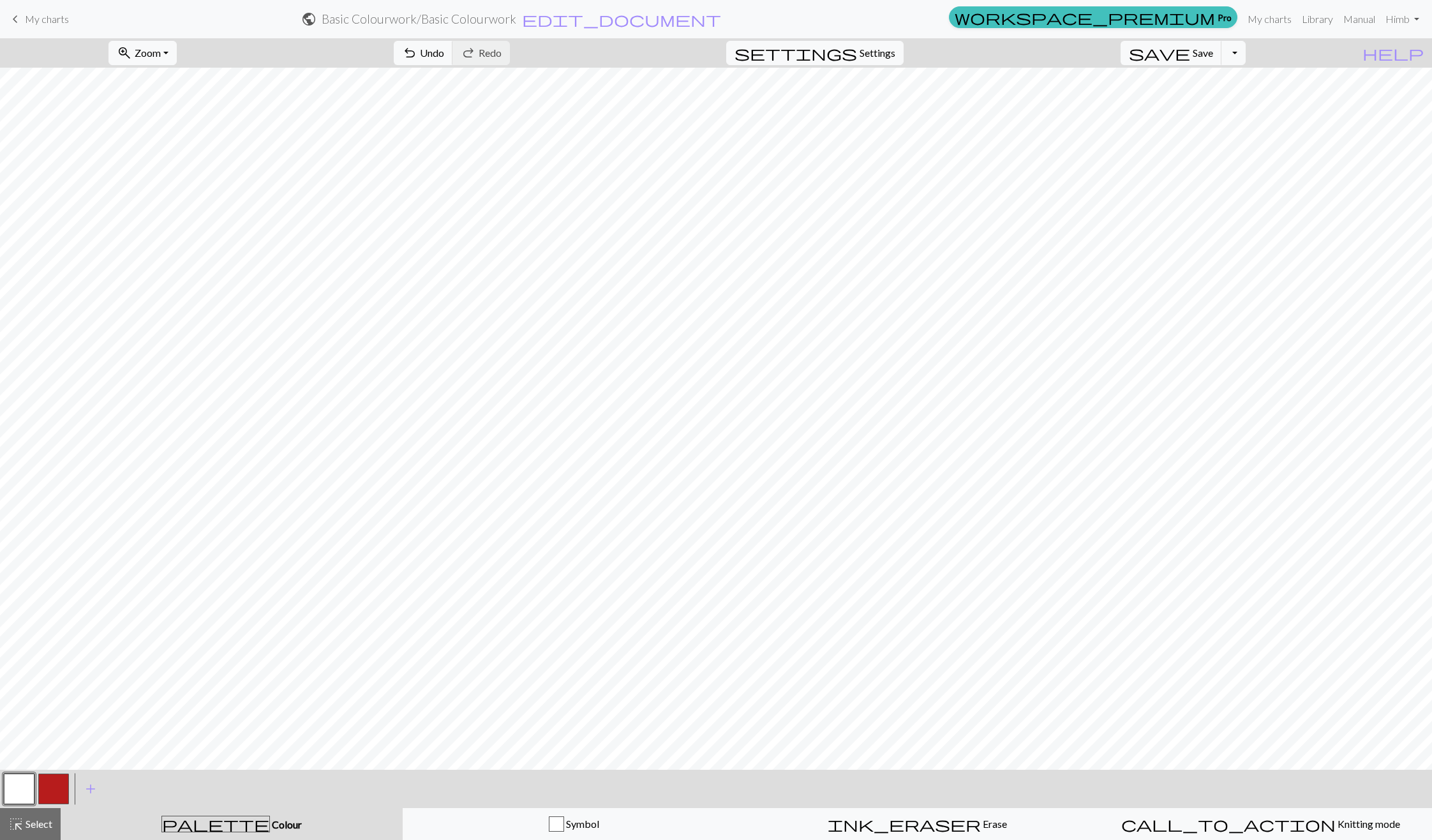
click at [62, 795] on button "button" at bounding box center [54, 789] width 31 height 31
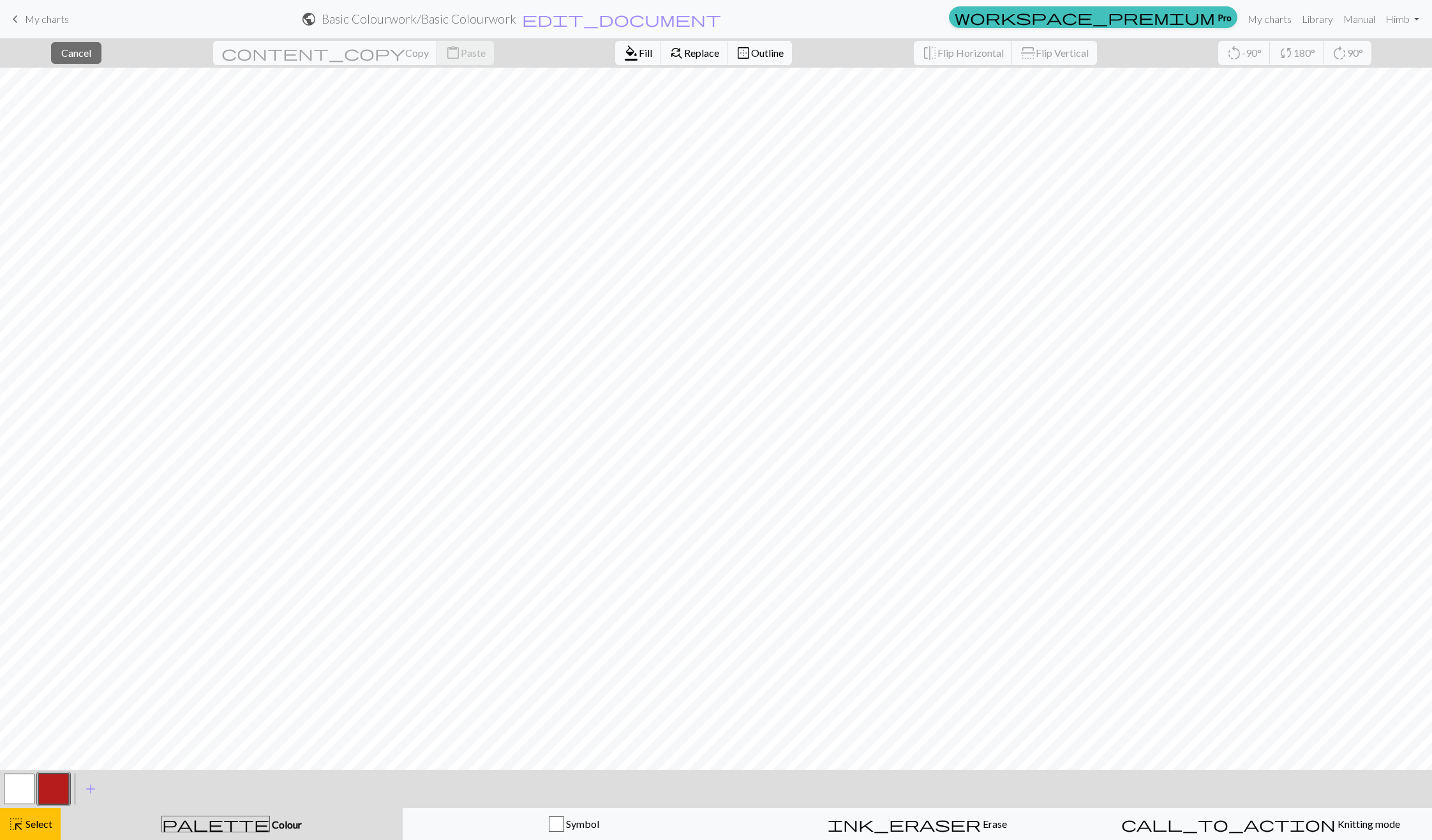
click at [45, 793] on button "button" at bounding box center [54, 789] width 31 height 31
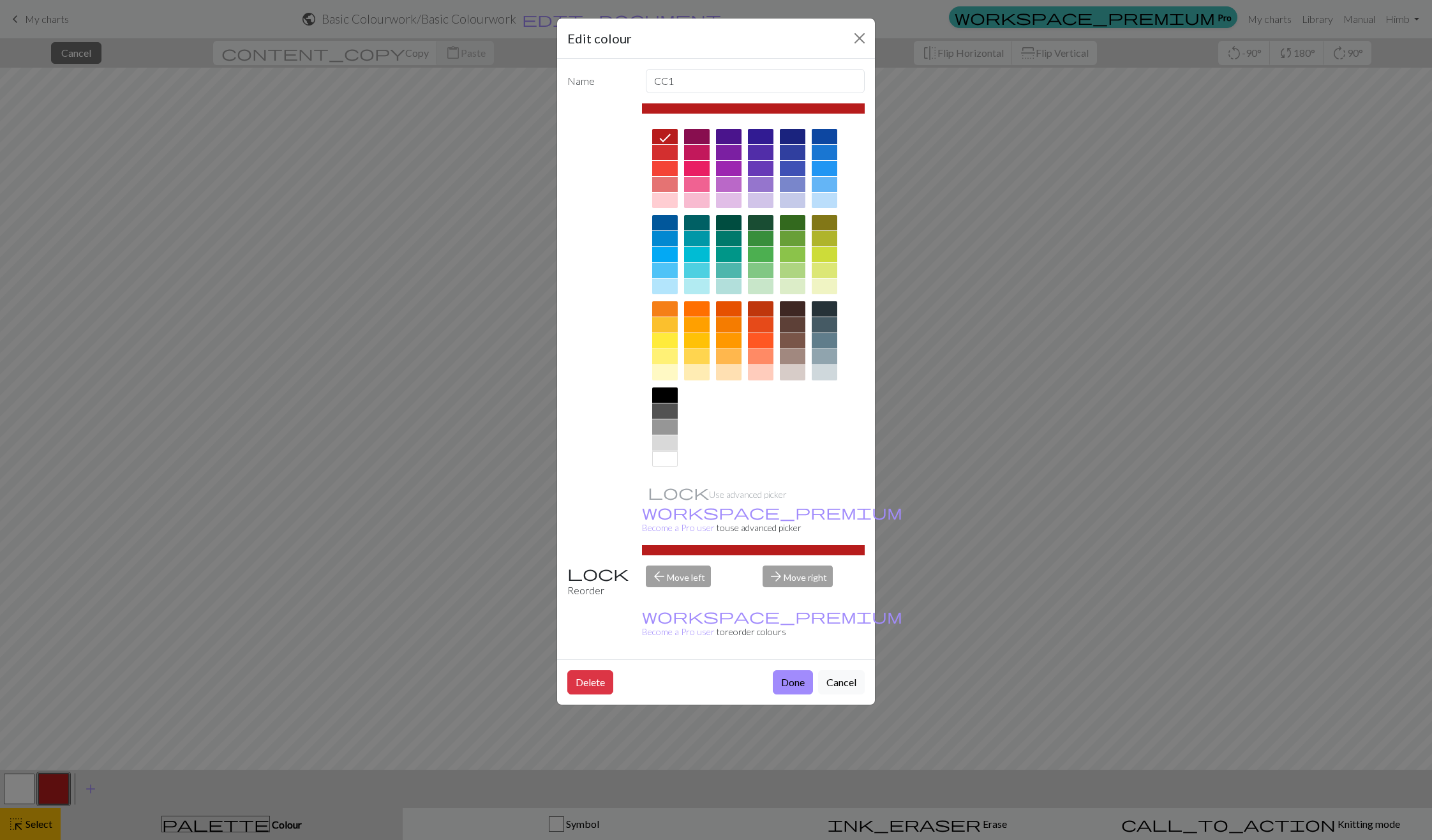
click at [37, 832] on div "Edit colour Name CC1 Use advanced picker workspace_premium Become a Pro user to…" at bounding box center [716, 420] width 1432 height 840
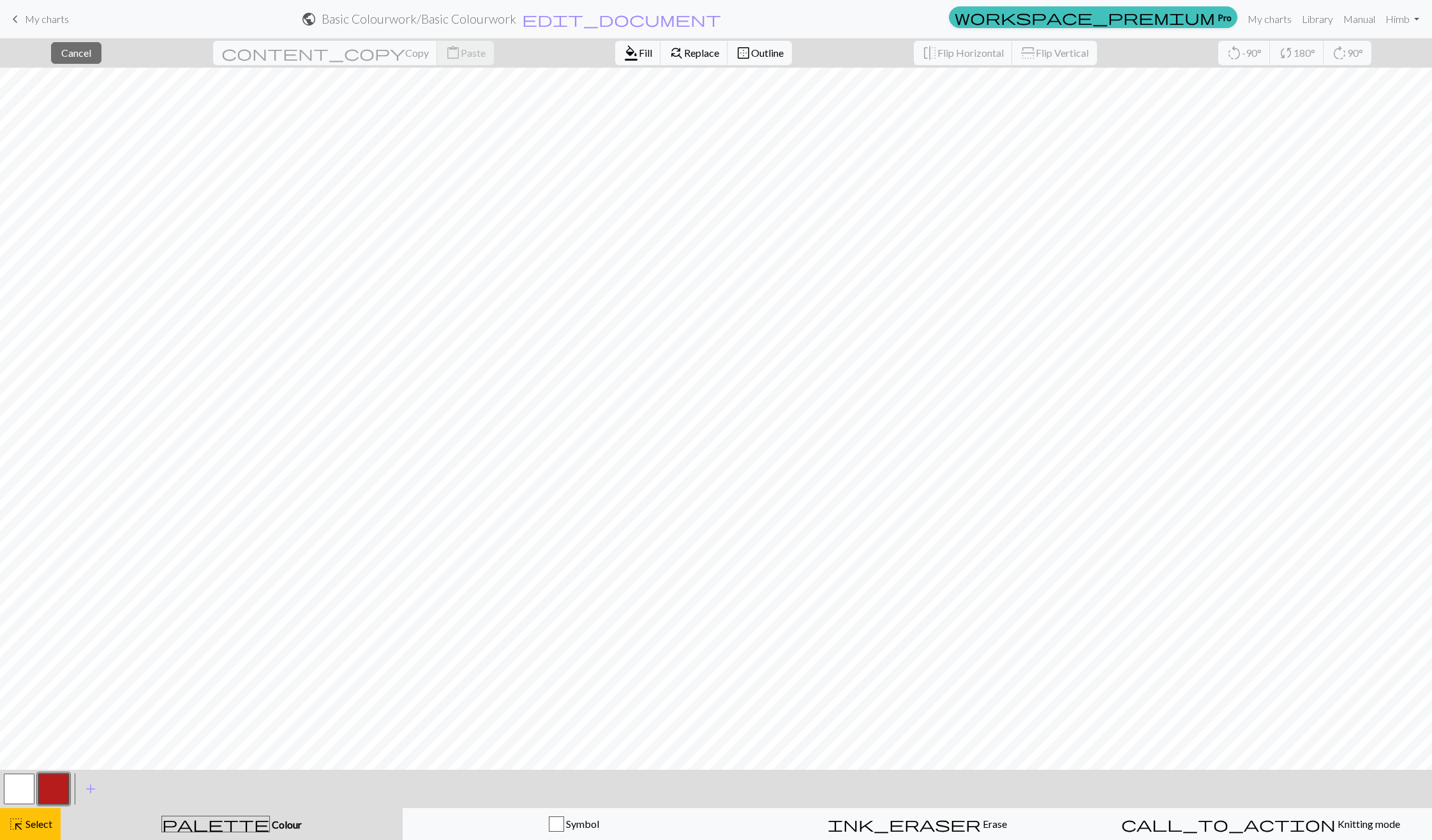
click at [184, 806] on div "< > add Add a colour" at bounding box center [716, 789] width 1432 height 38
click at [192, 827] on div "palette Colour Colour" at bounding box center [231, 824] width 326 height 16
click at [61, 785] on button "button" at bounding box center [54, 789] width 31 height 31
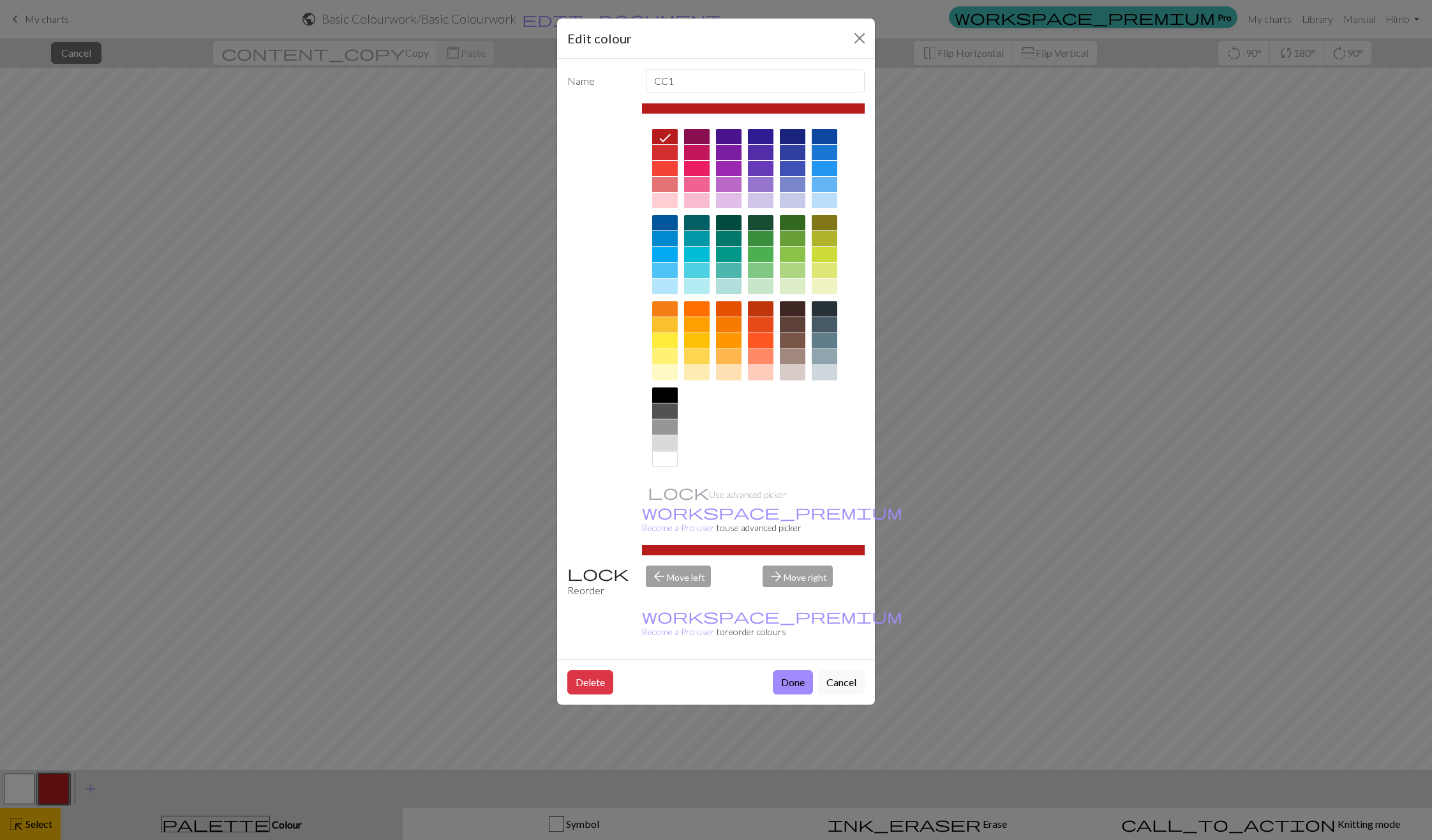
click at [415, 686] on div "Edit colour Name CC1 Use advanced picker workspace_premium Become a Pro user to…" at bounding box center [716, 420] width 1432 height 840
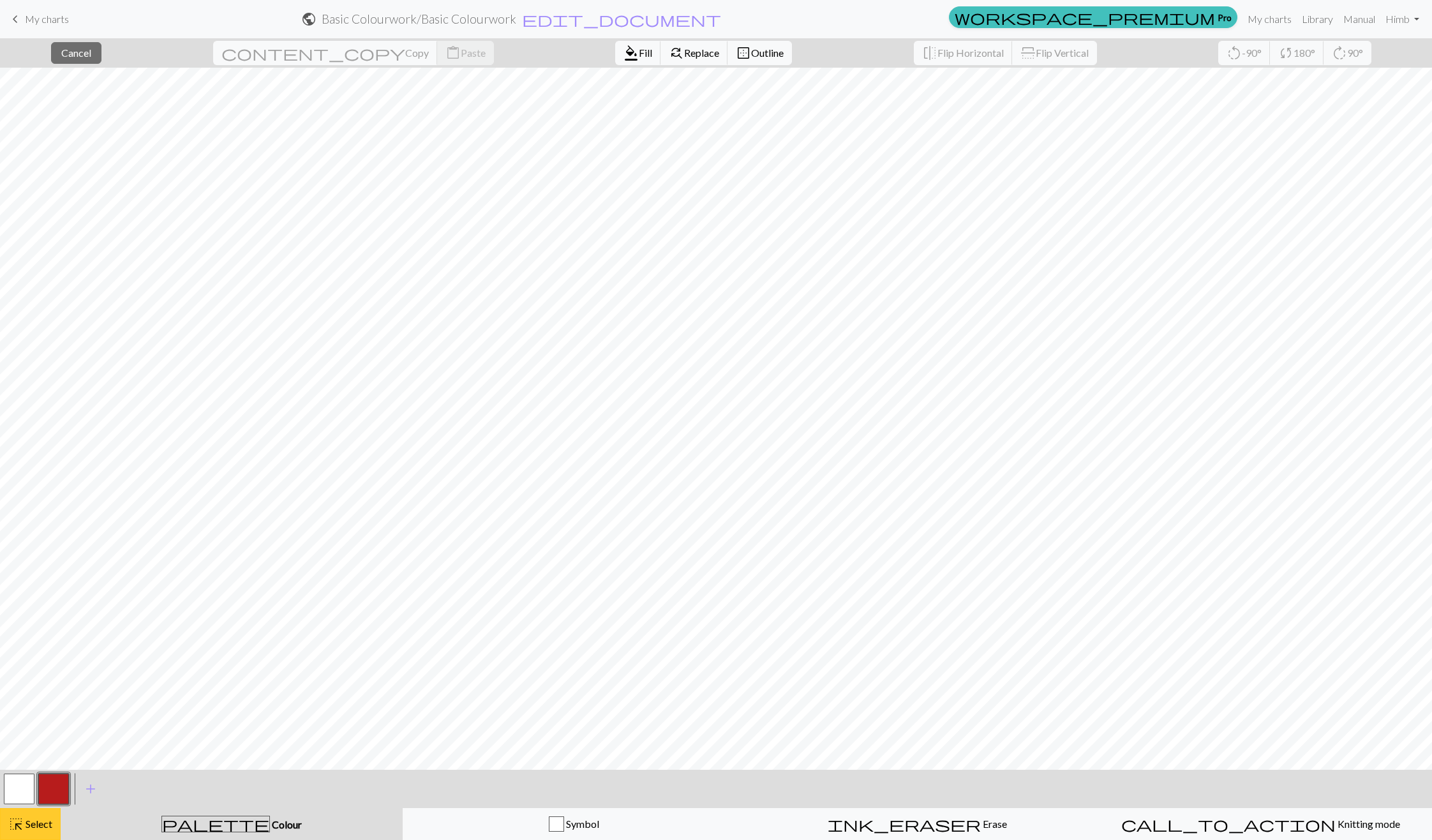
click at [33, 832] on button "highlight_alt Select Select" at bounding box center [30, 824] width 61 height 32
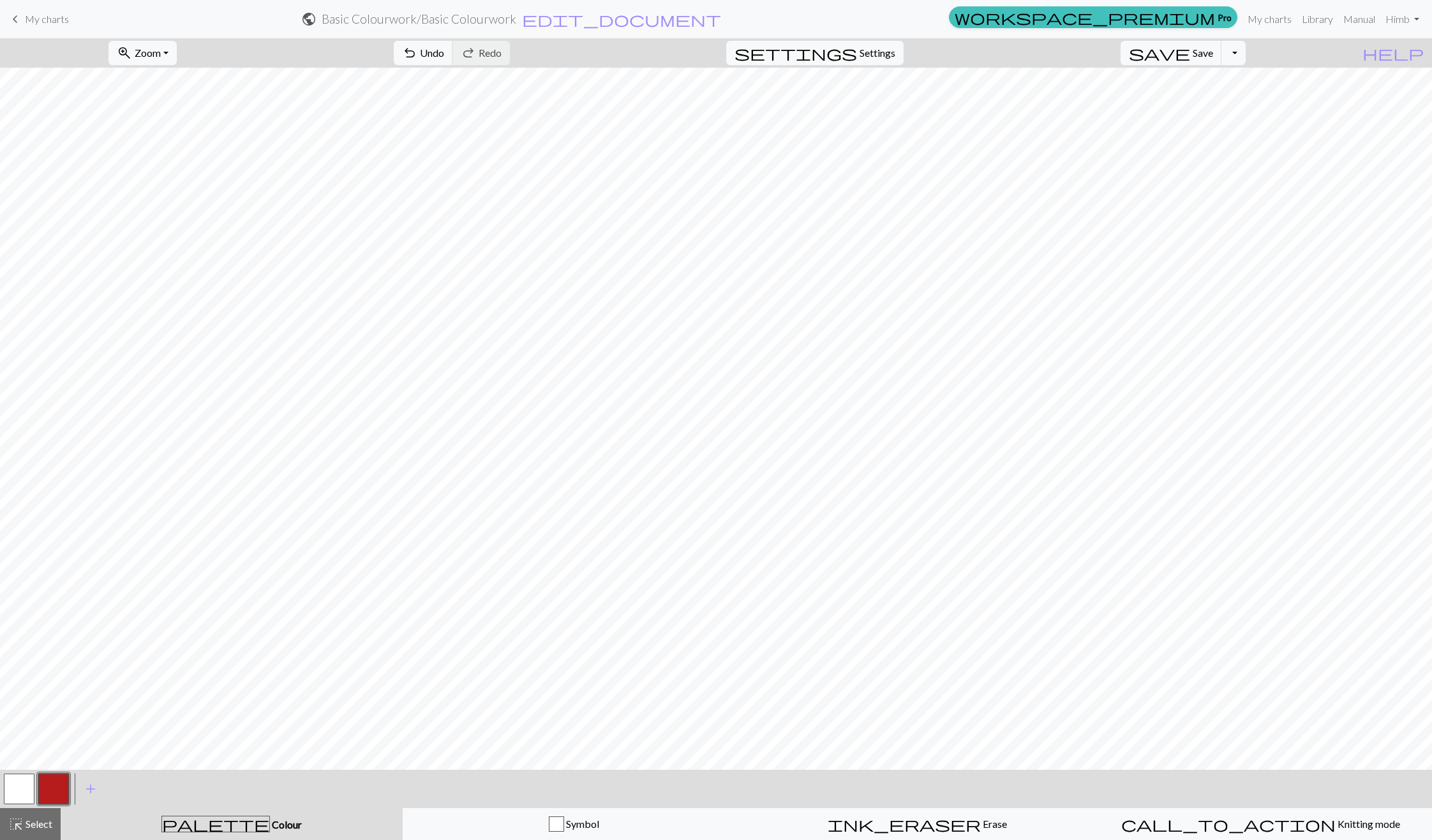
click at [11, 802] on button "button" at bounding box center [19, 789] width 31 height 31
click at [65, 797] on button "button" at bounding box center [54, 789] width 31 height 31
click at [453, 44] on button "undo Undo Undo" at bounding box center [423, 53] width 59 height 25
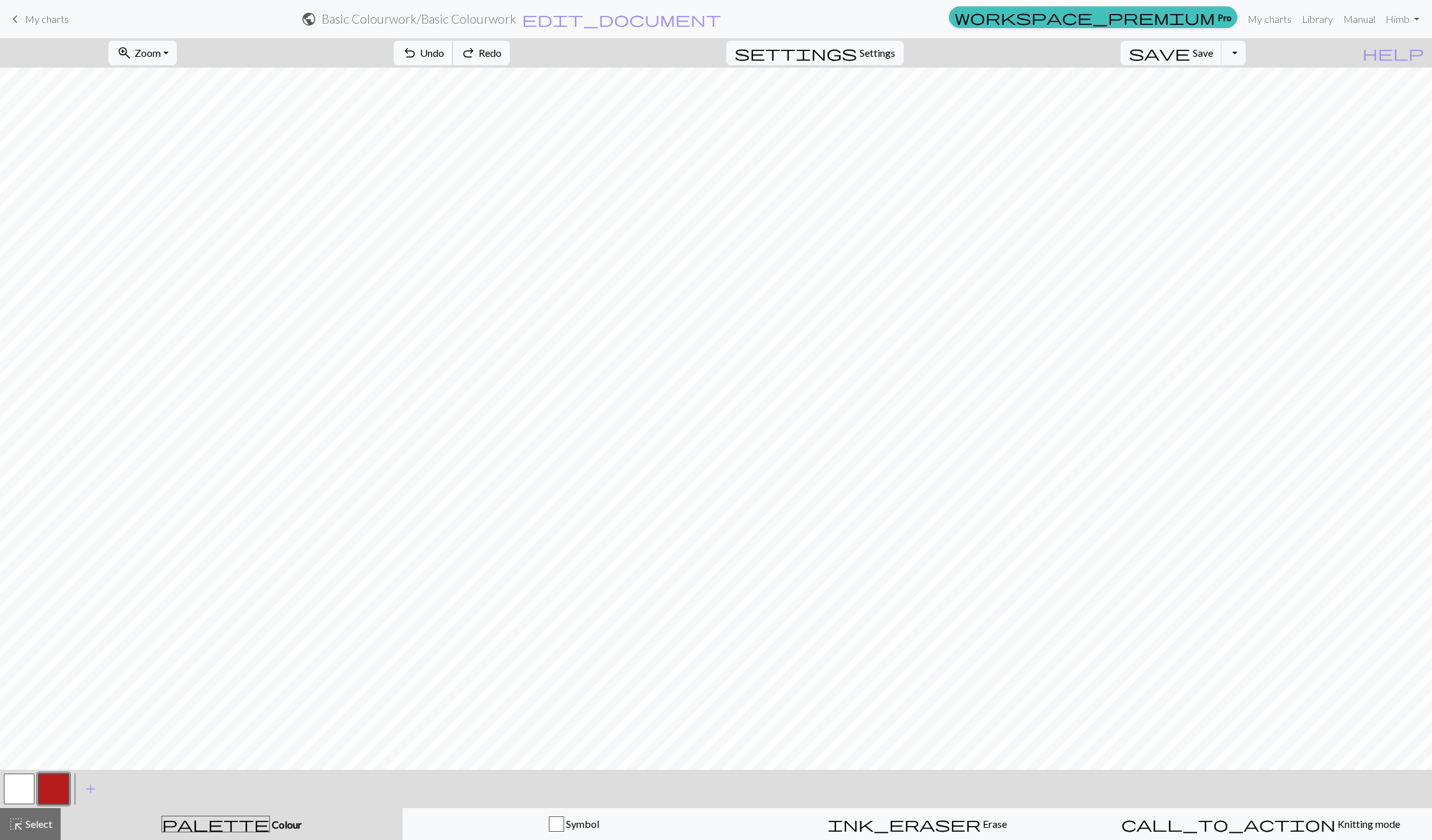
click at [453, 44] on button "undo Undo Undo" at bounding box center [423, 53] width 59 height 25
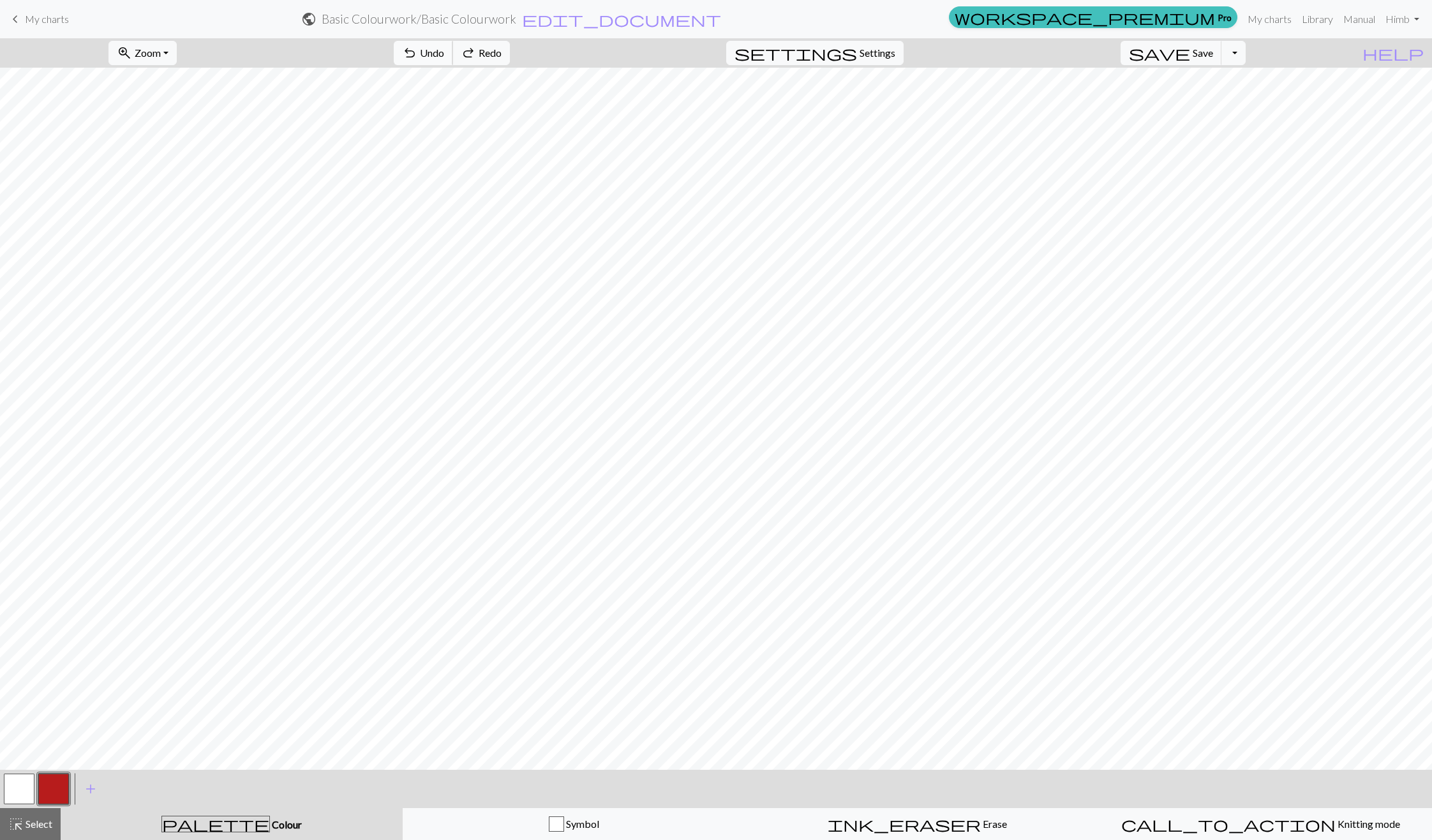
click at [453, 44] on button "undo Undo Undo" at bounding box center [423, 53] width 59 height 25
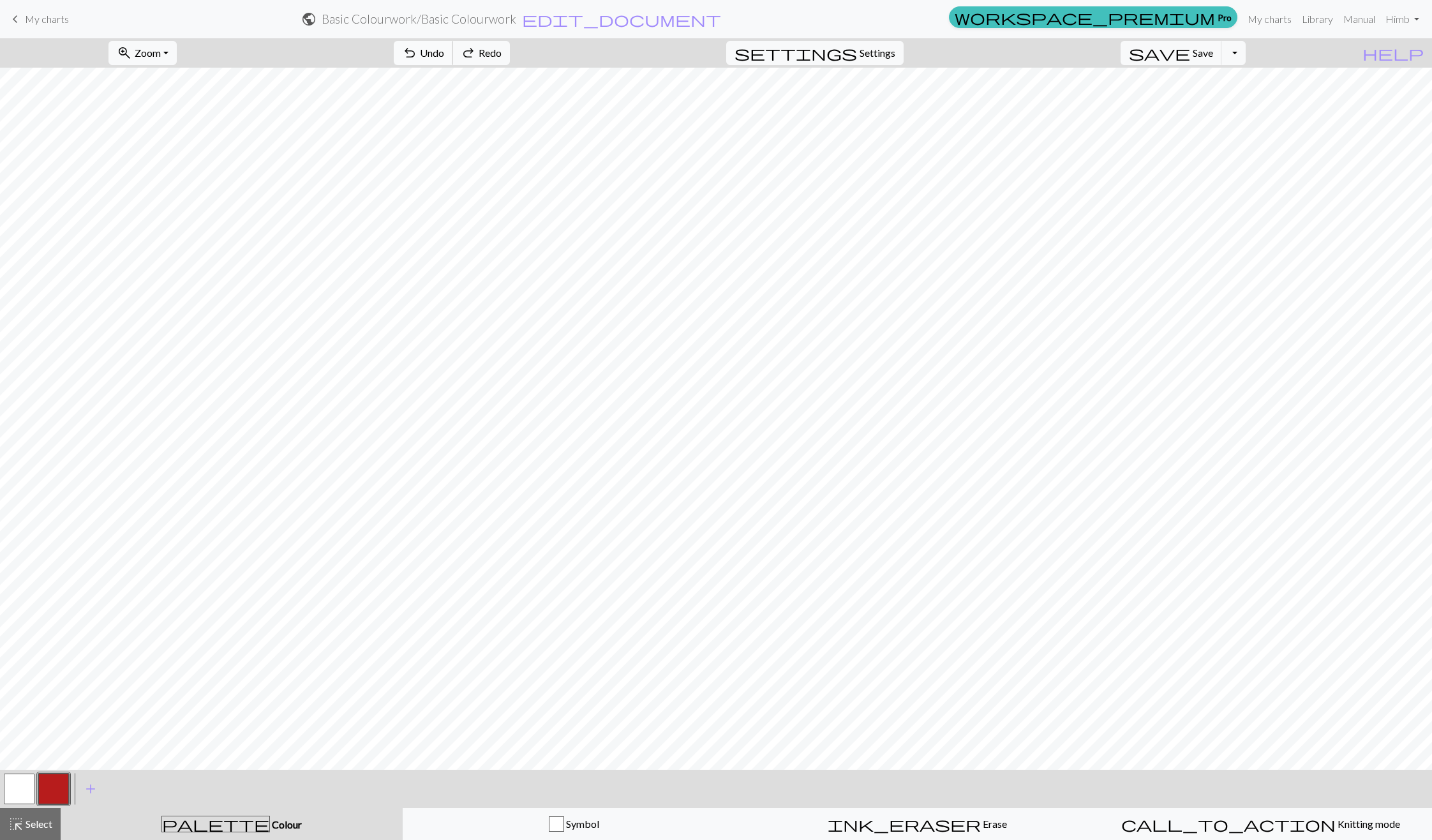
click at [453, 44] on button "undo Undo Undo" at bounding box center [423, 53] width 59 height 25
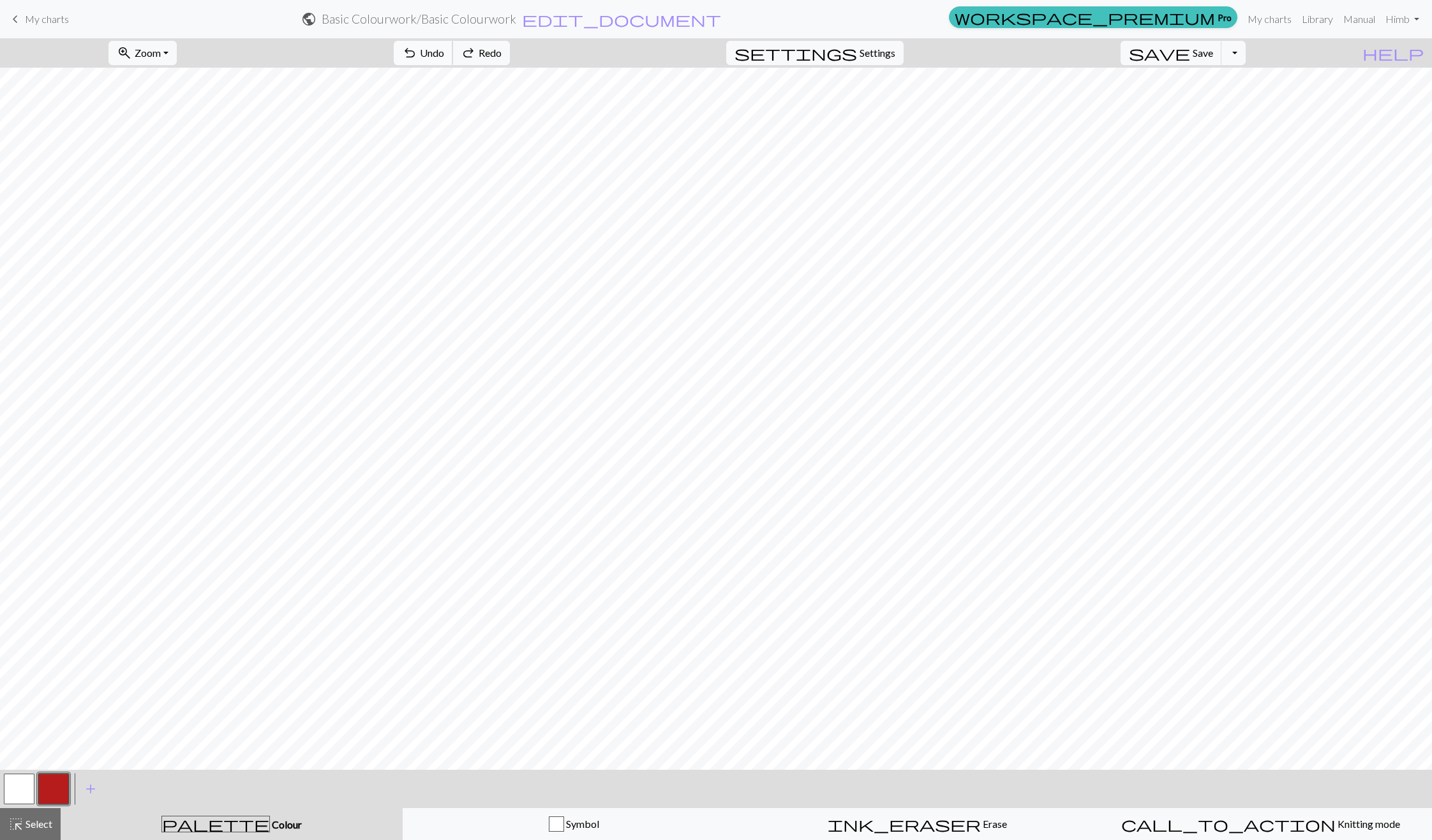
click at [453, 44] on button "undo Undo Undo" at bounding box center [423, 53] width 59 height 25
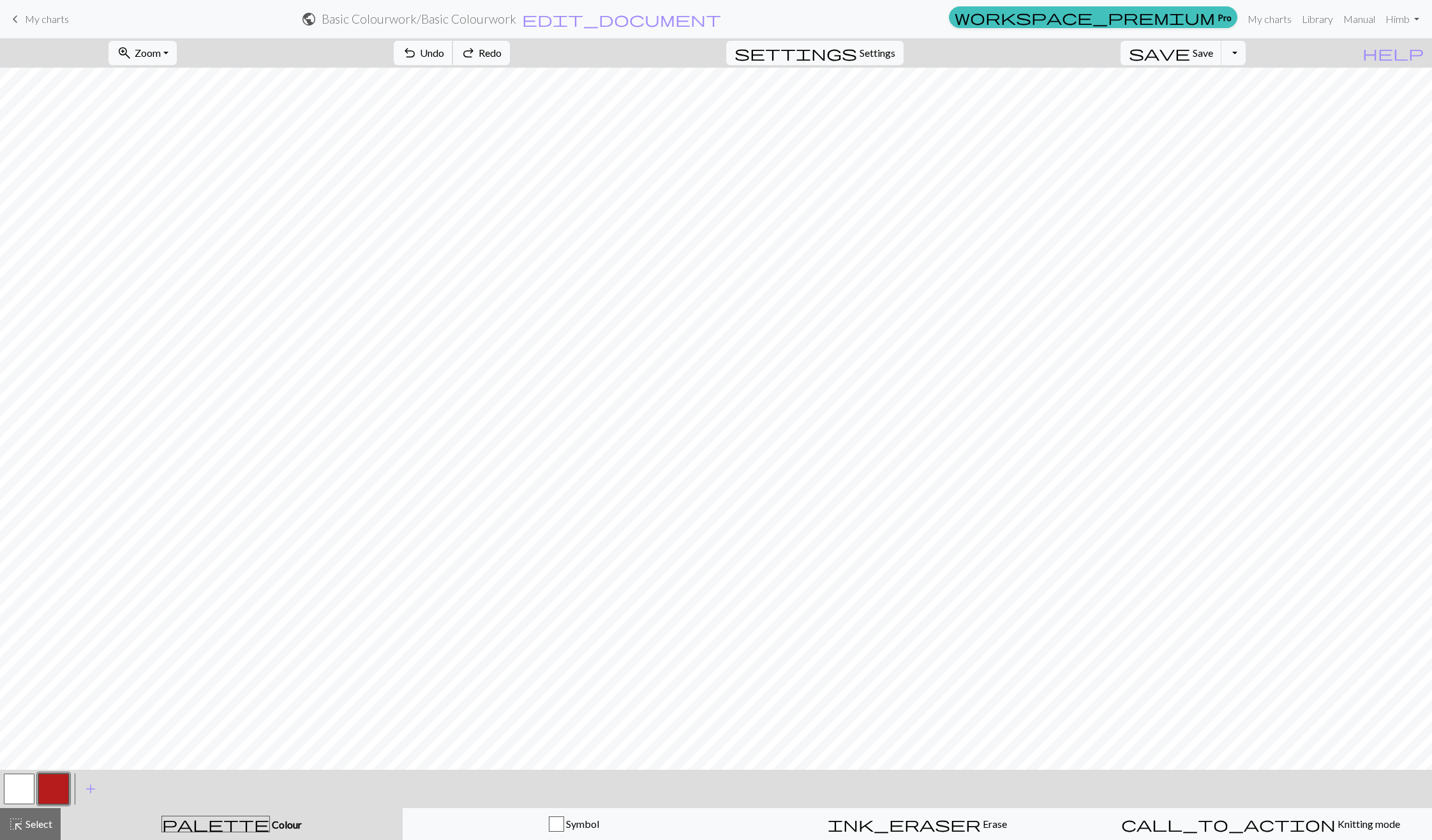
click at [453, 44] on button "undo Undo Undo" at bounding box center [423, 53] width 59 height 25
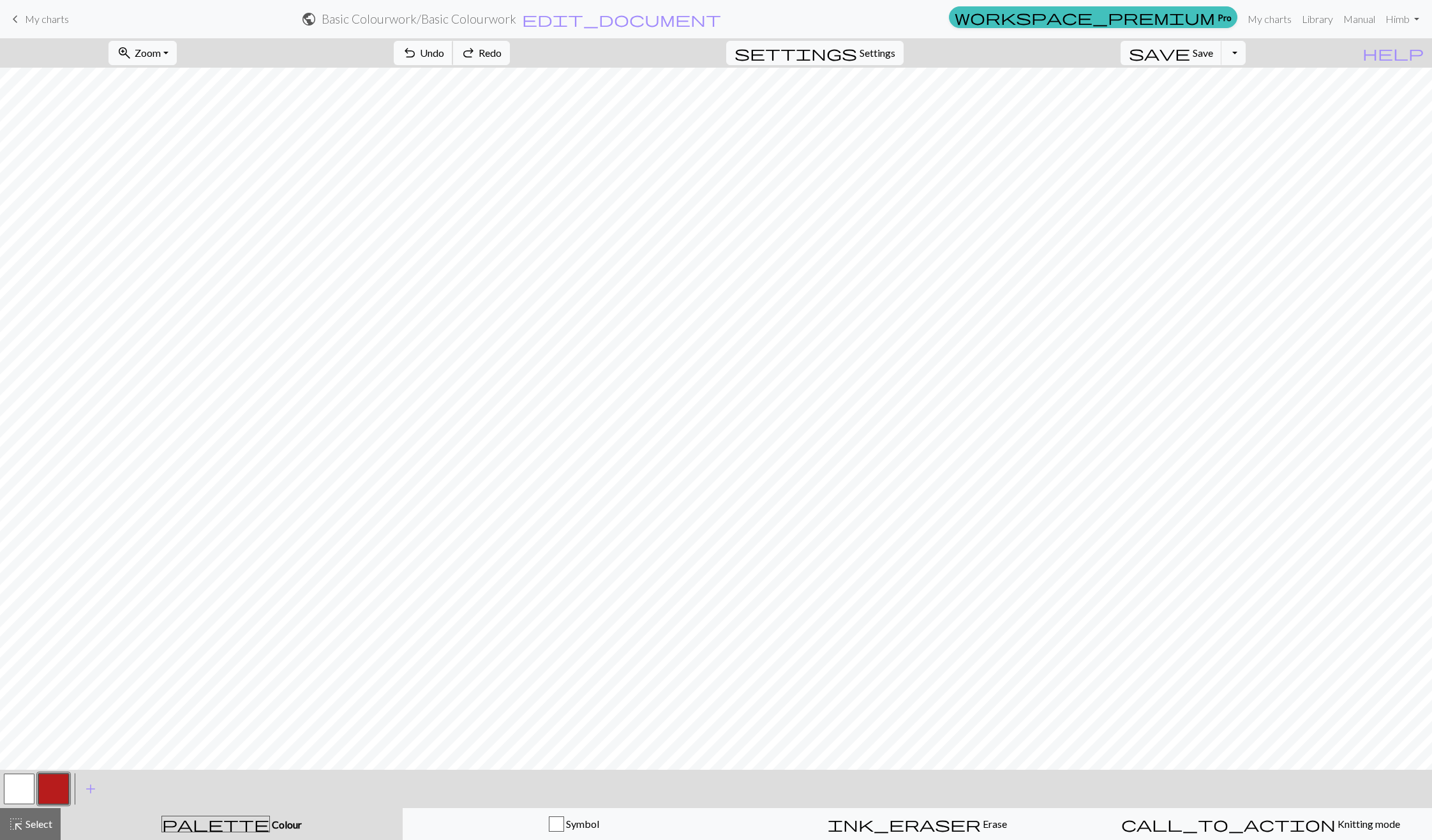
click at [453, 44] on button "undo Undo Undo" at bounding box center [423, 53] width 59 height 25
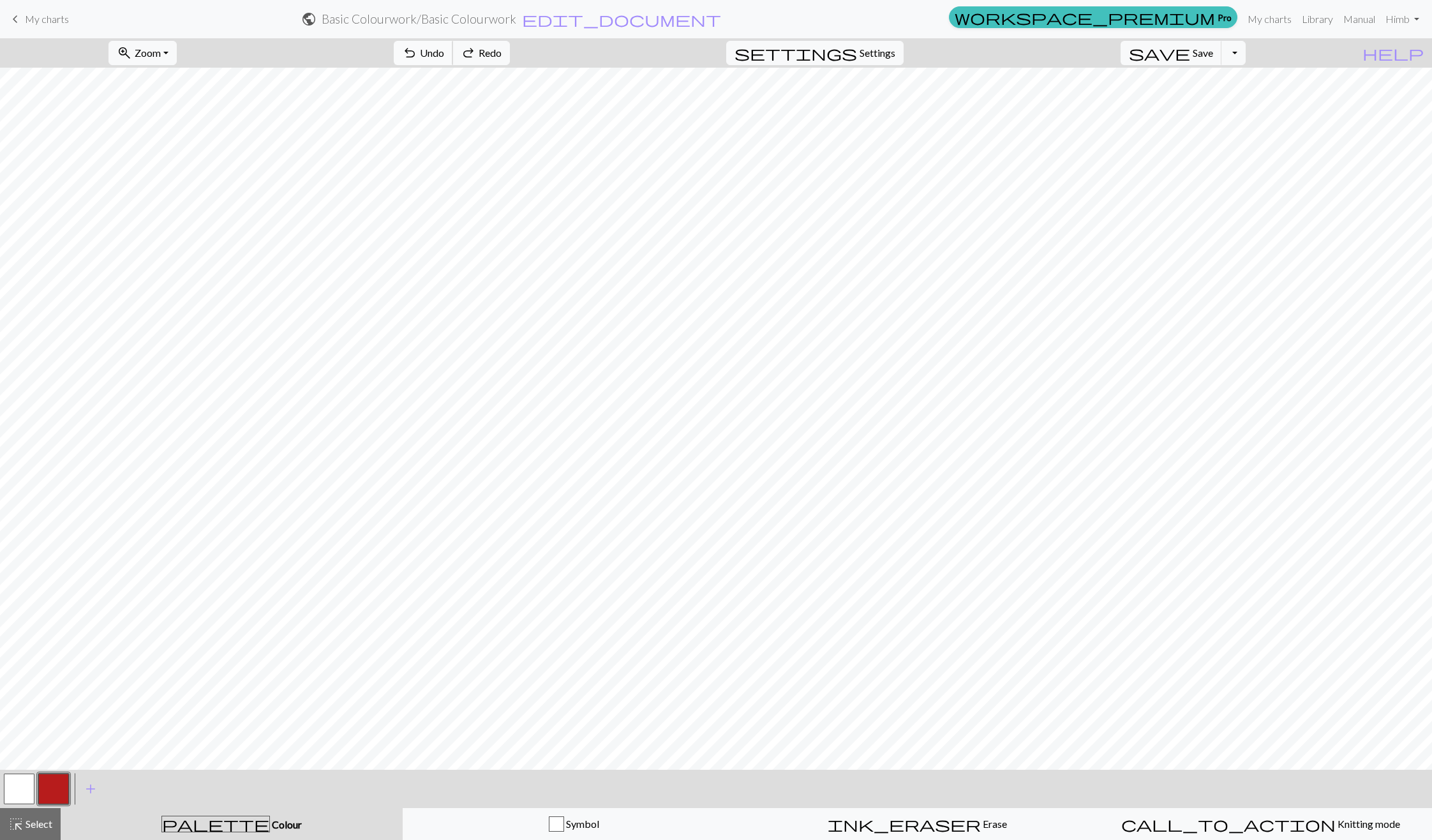
click at [453, 44] on button "undo Undo Undo" at bounding box center [423, 53] width 59 height 25
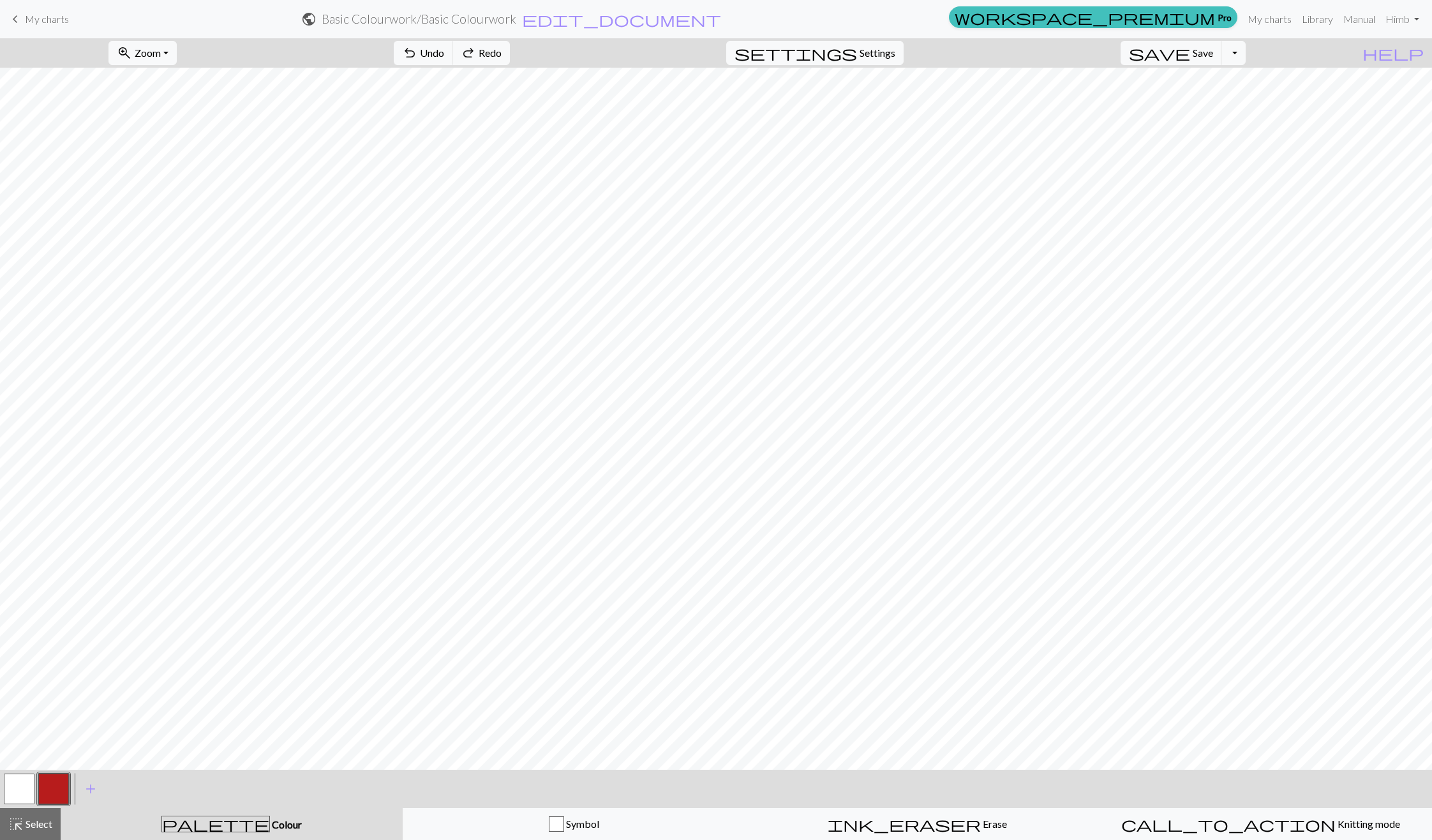
click at [23, 793] on button "button" at bounding box center [19, 789] width 31 height 31
click at [445, 57] on span "Undo" at bounding box center [432, 52] width 25 height 12
click at [65, 774] on button "button" at bounding box center [54, 789] width 31 height 31
